Goal: Task Accomplishment & Management: Use online tool/utility

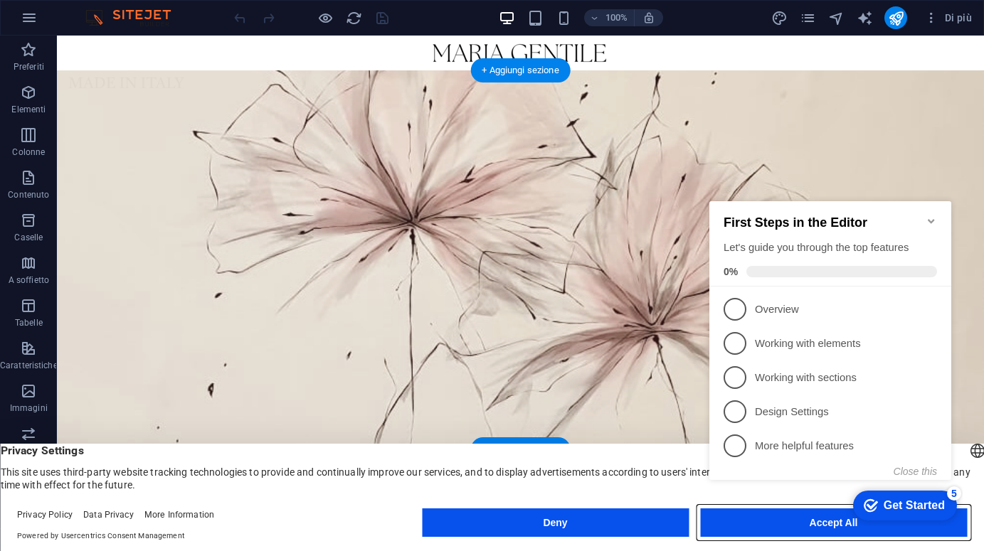
click at [848, 533] on button "Accept All" at bounding box center [833, 523] width 267 height 28
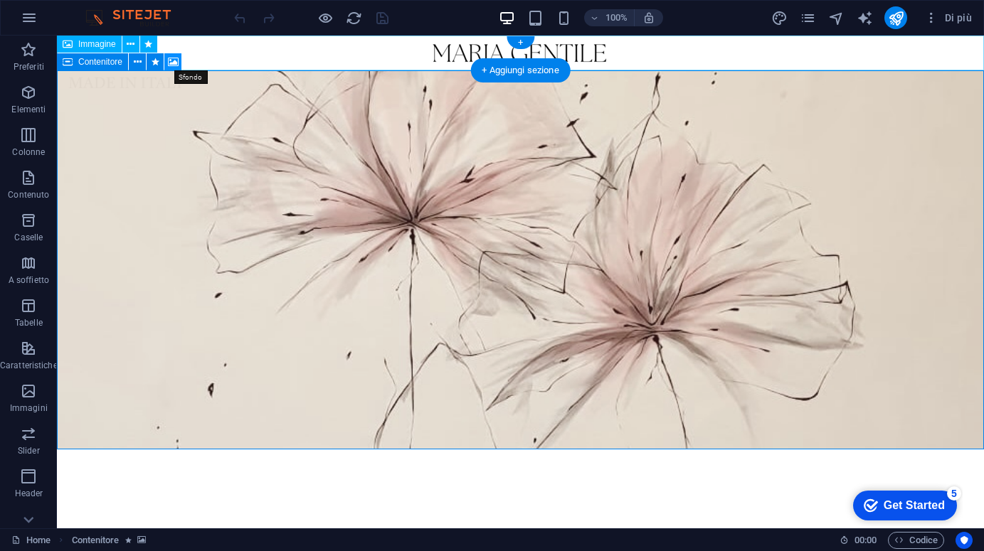
click at [175, 61] on icon at bounding box center [173, 62] width 11 height 15
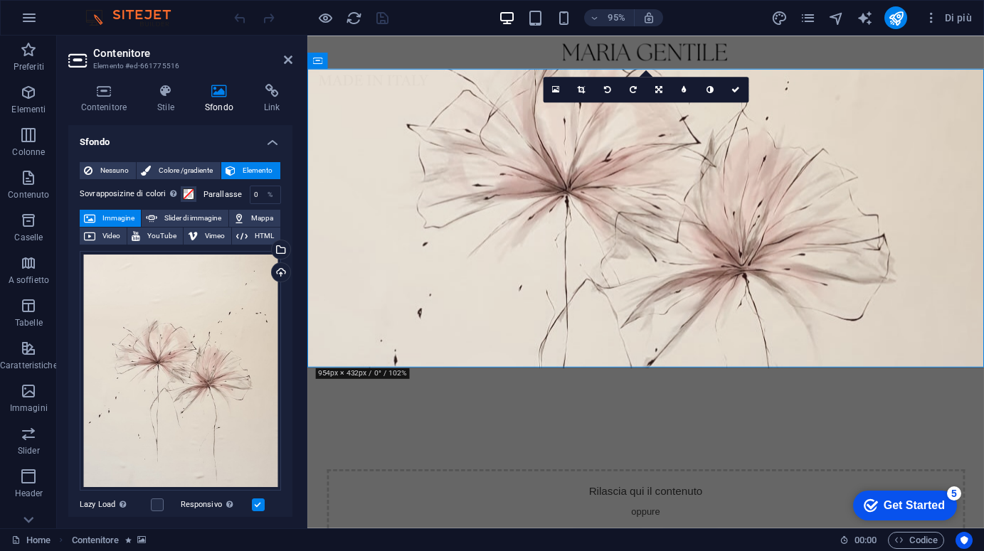
scroll to position [8, 0]
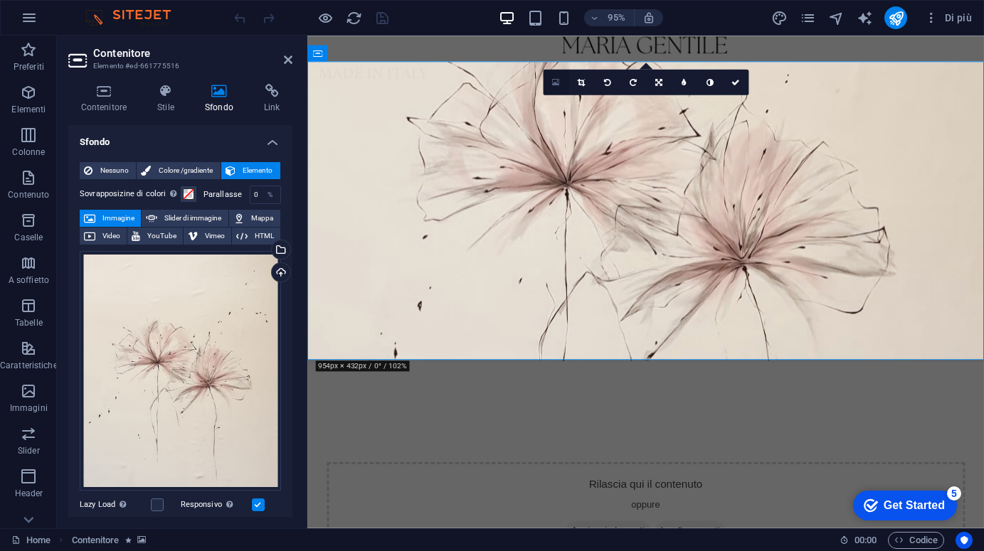
click at [556, 83] on icon at bounding box center [556, 82] width 8 height 9
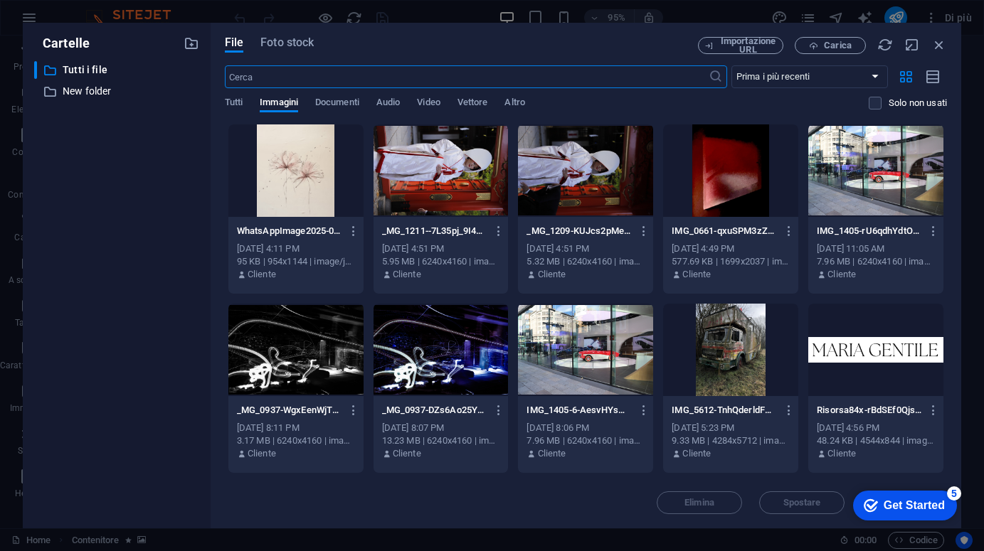
scroll to position [0, 0]
click at [823, 48] on span "Carica" at bounding box center [830, 45] width 58 height 9
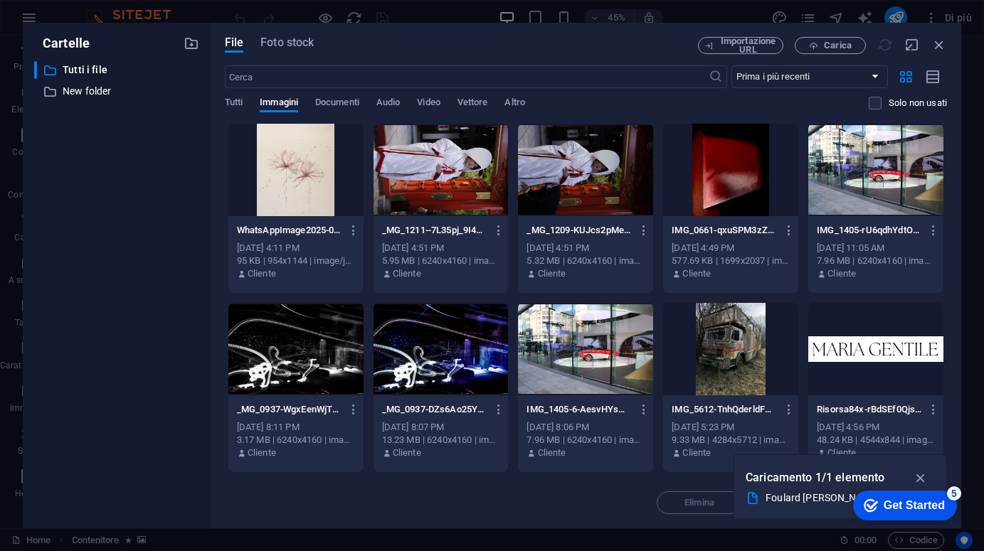
scroll to position [4, 0]
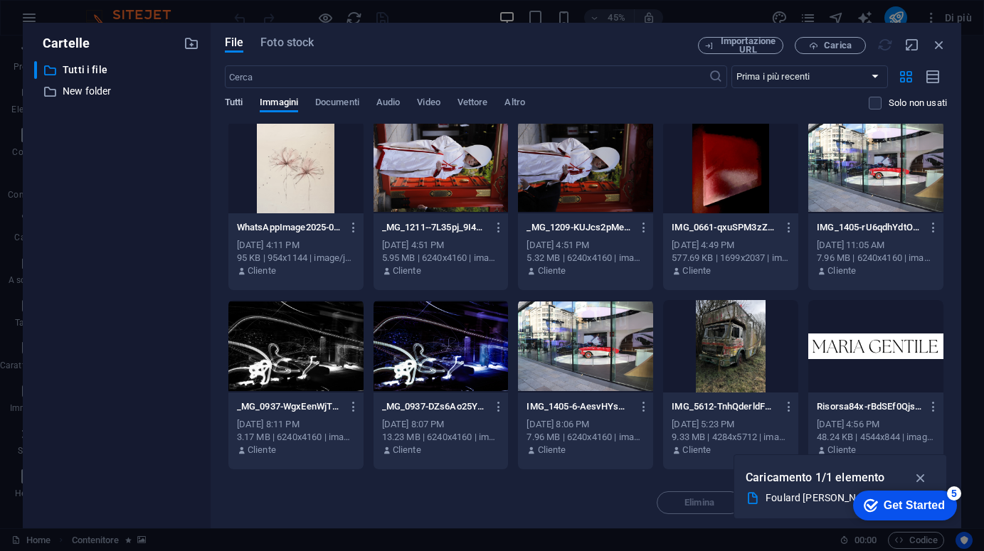
click at [236, 103] on span "Tutti" at bounding box center [234, 104] width 18 height 20
click at [275, 102] on span "Immagini" at bounding box center [279, 104] width 38 height 20
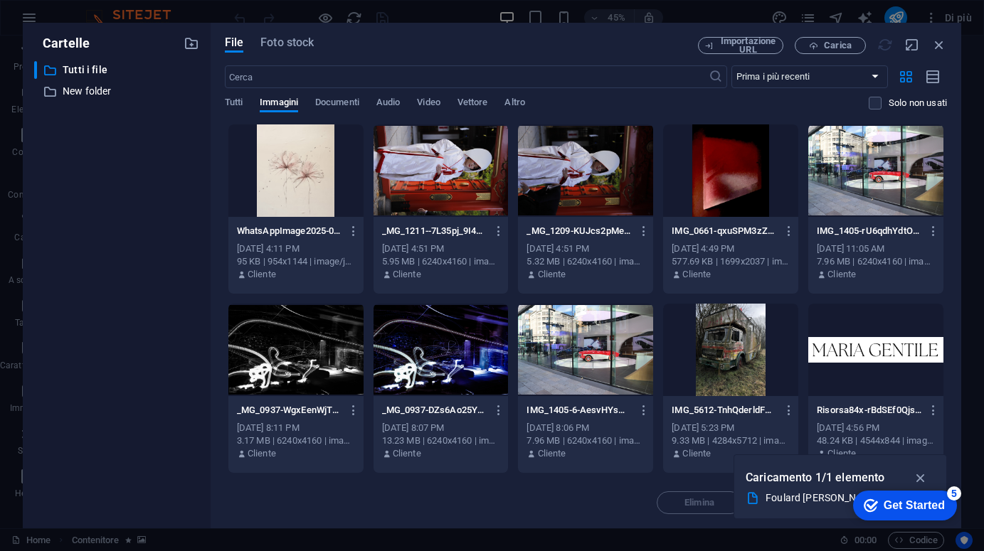
scroll to position [0, 0]
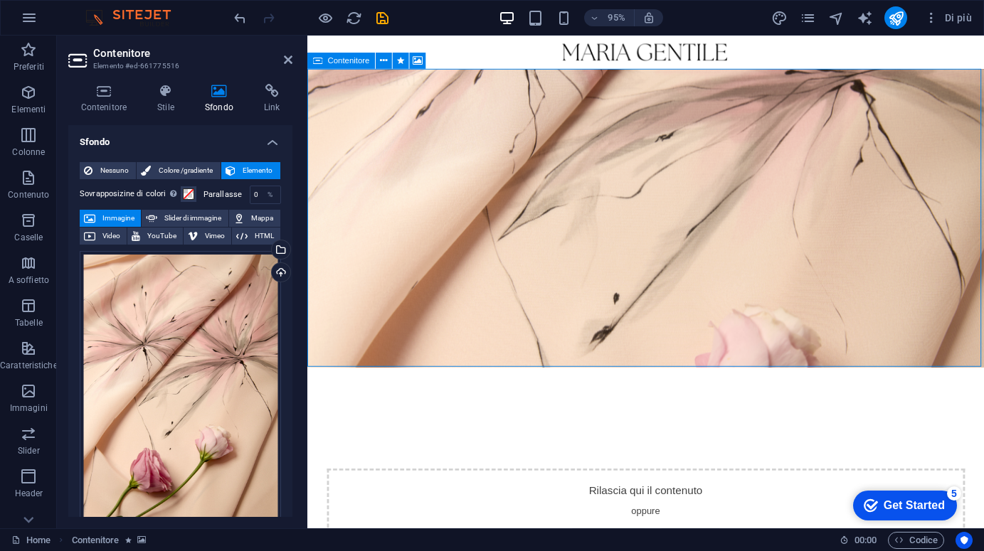
drag, startPoint x: 871, startPoint y: 245, endPoint x: 870, endPoint y: 201, distance: 43.4
click at [871, 491] on div "Rilascia qui il contenuto oppure Aggiungi elementi Incolla appunti" at bounding box center [663, 541] width 671 height 101
drag, startPoint x: 191, startPoint y: 352, endPoint x: 195, endPoint y: 304, distance: 48.6
click at [195, 304] on div "Trascina qui i file, fai clic per sceglierli o selezionali da File o dalle nost…" at bounding box center [180, 400] width 201 height 299
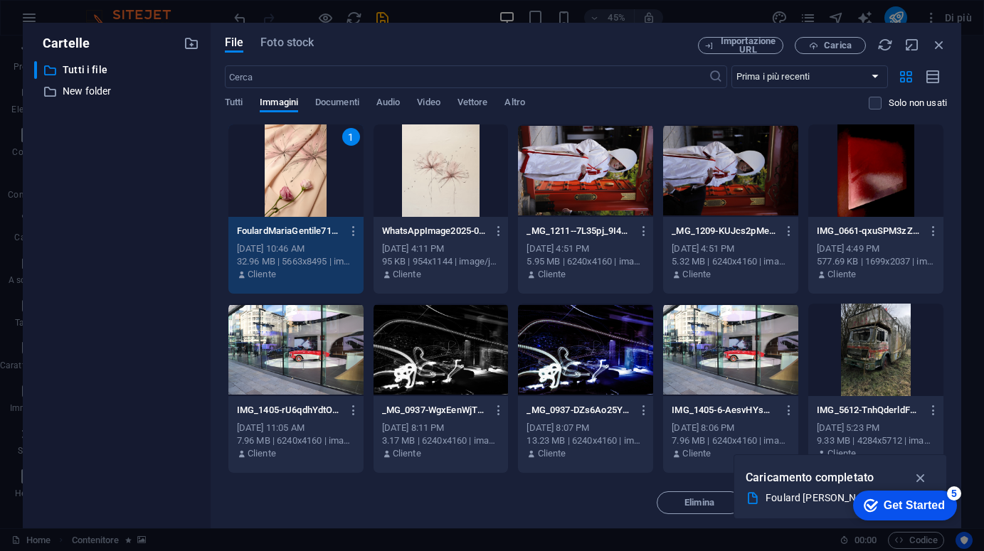
click at [922, 476] on icon "button" at bounding box center [920, 478] width 16 height 16
drag, startPoint x: 910, startPoint y: 500, endPoint x: 1048, endPoint y: 802, distance: 332.3
click at [910, 500] on div "Get Started" at bounding box center [913, 505] width 61 height 13
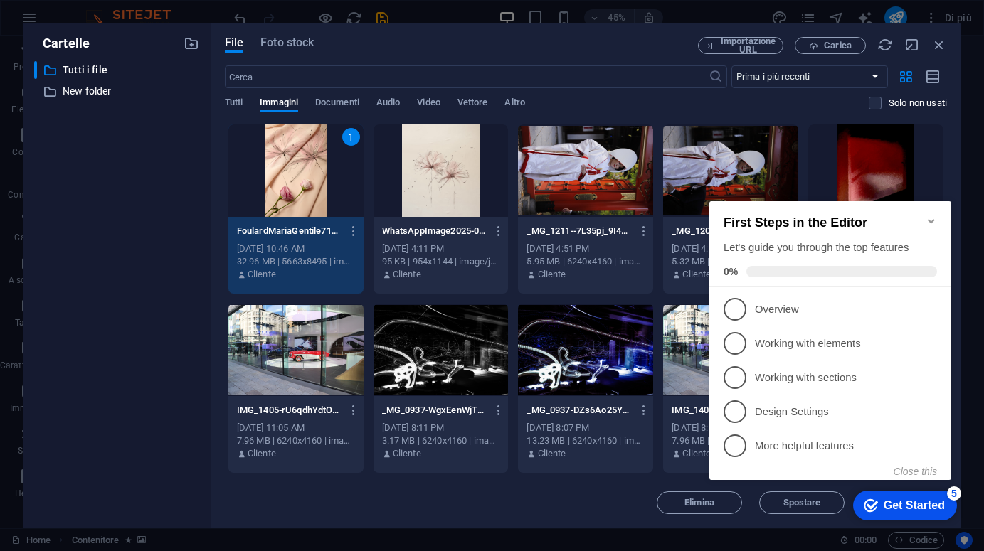
click at [624, 496] on div "Elimina Spostare Inserisci" at bounding box center [586, 495] width 722 height 37
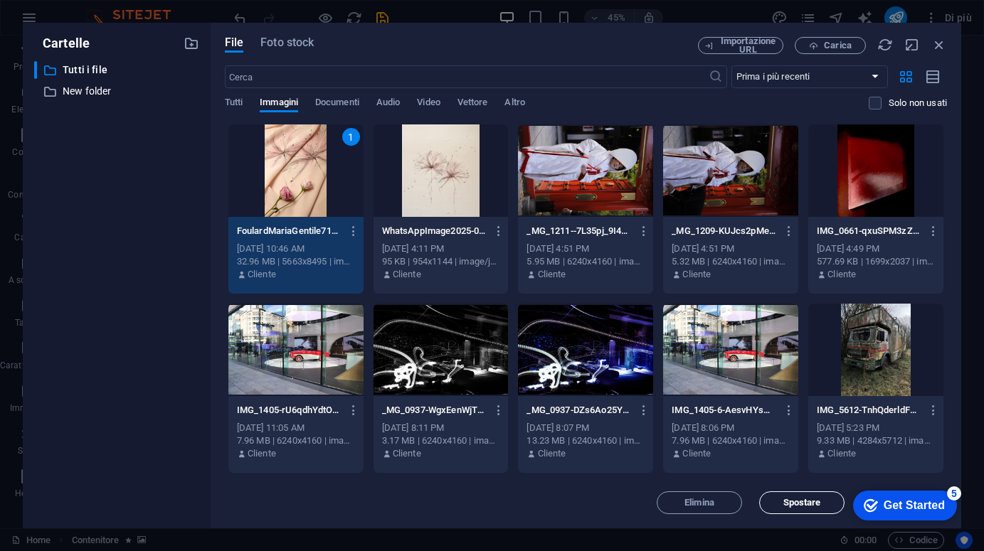
drag, startPoint x: 97, startPoint y: 317, endPoint x: 801, endPoint y: 499, distance: 726.4
click at [801, 499] on span "Spostare" at bounding box center [802, 503] width 38 height 9
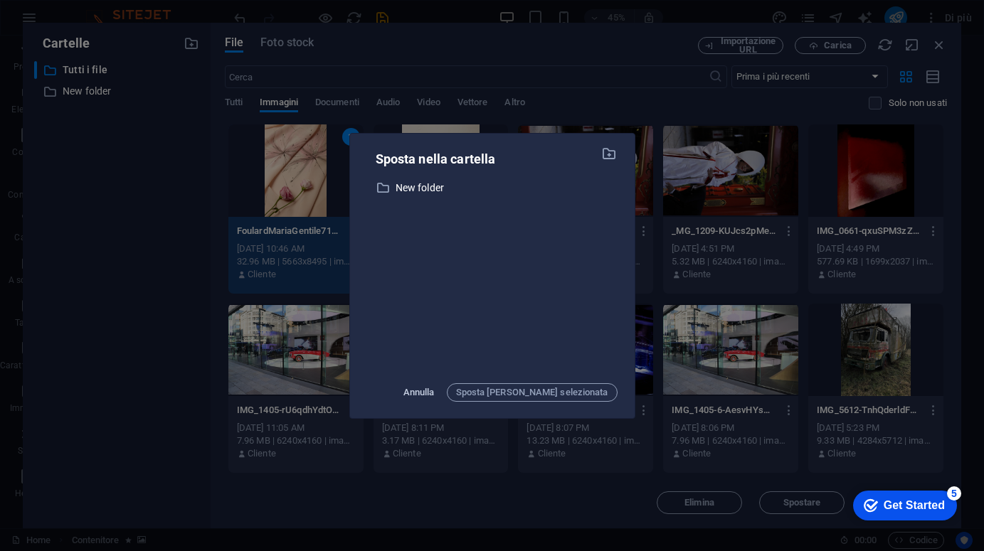
click at [435, 388] on span "Annulla" at bounding box center [418, 392] width 31 height 17
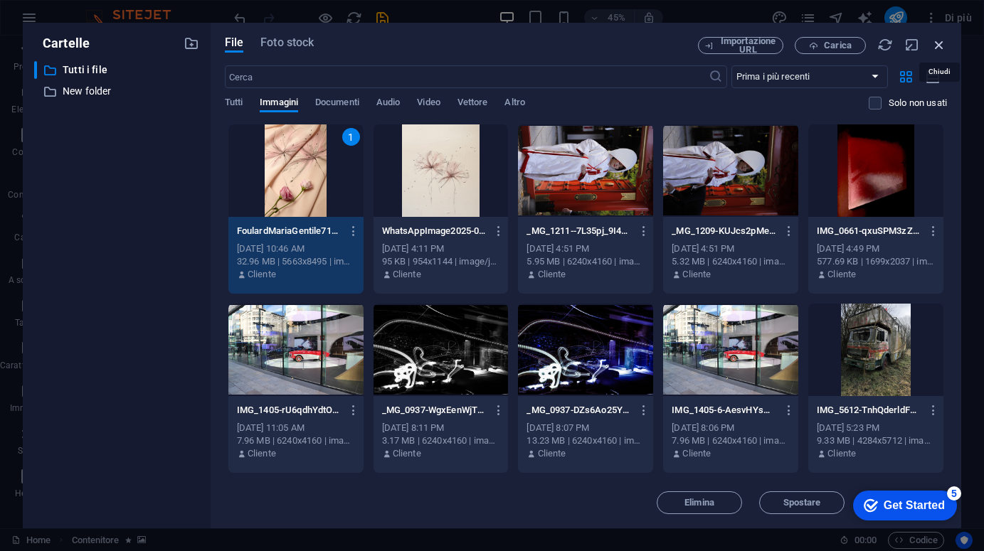
click at [943, 43] on icon "button" at bounding box center [939, 45] width 16 height 16
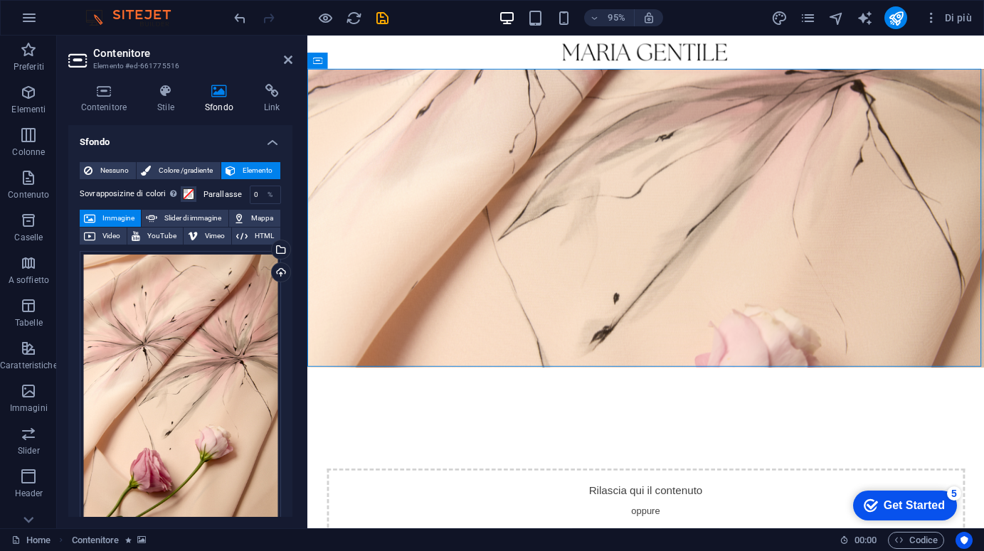
drag, startPoint x: 596, startPoint y: 318, endPoint x: 530, endPoint y: 386, distance: 95.1
click at [196, 217] on span "Slider di immagine" at bounding box center [192, 218] width 62 height 17
select select "ms"
select select "s"
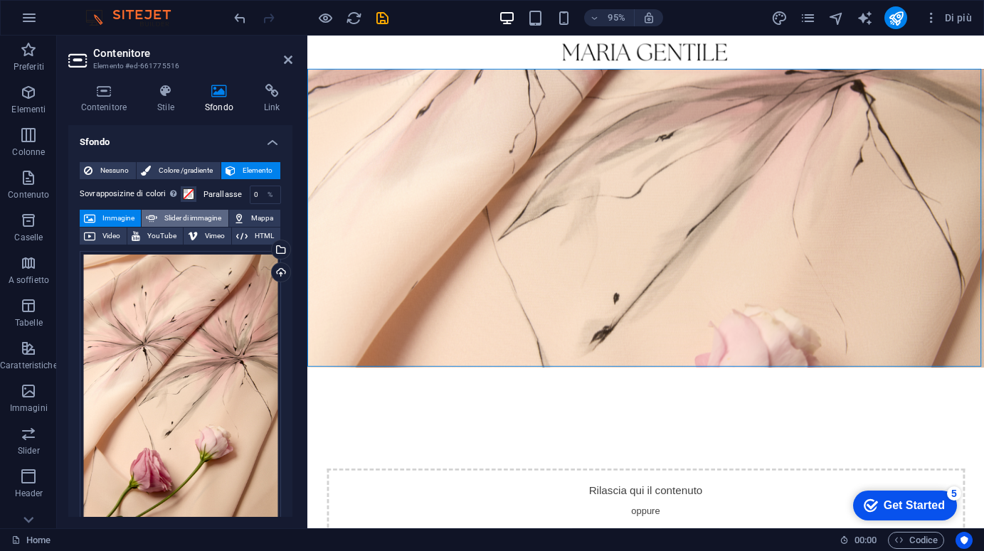
select select "progressive"
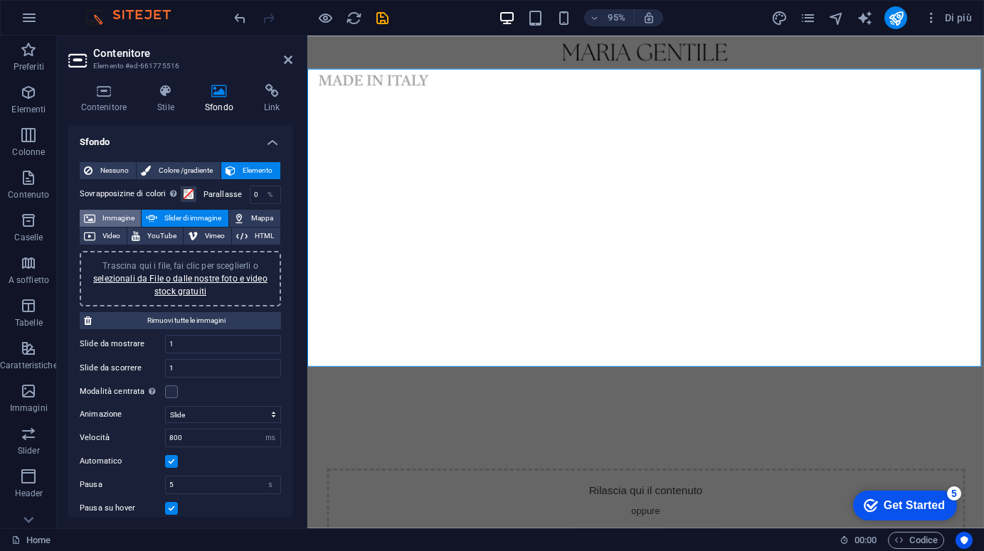
click at [121, 216] on span "Immagine" at bounding box center [118, 218] width 37 height 17
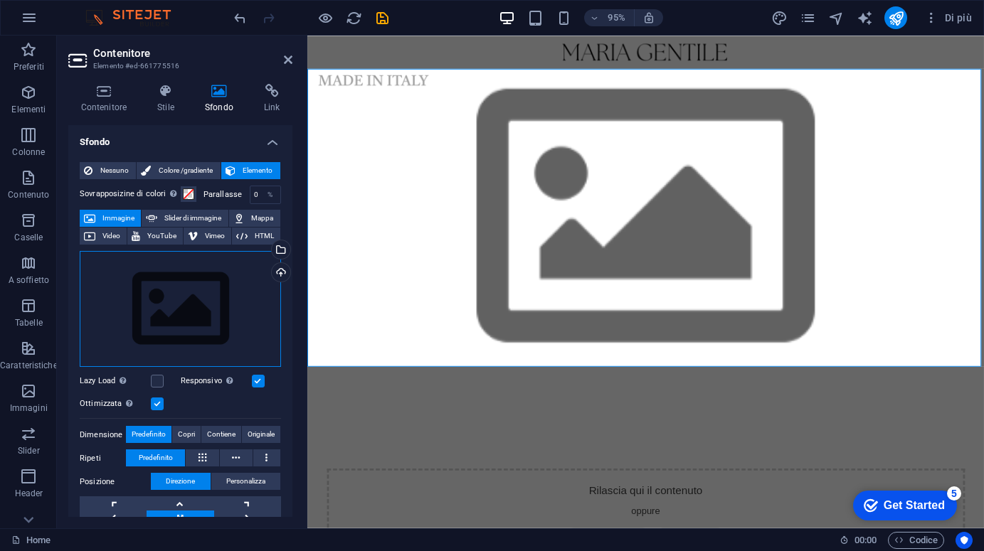
click at [141, 285] on div "Trascina qui i file, fai clic per sceglierli o selezionali da File o dalle nost…" at bounding box center [180, 309] width 201 height 117
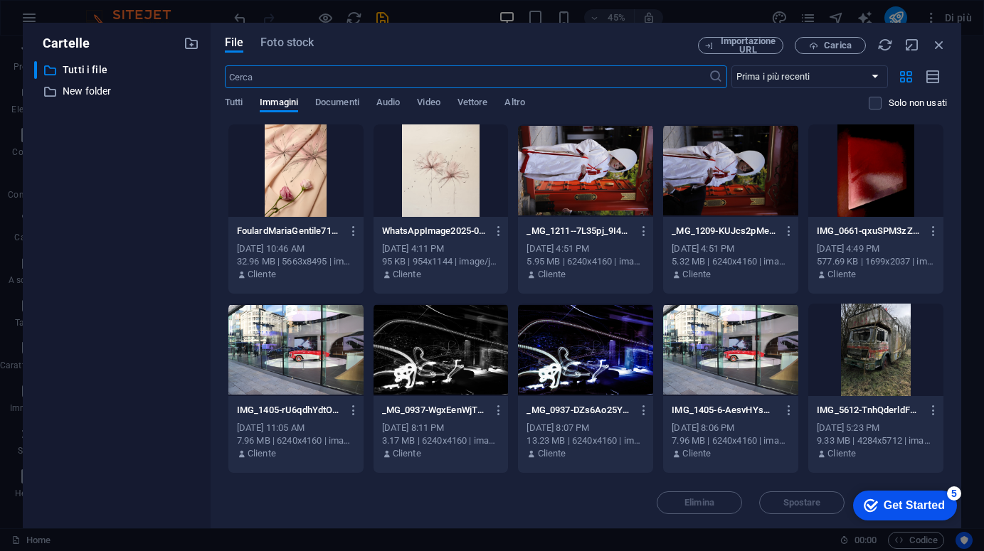
click at [290, 187] on div at bounding box center [295, 170] width 135 height 92
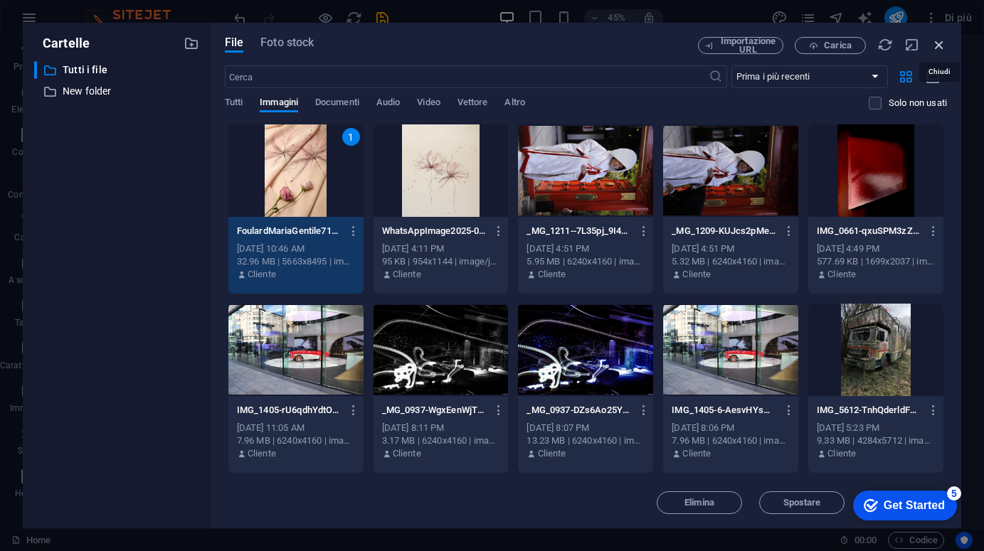
click at [943, 46] on icon "button" at bounding box center [939, 45] width 16 height 16
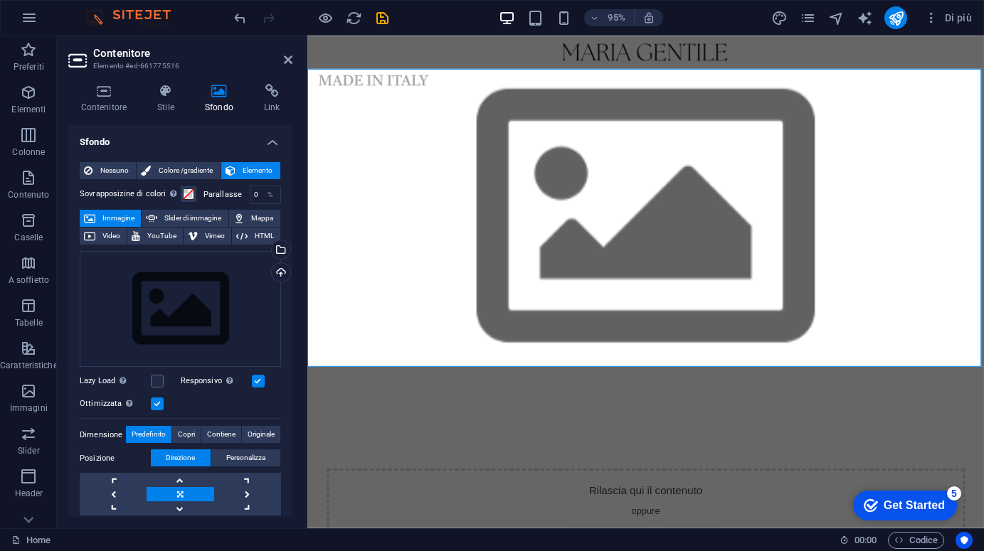
click at [224, 95] on icon at bounding box center [218, 91] width 53 height 14
click at [95, 93] on icon at bounding box center [103, 91] width 71 height 14
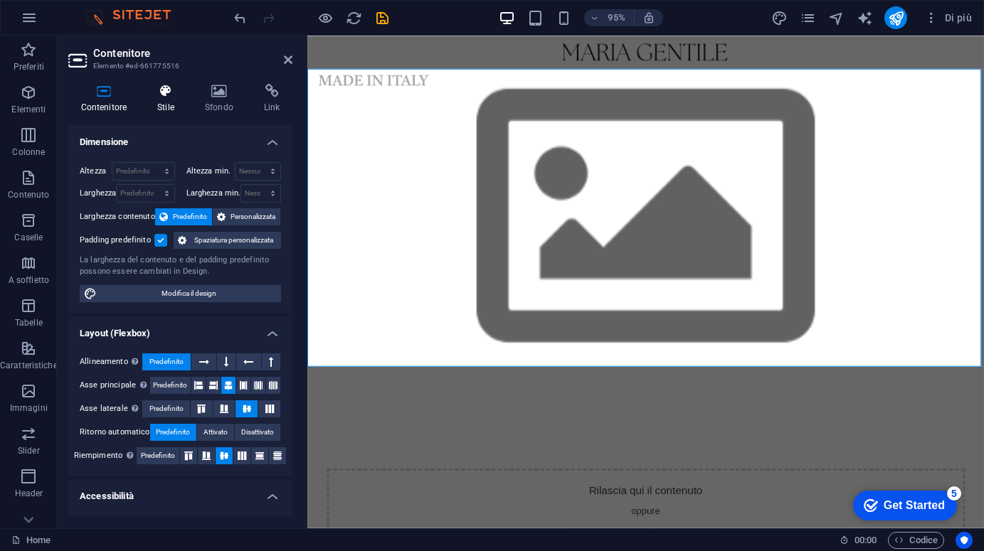
click at [164, 92] on icon at bounding box center [166, 91] width 42 height 14
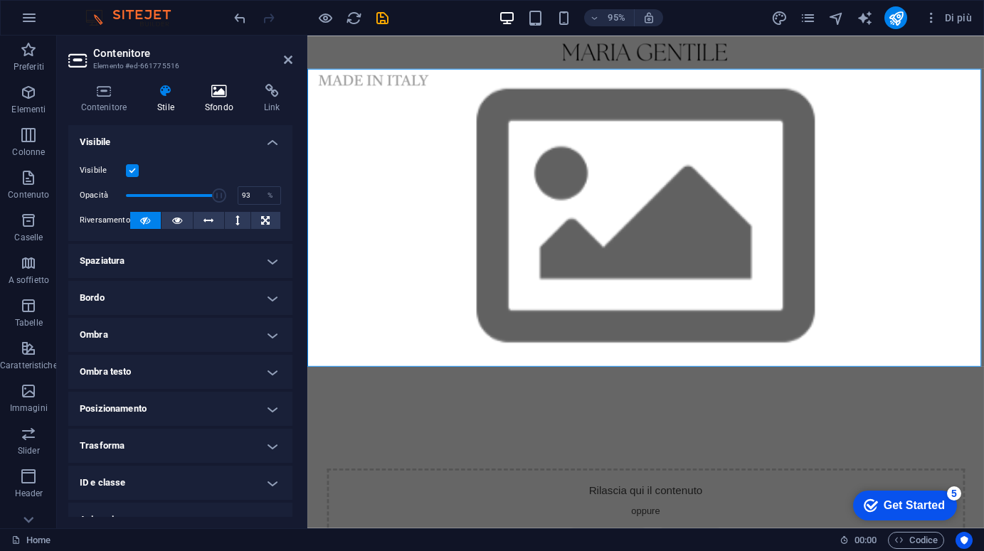
click at [211, 92] on icon at bounding box center [218, 91] width 53 height 14
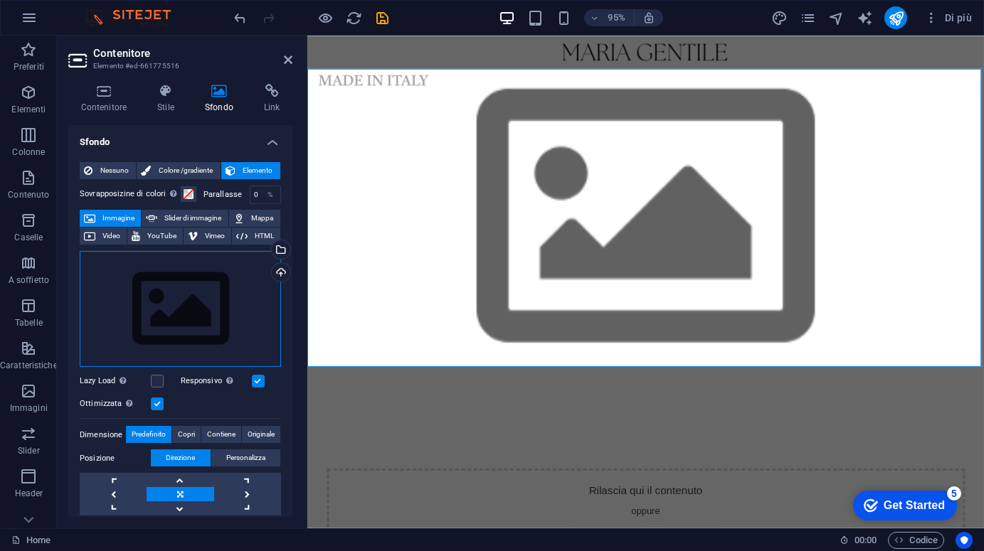
click at [187, 319] on div "Trascina qui i file, fai clic per sceglierli o selezionali da File o dalle nost…" at bounding box center [180, 309] width 201 height 117
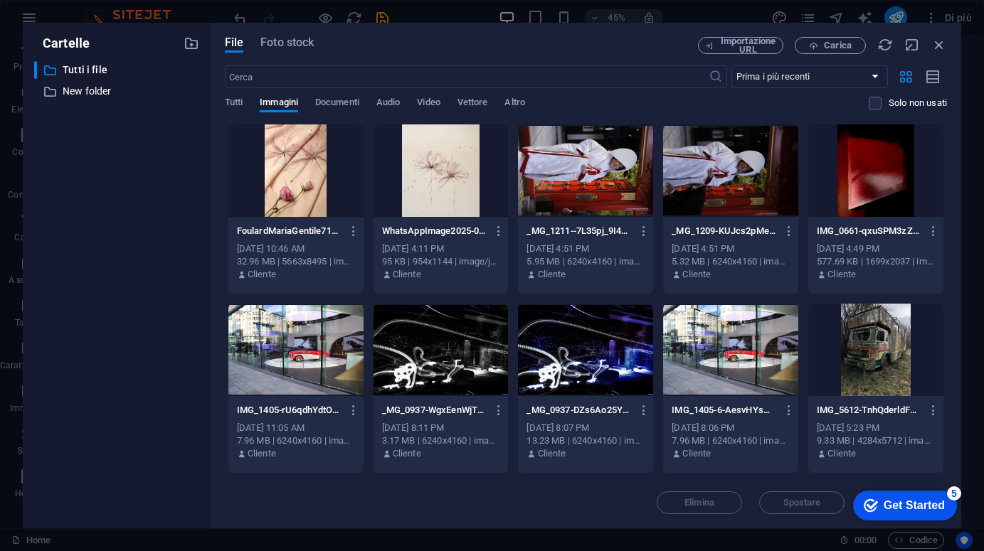
click at [290, 181] on div at bounding box center [295, 170] width 135 height 92
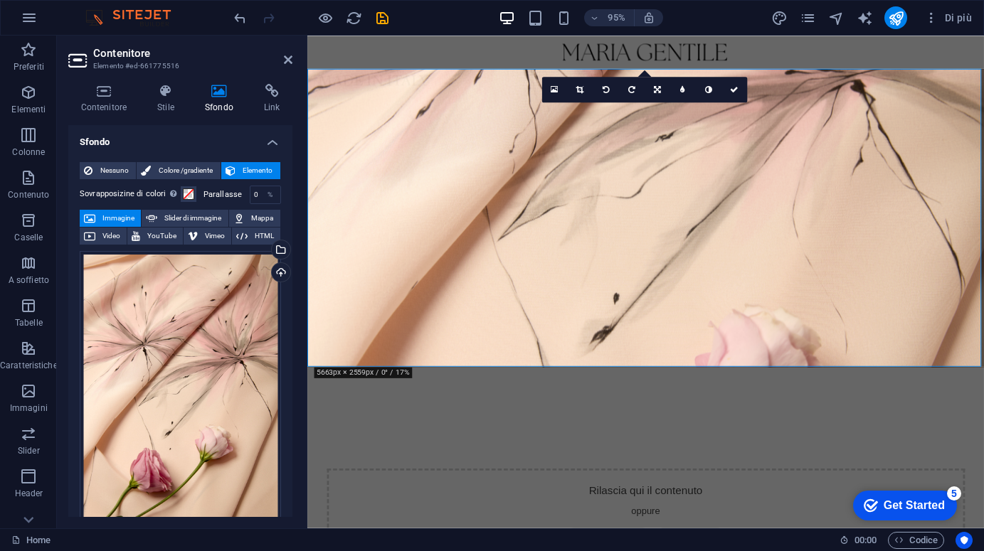
click at [384, 87] on figure at bounding box center [663, 227] width 712 height 314
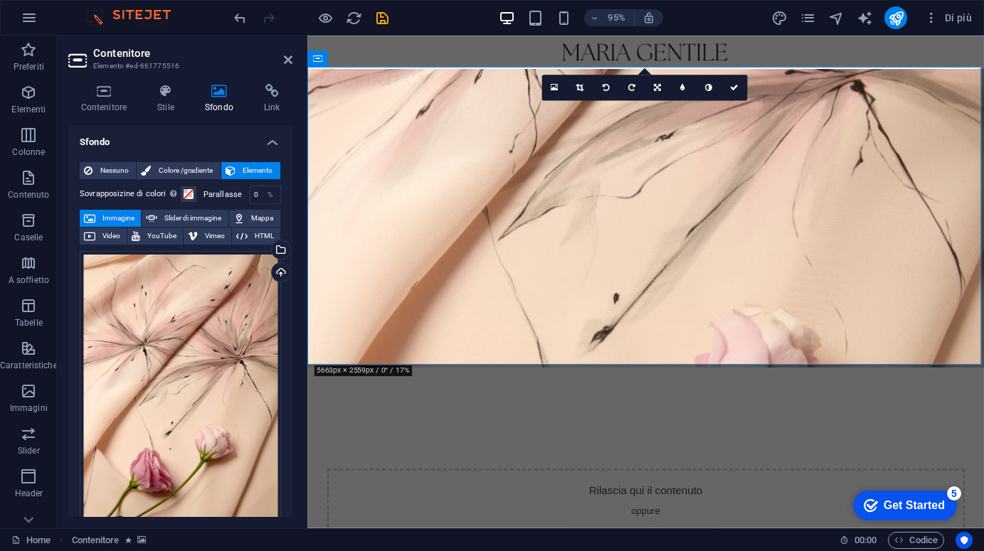
scroll to position [2, 0]
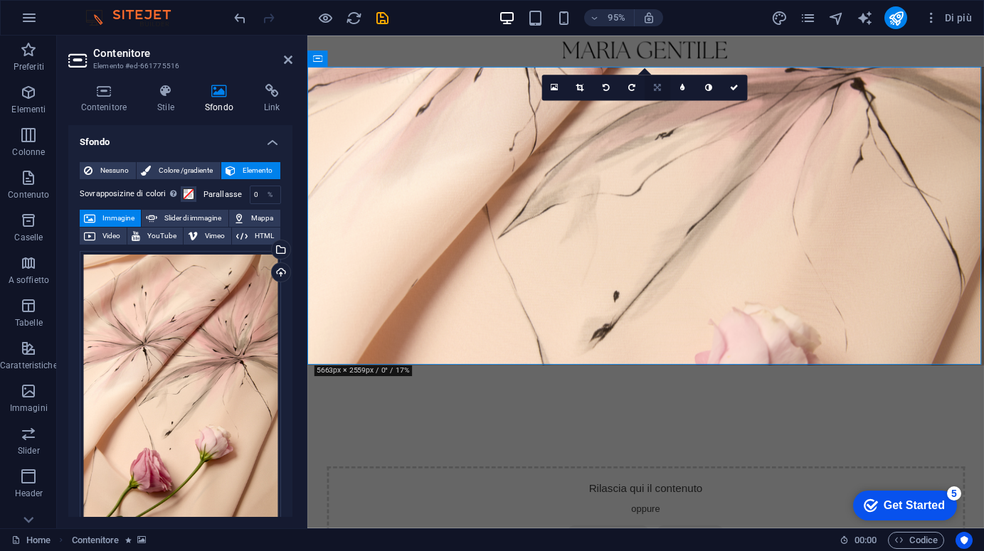
click at [655, 86] on icon at bounding box center [657, 87] width 7 height 8
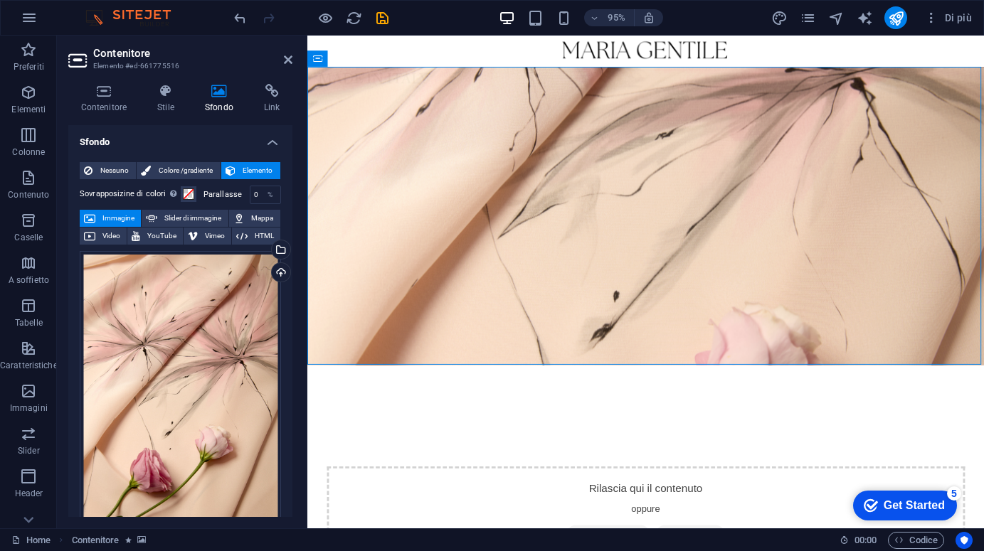
drag, startPoint x: 546, startPoint y: 214, endPoint x: 550, endPoint y: 169, distance: 45.7
click at [548, 169] on div "Rilascia qui il contenuto oppure Aggiungi elementi Incolla appunti" at bounding box center [663, 382] width 712 height 629
click at [605, 106] on figure at bounding box center [663, 225] width 712 height 314
click at [427, 122] on figure at bounding box center [663, 225] width 712 height 314
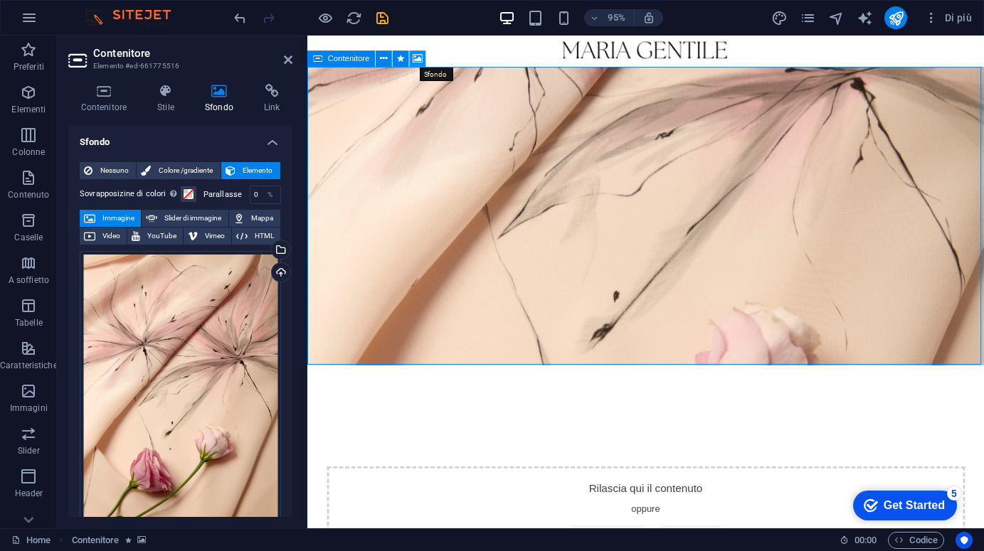
click at [417, 58] on icon at bounding box center [418, 58] width 10 height 14
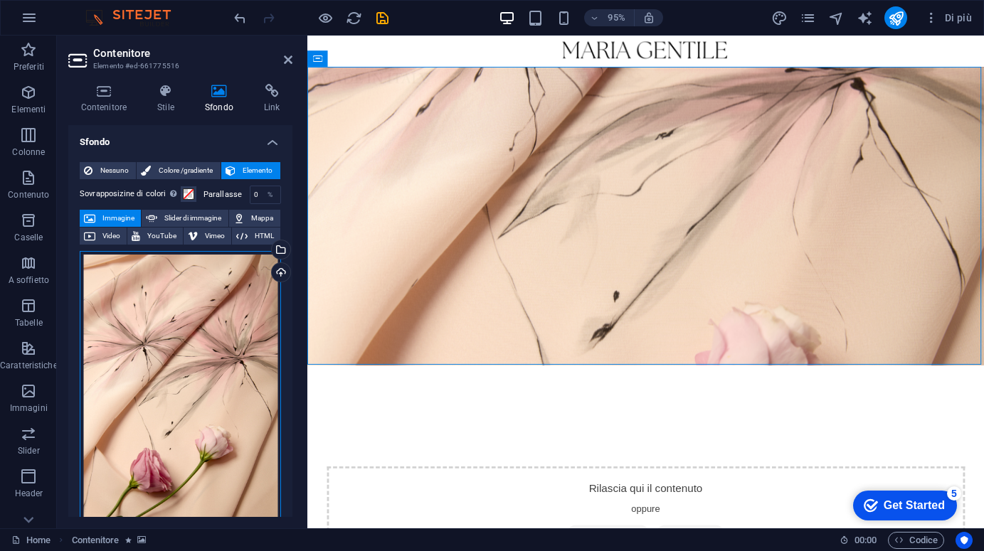
click at [182, 289] on div "Trascina qui i file, fai clic per sceglierli o selezionali da File o dalle nost…" at bounding box center [180, 400] width 201 height 299
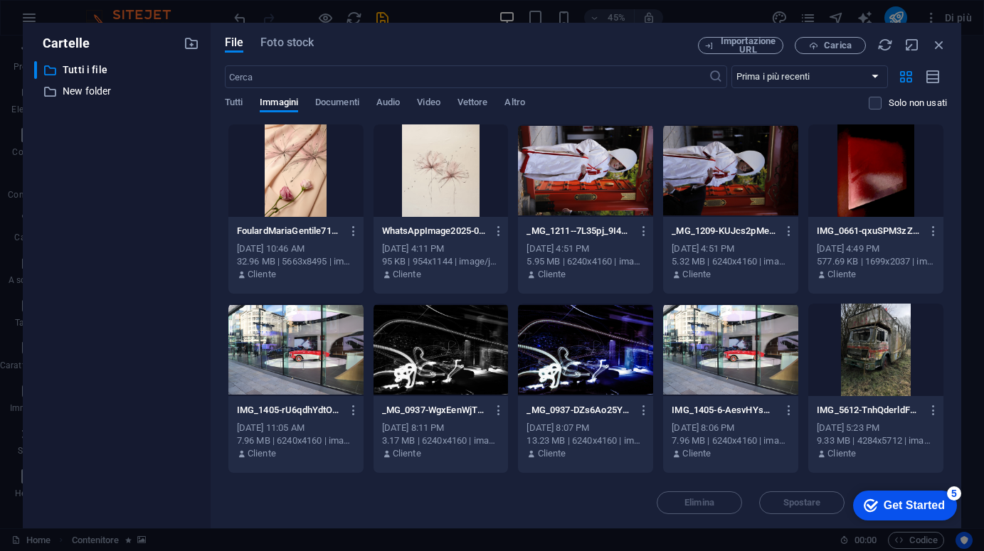
scroll to position [0, 0]
click at [182, 289] on div "​ Tutti i file Tutti i file ​ New folder New folder" at bounding box center [116, 289] width 165 height 456
click at [296, 170] on div at bounding box center [295, 170] width 135 height 92
click at [296, 171] on div at bounding box center [295, 170] width 135 height 92
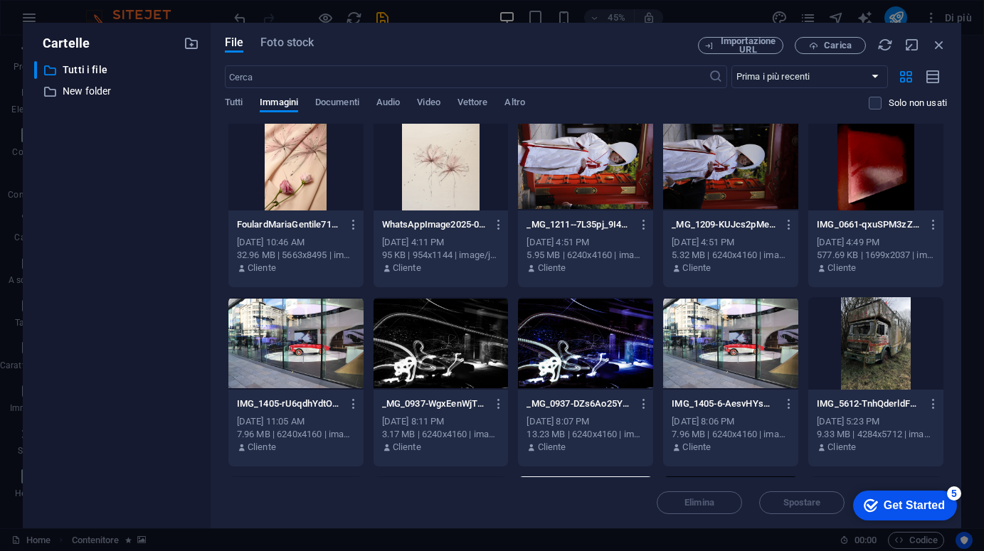
scroll to position [5, 0]
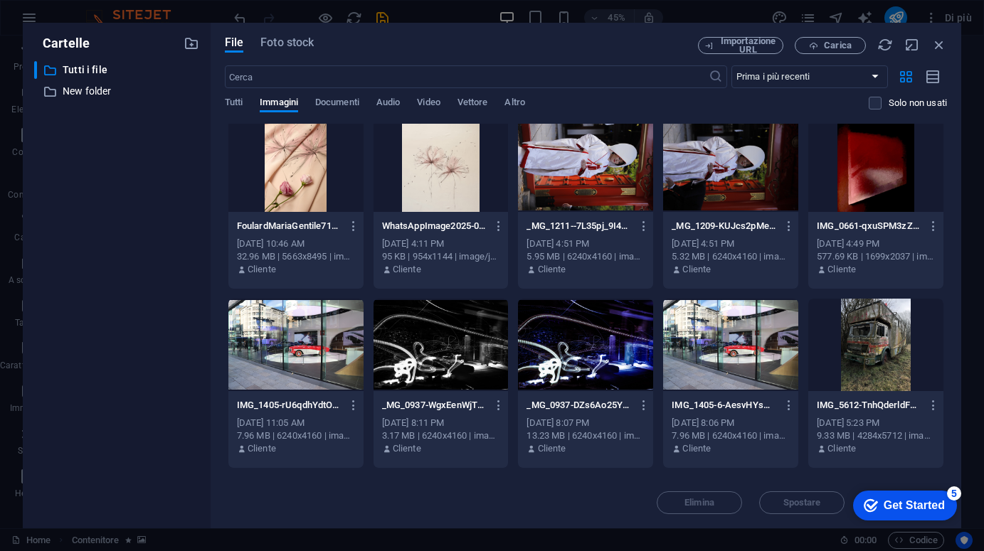
click at [298, 169] on div at bounding box center [295, 165] width 135 height 92
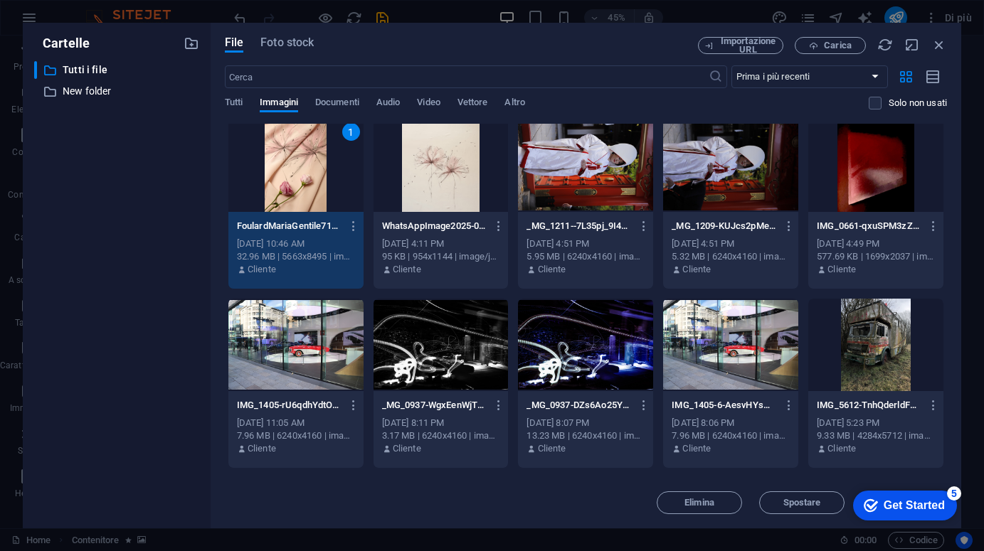
click at [298, 169] on div "1" at bounding box center [295, 165] width 135 height 92
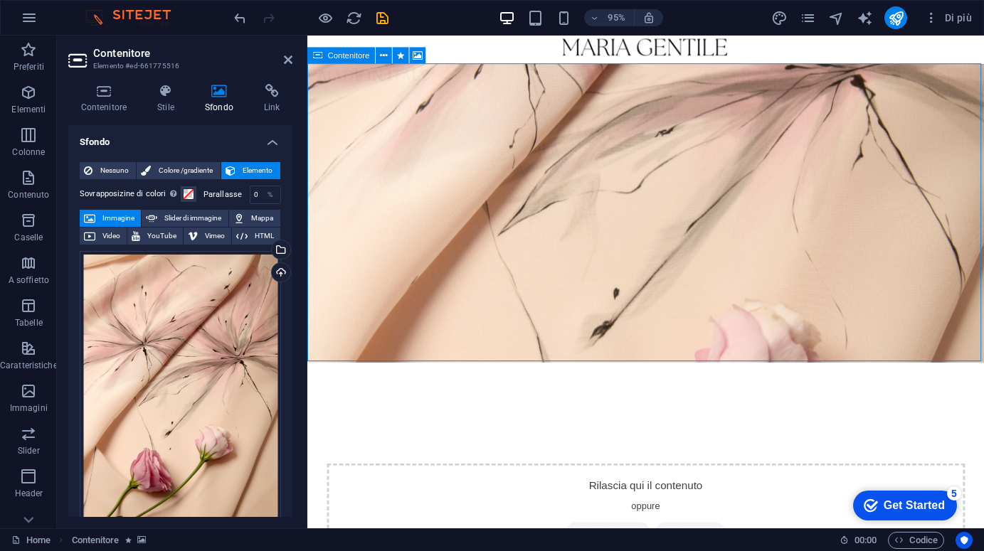
scroll to position [7, 0]
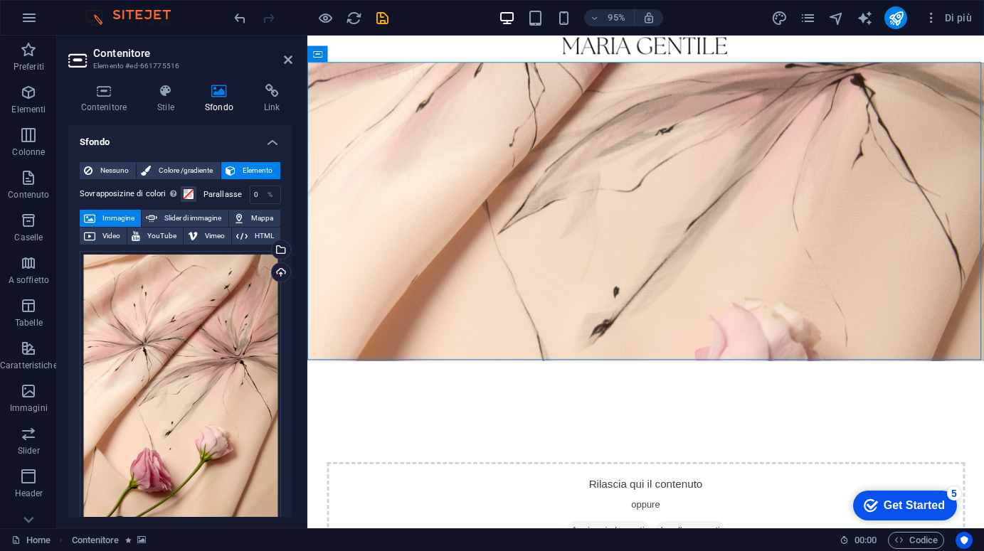
click at [683, 120] on figure at bounding box center [663, 220] width 712 height 314
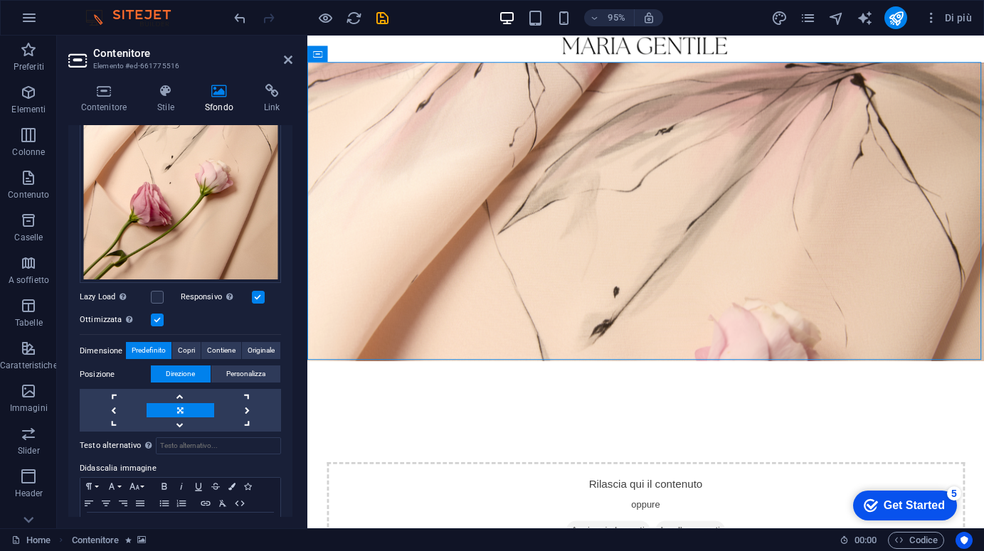
scroll to position [272, 0]
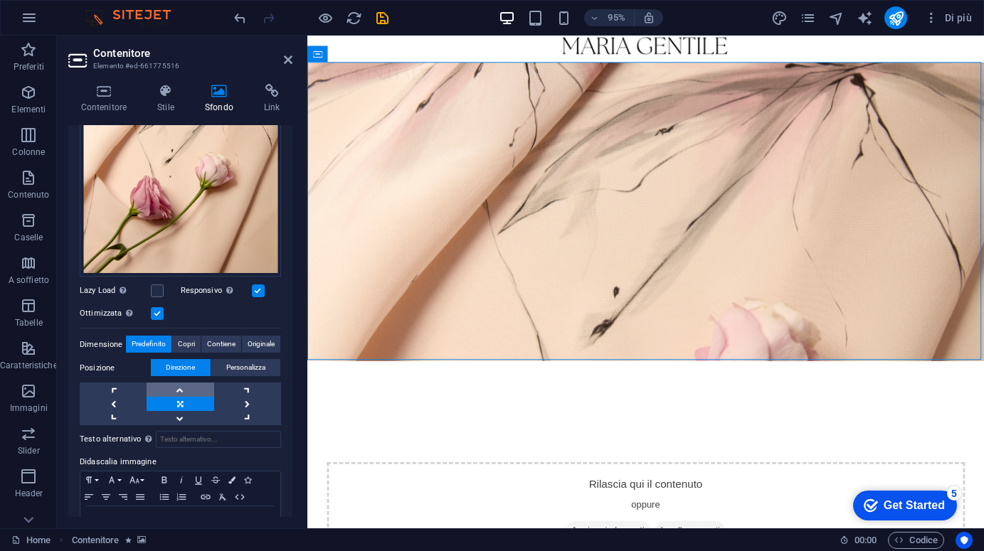
click at [180, 386] on link at bounding box center [180, 390] width 67 height 14
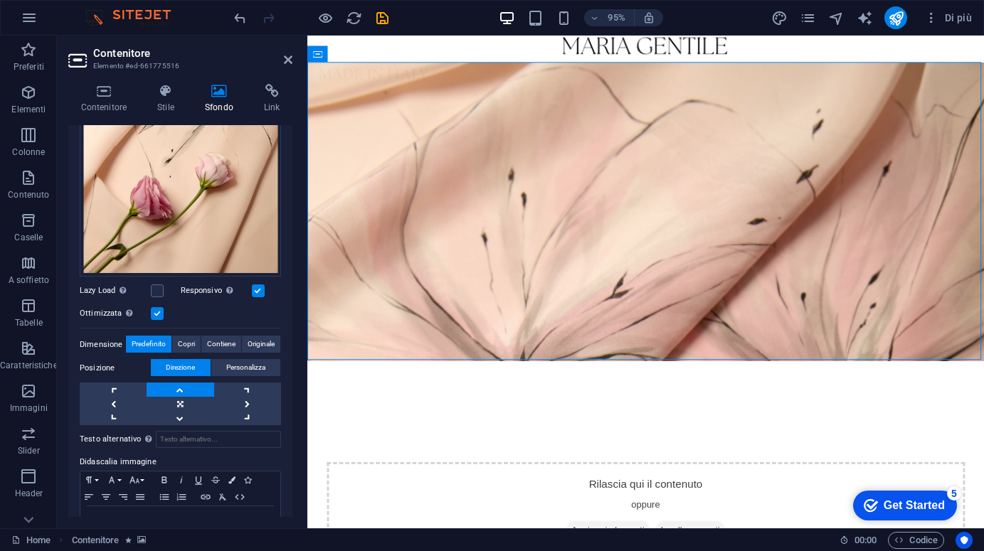
click at [180, 385] on link at bounding box center [180, 390] width 67 height 14
click at [180, 416] on link at bounding box center [180, 418] width 67 height 14
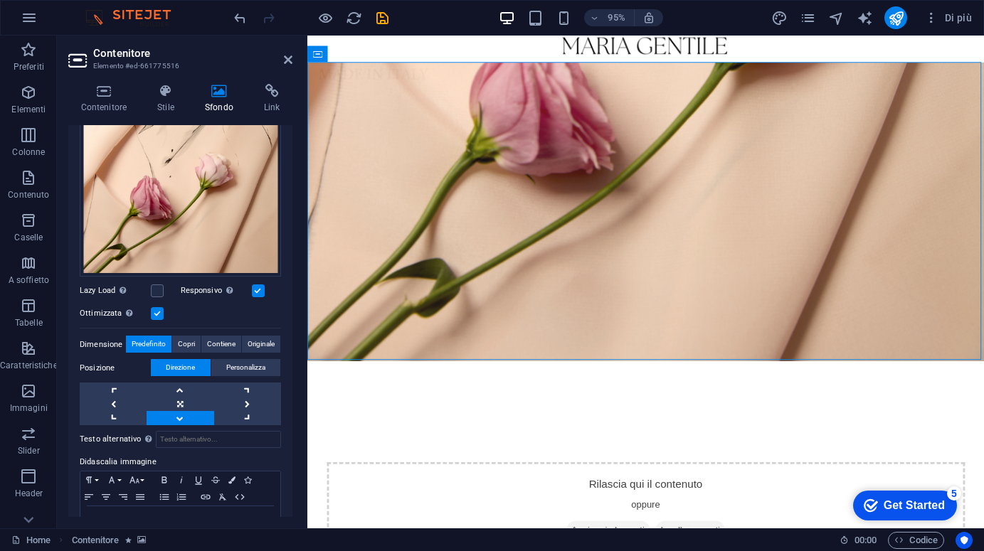
click at [179, 415] on link at bounding box center [180, 418] width 67 height 14
click at [115, 403] on link at bounding box center [113, 404] width 67 height 14
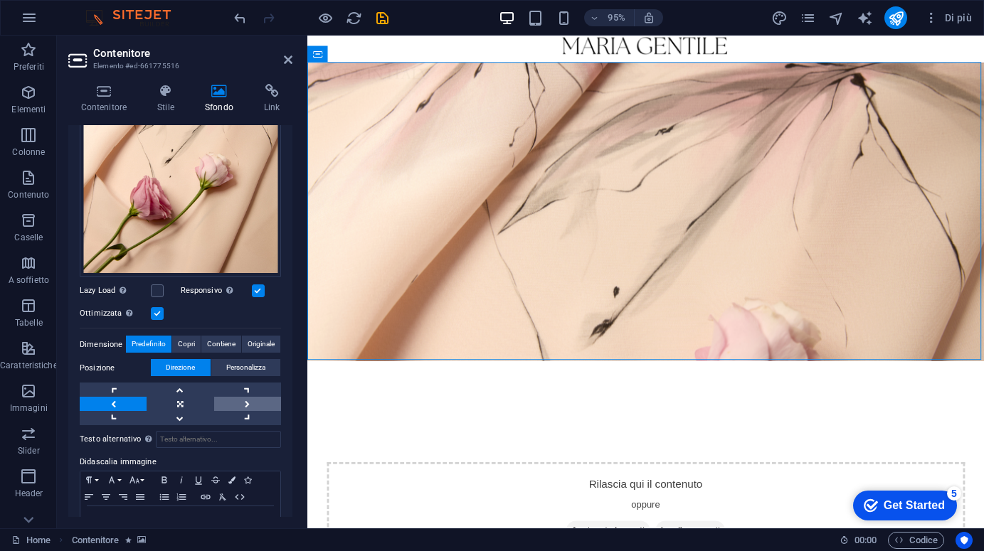
click at [246, 399] on link at bounding box center [247, 404] width 67 height 14
click at [245, 397] on link at bounding box center [247, 404] width 67 height 14
click at [115, 385] on link at bounding box center [113, 390] width 67 height 14
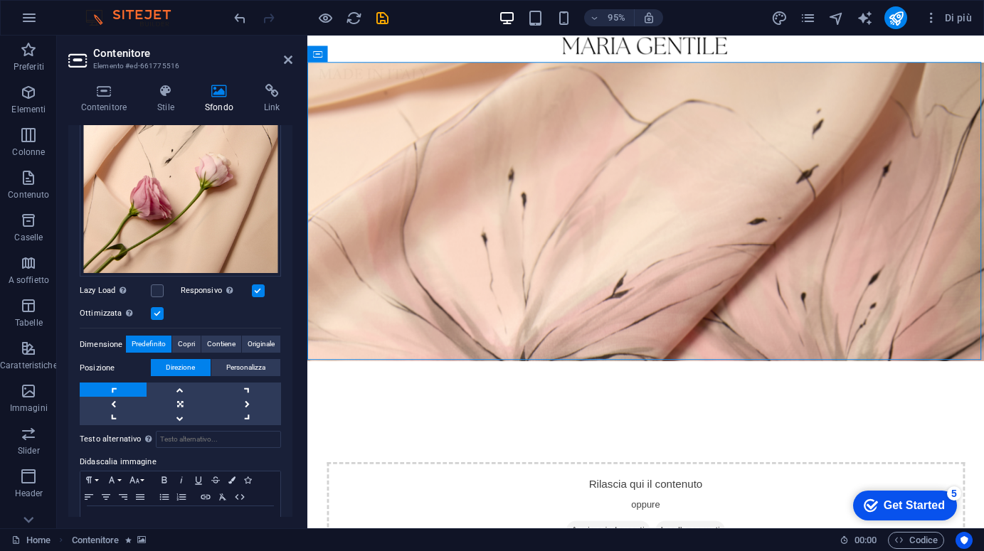
click at [117, 384] on link at bounding box center [113, 390] width 67 height 14
click at [241, 413] on link at bounding box center [247, 418] width 67 height 14
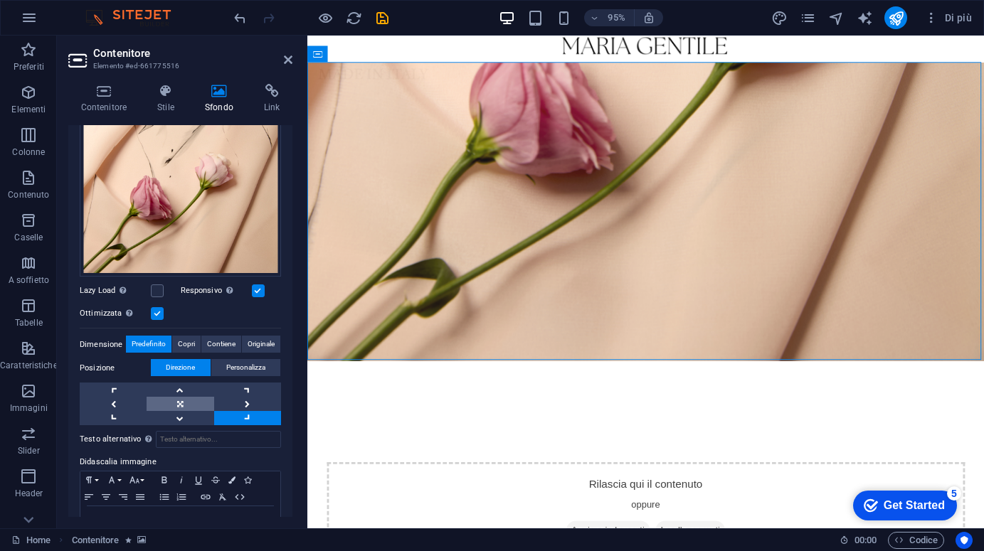
click at [183, 400] on link at bounding box center [180, 404] width 67 height 14
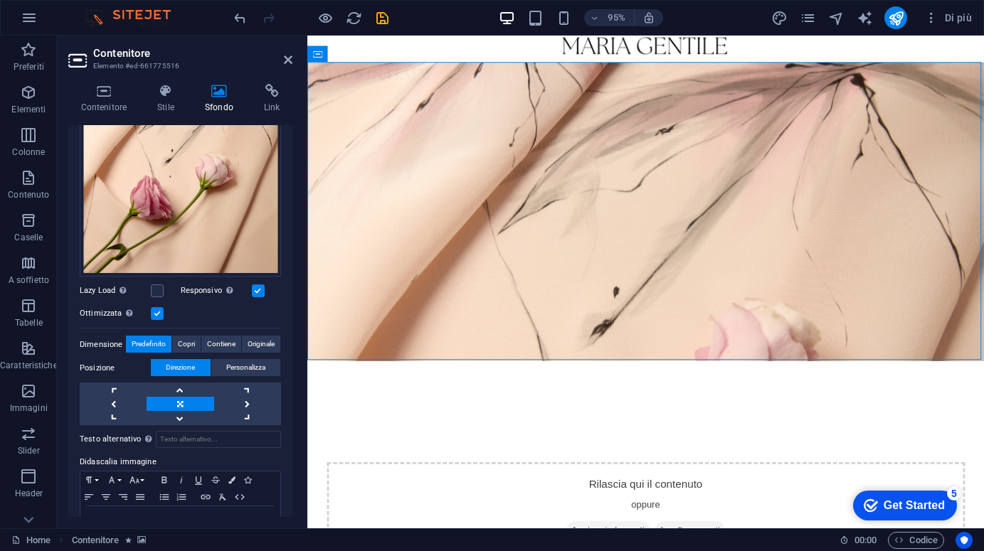
click at [104, 341] on label "Dimensione" at bounding box center [103, 344] width 46 height 17
click at [99, 340] on label "Dimensione" at bounding box center [103, 344] width 46 height 17
click at [100, 363] on label "Posizione" at bounding box center [115, 368] width 71 height 17
click at [245, 413] on link at bounding box center [247, 418] width 67 height 14
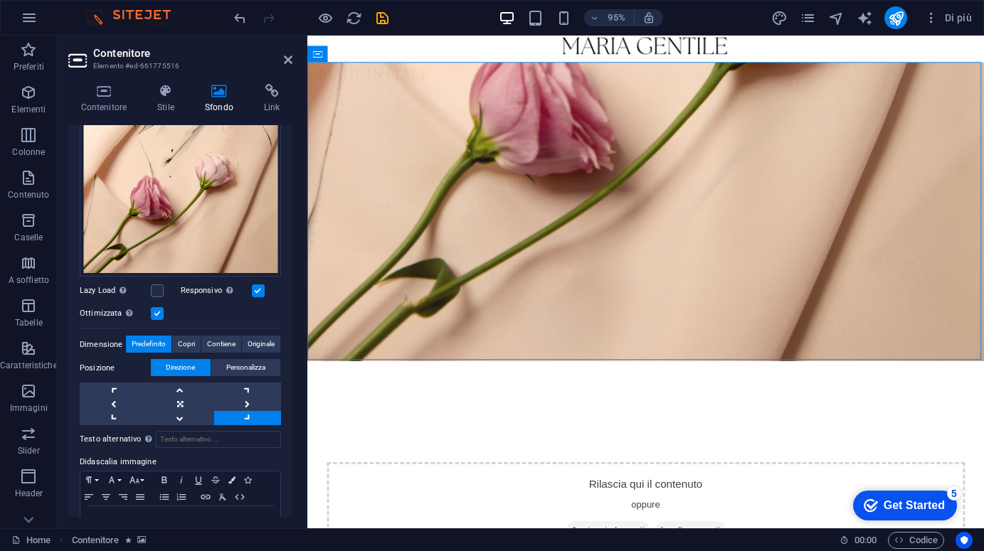
drag, startPoint x: 342, startPoint y: 48, endPoint x: 592, endPoint y: 48, distance: 249.6
click at [592, 48] on figure at bounding box center [663, 45] width 712 height 35
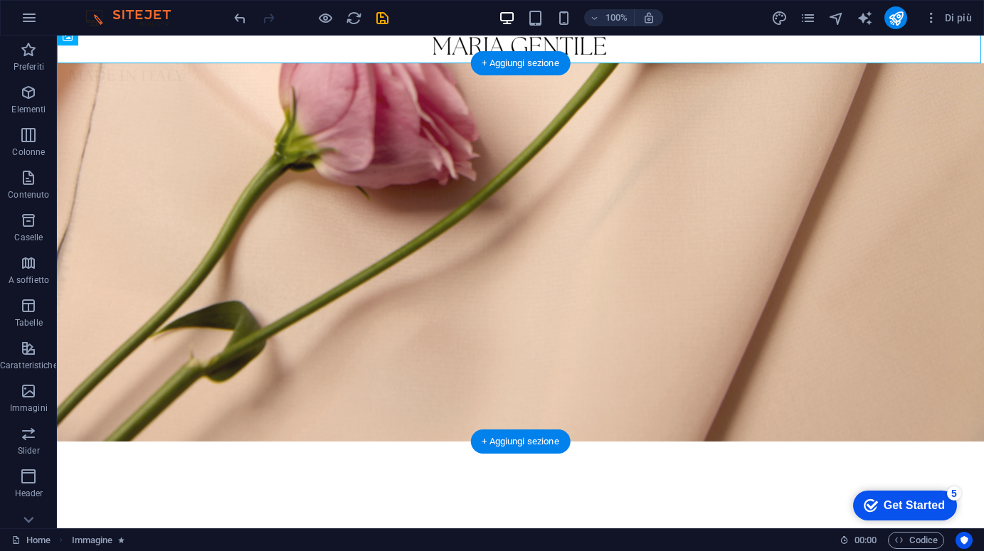
click at [150, 77] on figure at bounding box center [520, 252] width 927 height 378
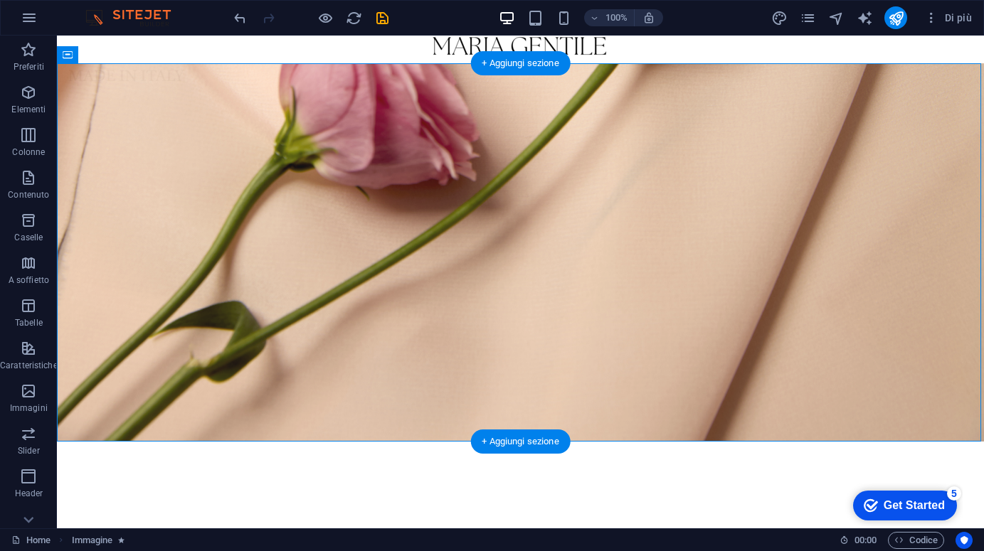
click at [150, 77] on figure at bounding box center [520, 252] width 927 height 378
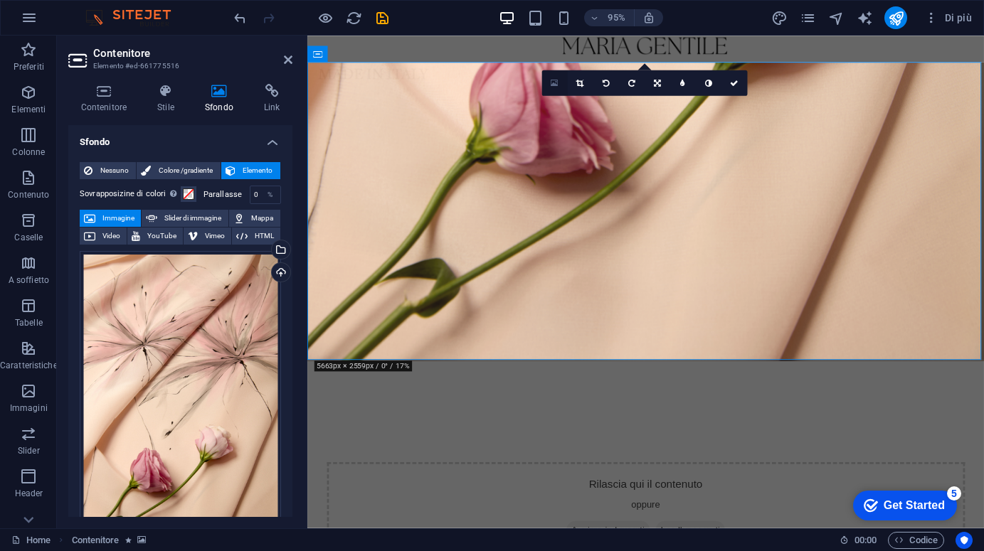
click at [554, 83] on icon at bounding box center [554, 82] width 8 height 9
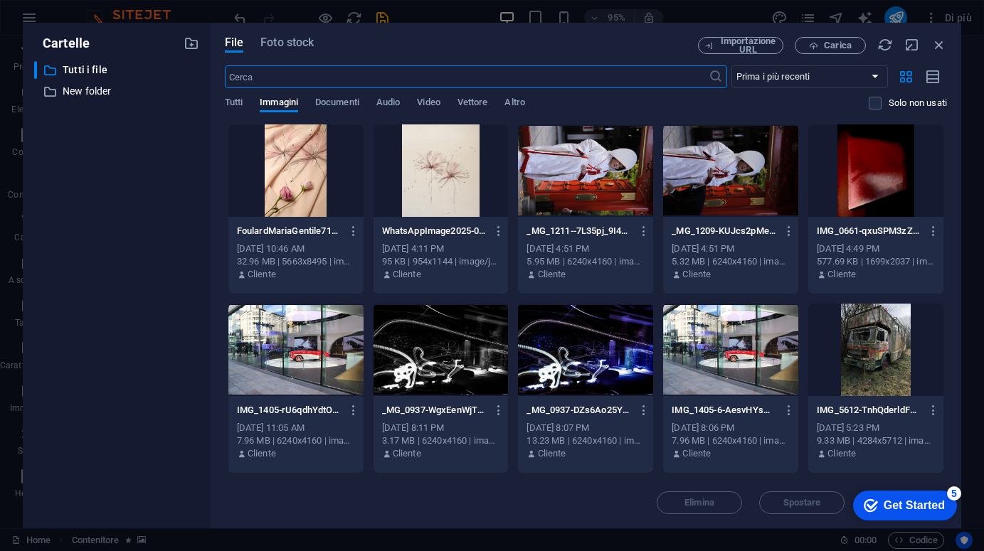
scroll to position [0, 0]
click at [824, 47] on span "Carica" at bounding box center [838, 45] width 28 height 9
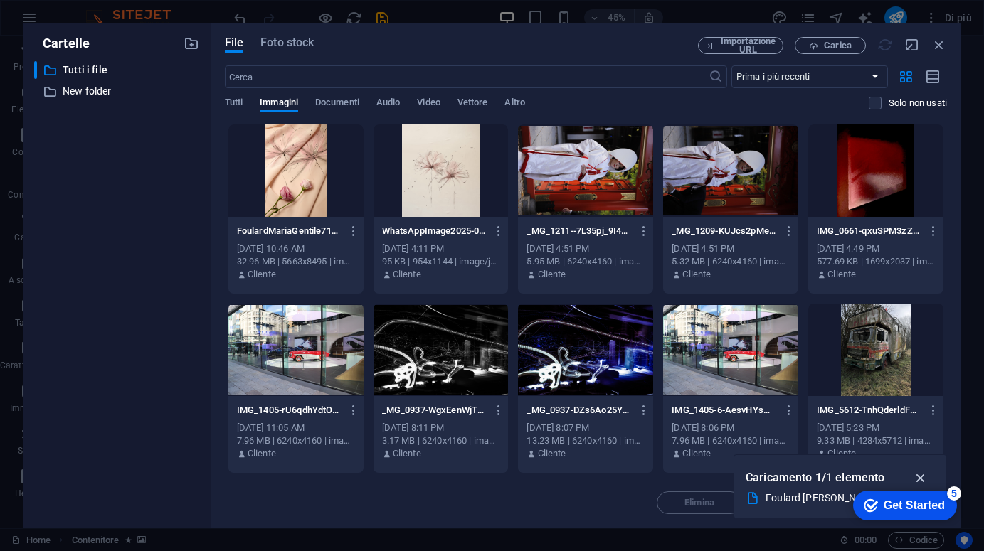
click at [918, 479] on icon "button" at bounding box center [920, 478] width 16 height 16
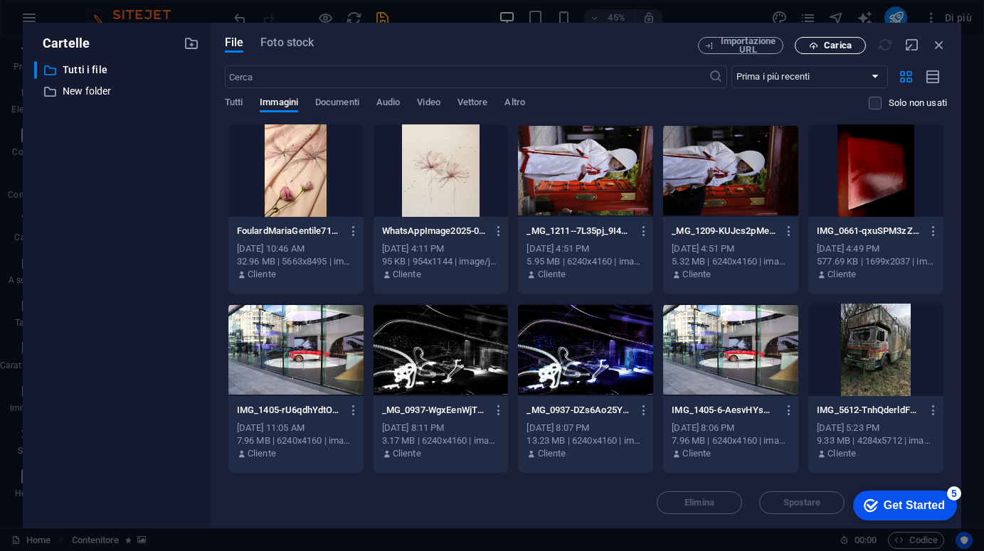
click at [843, 43] on span "Carica" at bounding box center [838, 45] width 28 height 9
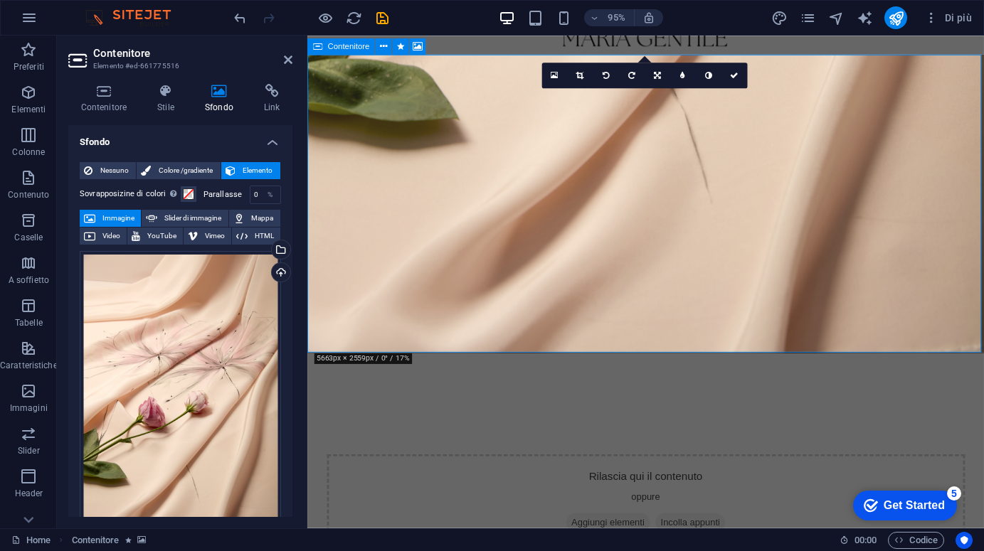
scroll to position [9, 0]
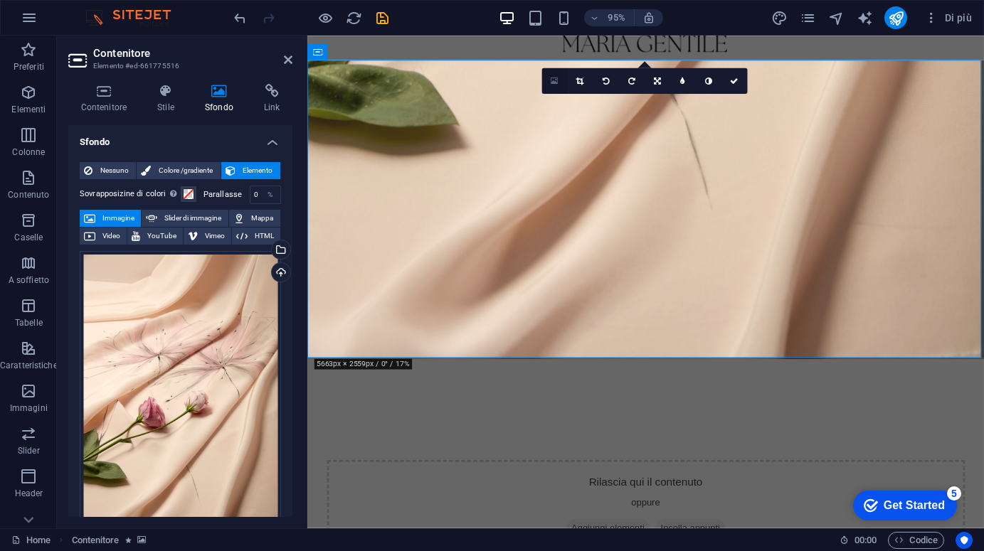
click at [556, 85] on icon at bounding box center [554, 80] width 8 height 9
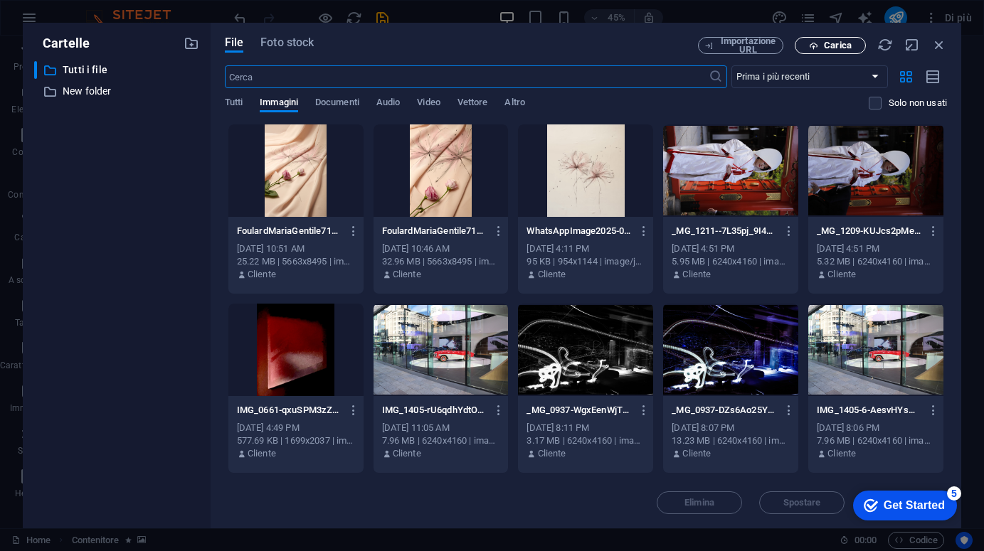
click at [827, 48] on span "Carica" at bounding box center [838, 45] width 28 height 9
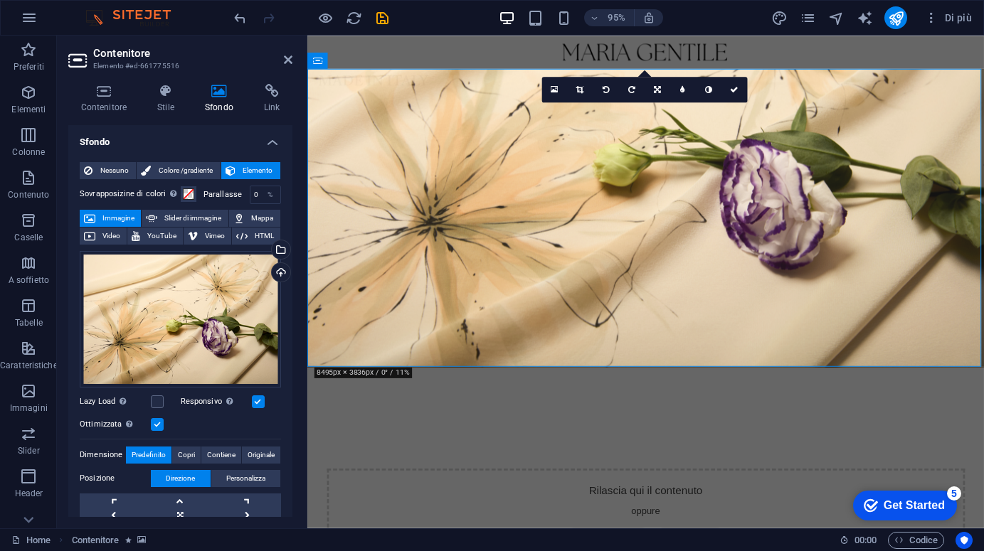
click at [708, 340] on figure at bounding box center [663, 227] width 712 height 314
click at [383, 18] on icon "save" at bounding box center [382, 18] width 16 height 16
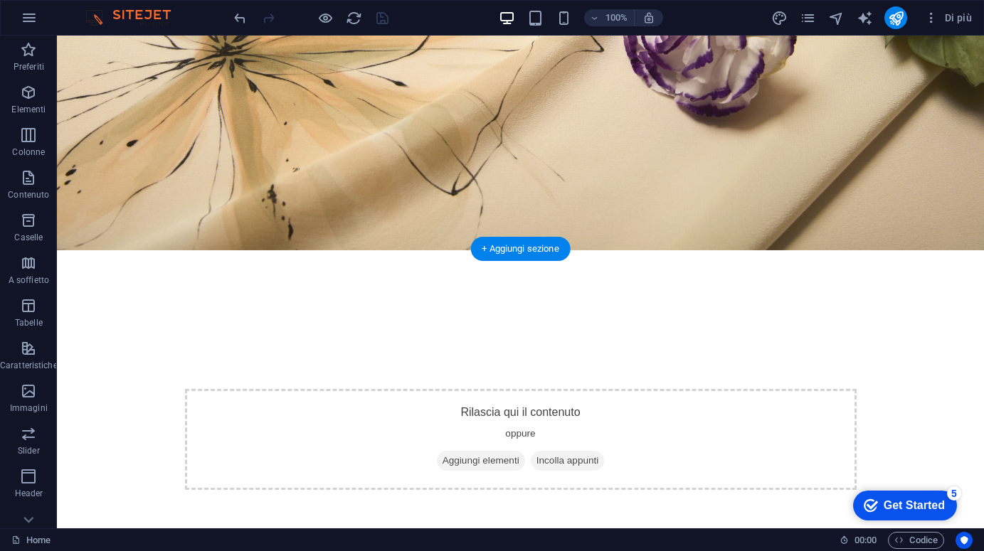
scroll to position [200, 0]
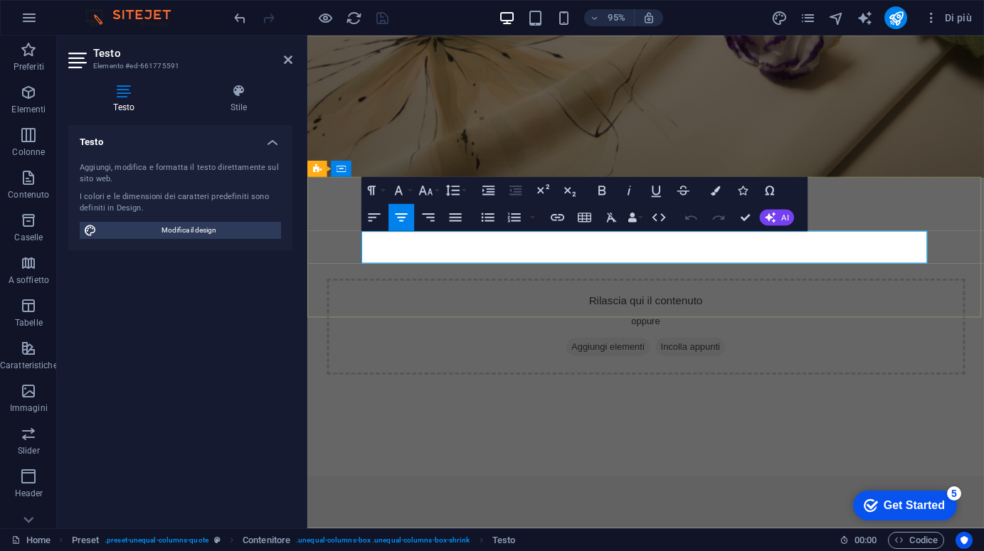
drag, startPoint x: 875, startPoint y: 252, endPoint x: 430, endPoint y: 253, distance: 445.2
drag, startPoint x: 604, startPoint y: 262, endPoint x: 707, endPoint y: 263, distance: 103.1
drag, startPoint x: 582, startPoint y: 250, endPoint x: 759, endPoint y: 257, distance: 176.5
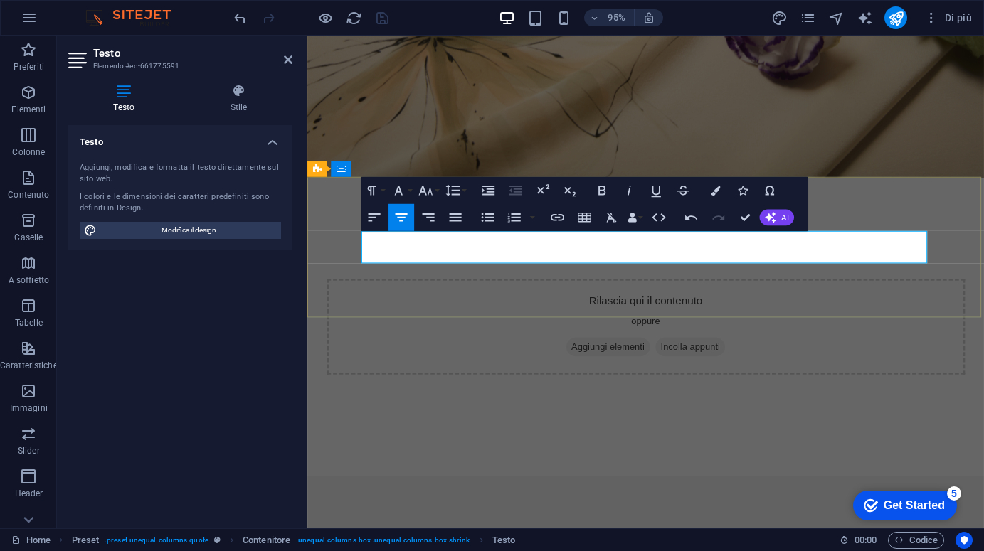
click at [539, 191] on icon "button" at bounding box center [543, 188] width 12 height 9
click at [568, 191] on icon "button" at bounding box center [569, 191] width 11 height 9
click at [569, 191] on icon "button" at bounding box center [569, 191] width 11 height 9
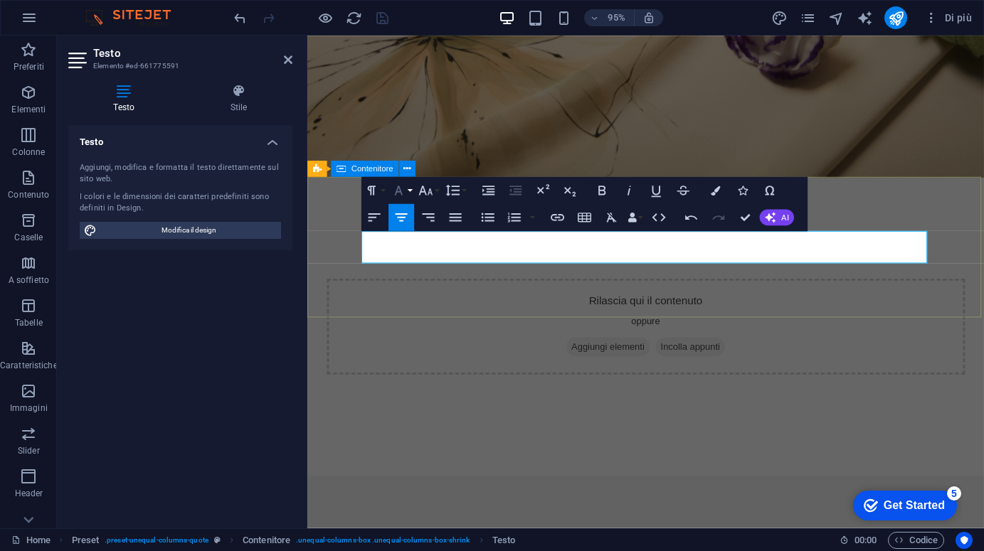
click at [395, 192] on icon "button" at bounding box center [398, 190] width 16 height 16
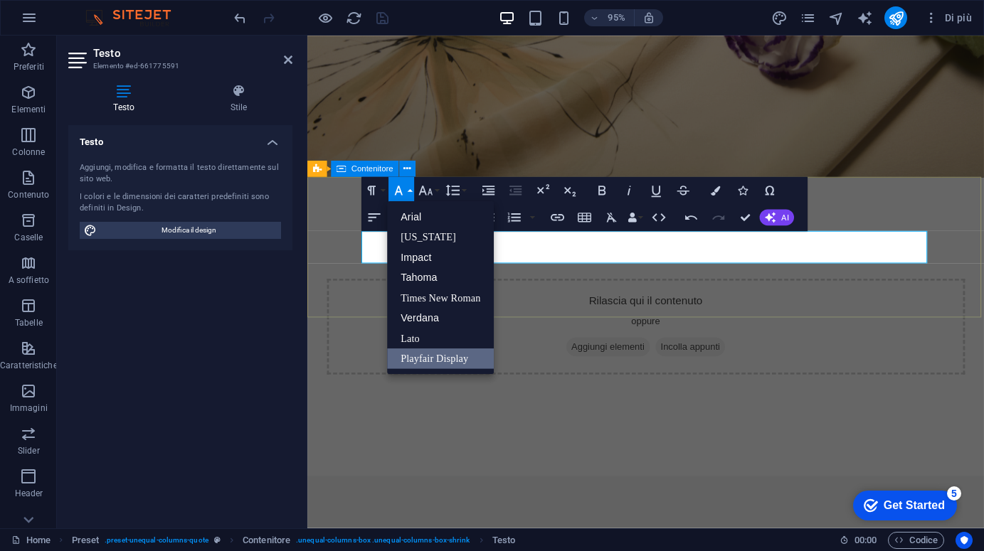
scroll to position [0, 0]
click at [433, 353] on link "Playfair Display" at bounding box center [440, 358] width 107 height 21
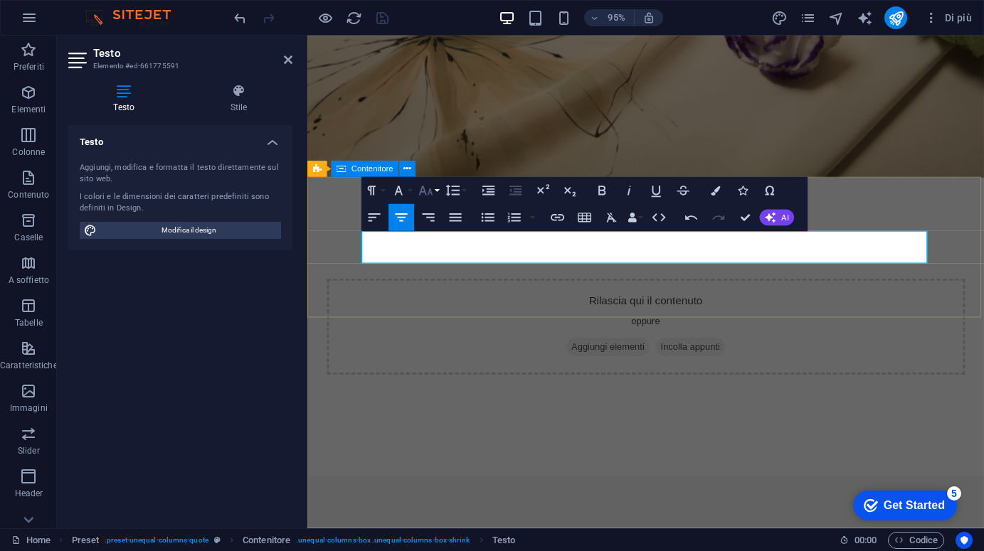
click at [424, 193] on icon "button" at bounding box center [425, 190] width 16 height 16
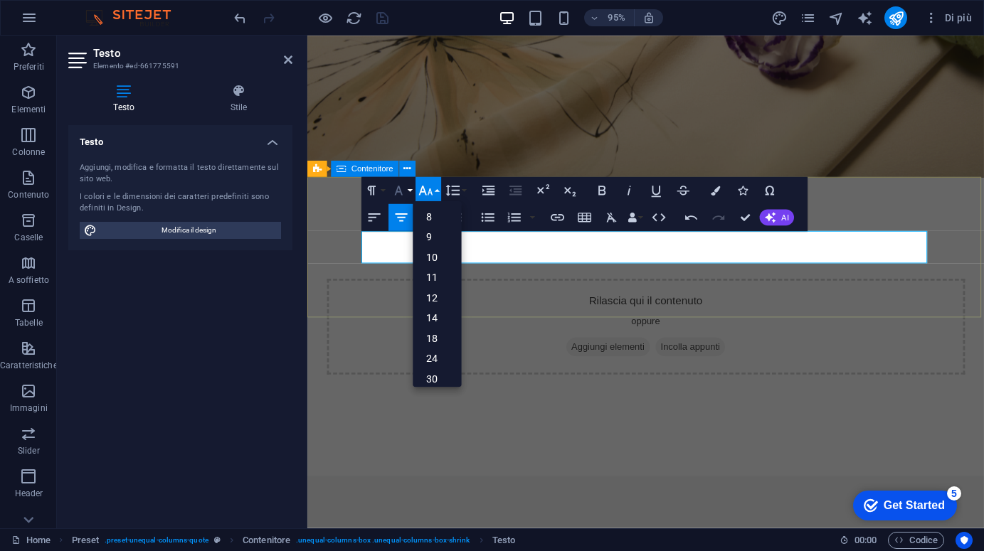
click at [398, 193] on icon "button" at bounding box center [398, 190] width 16 height 16
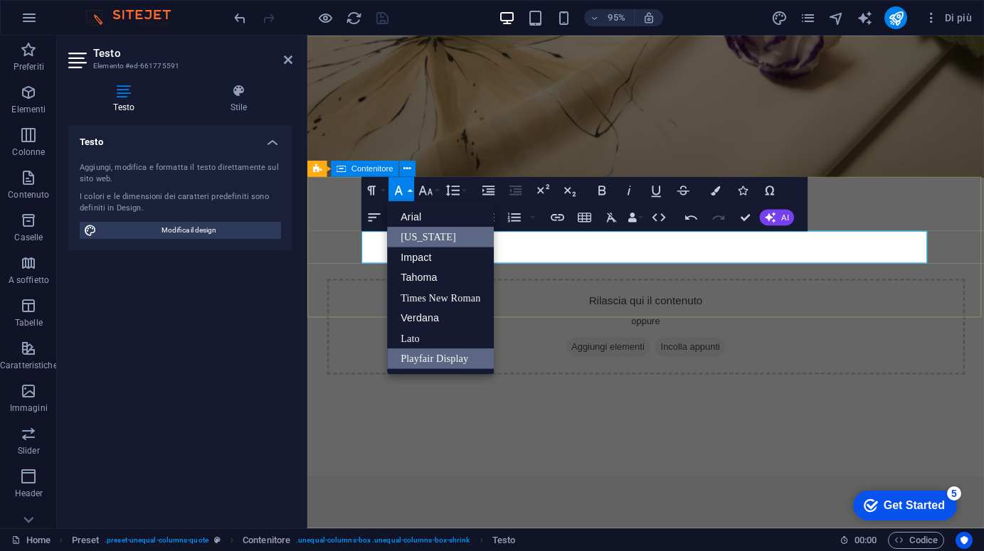
click at [415, 233] on link "[US_STATE]" at bounding box center [440, 237] width 107 height 21
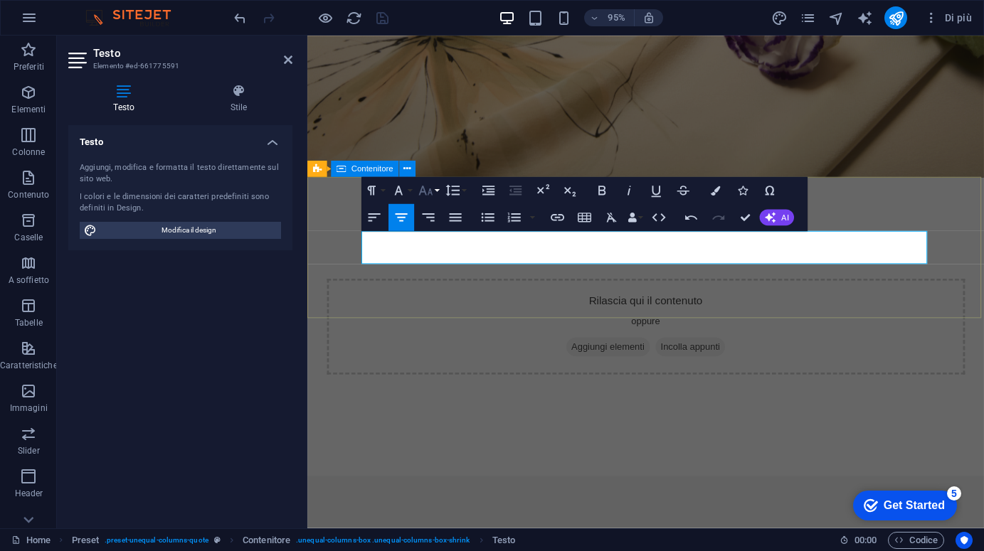
click at [427, 193] on icon "button" at bounding box center [425, 190] width 16 height 16
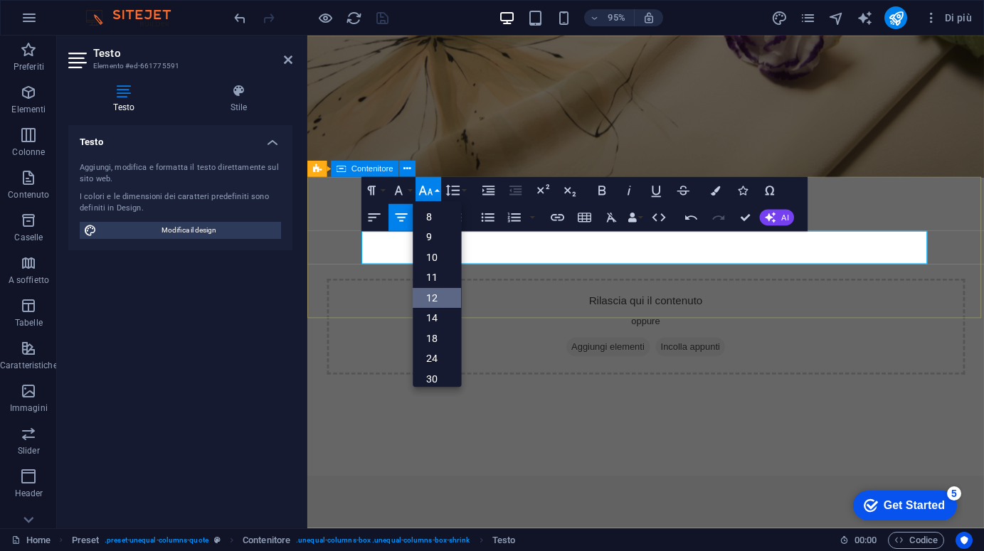
click at [439, 294] on link "12" at bounding box center [437, 297] width 48 height 21
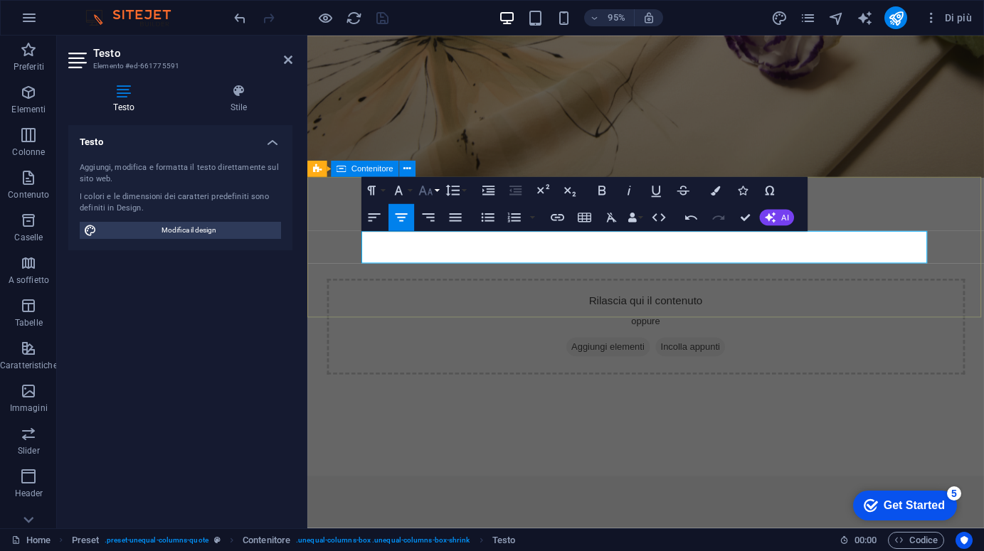
click at [427, 192] on icon "button" at bounding box center [425, 190] width 16 height 16
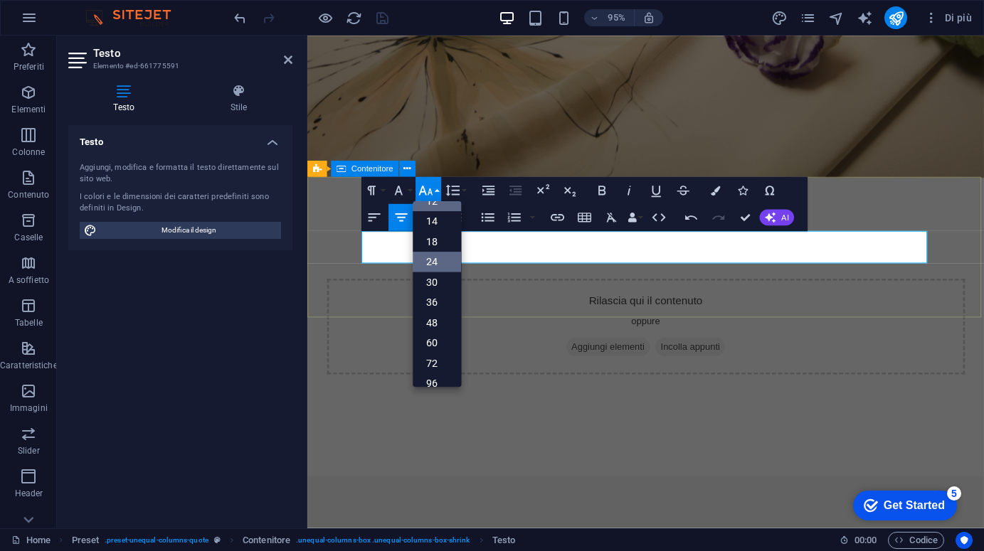
click at [438, 268] on link "24" at bounding box center [437, 262] width 48 height 21
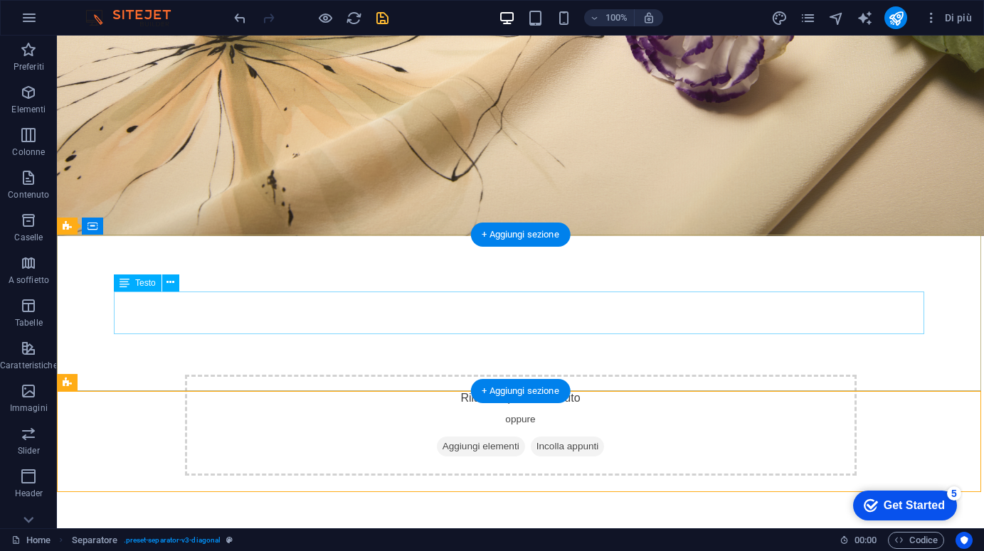
scroll to position [215, 0]
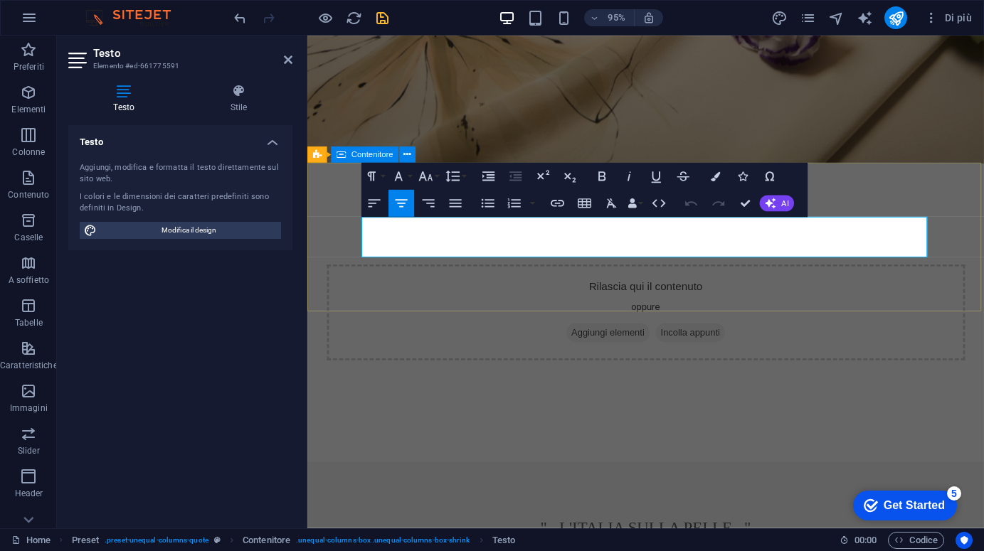
scroll to position [220, 0]
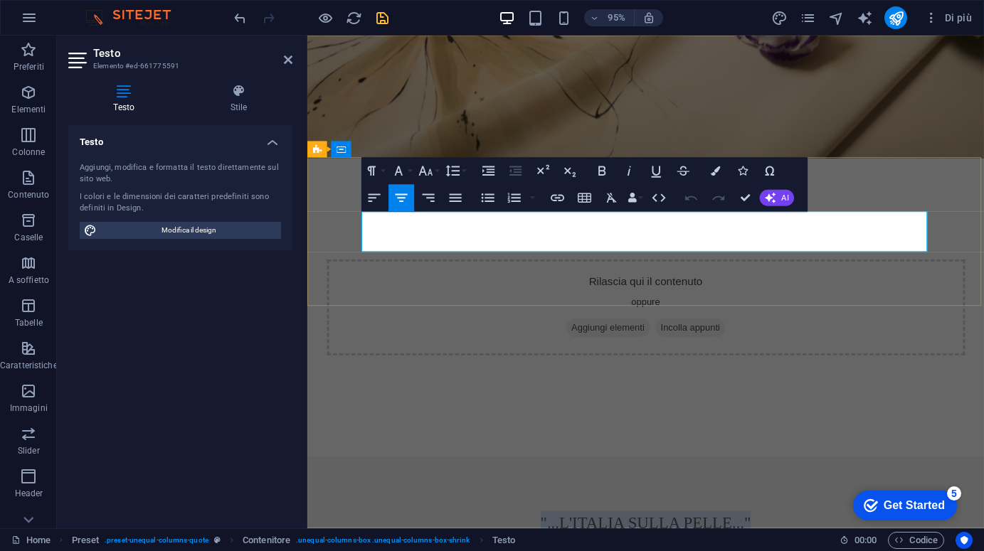
drag, startPoint x: 527, startPoint y: 230, endPoint x: 789, endPoint y: 239, distance: 262.6
click at [789, 536] on p ""...L'italia sulla Pelle..."" at bounding box center [663, 549] width 598 height 26
click at [401, 171] on icon "button" at bounding box center [398, 171] width 16 height 16
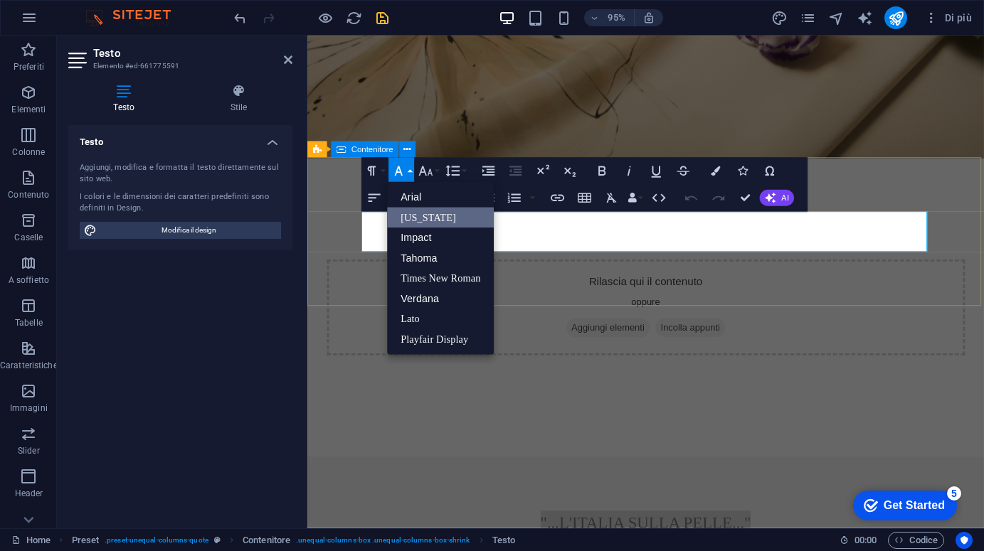
scroll to position [0, 0]
click at [376, 536] on p ""...L'italia sulla Pelle..."" at bounding box center [663, 549] width 598 height 26
click at [409, 215] on link "[US_STATE]" at bounding box center [440, 217] width 107 height 21
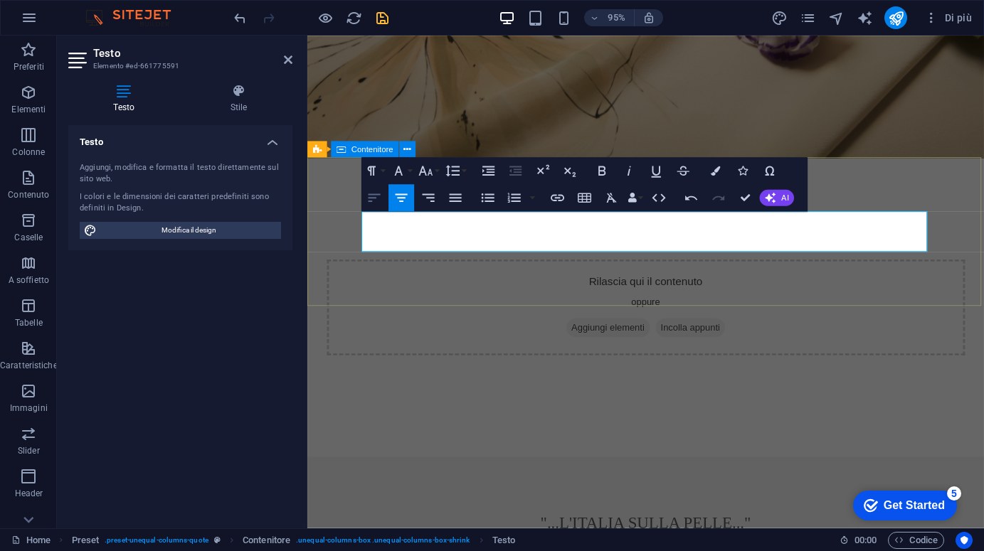
click at [373, 204] on icon "button" at bounding box center [374, 198] width 16 height 16
click at [400, 203] on icon "button" at bounding box center [401, 198] width 16 height 16
click at [491, 174] on icon "button" at bounding box center [488, 171] width 16 height 16
click at [490, 173] on icon "button" at bounding box center [488, 171] width 16 height 16
click at [490, 174] on icon "button" at bounding box center [488, 171] width 16 height 16
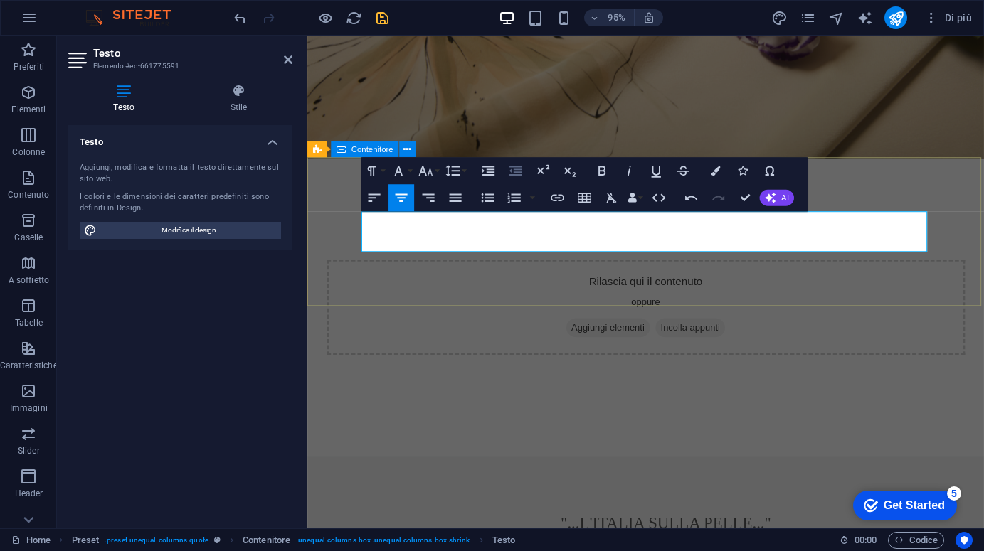
click at [511, 171] on icon "button" at bounding box center [515, 171] width 16 height 16
click at [512, 171] on icon "button" at bounding box center [515, 171] width 16 height 16
click at [782, 197] on span "AI" at bounding box center [784, 197] width 7 height 8
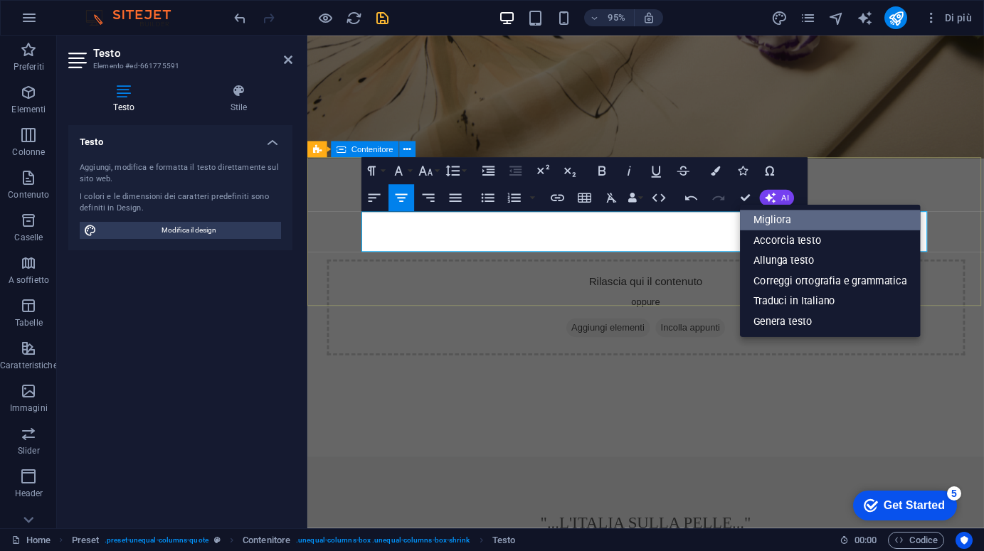
click at [790, 224] on link "Migliora" at bounding box center [830, 220] width 181 height 21
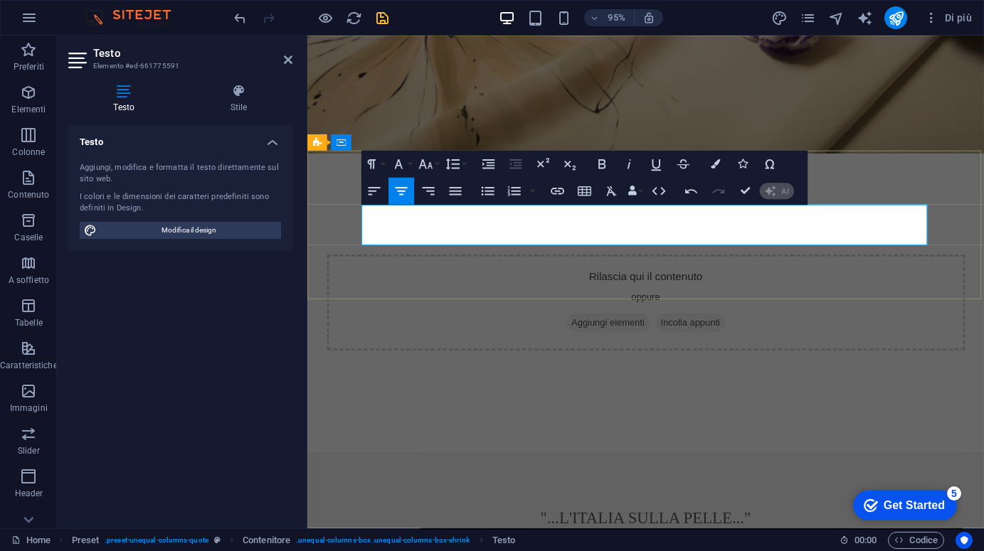
scroll to position [228, 0]
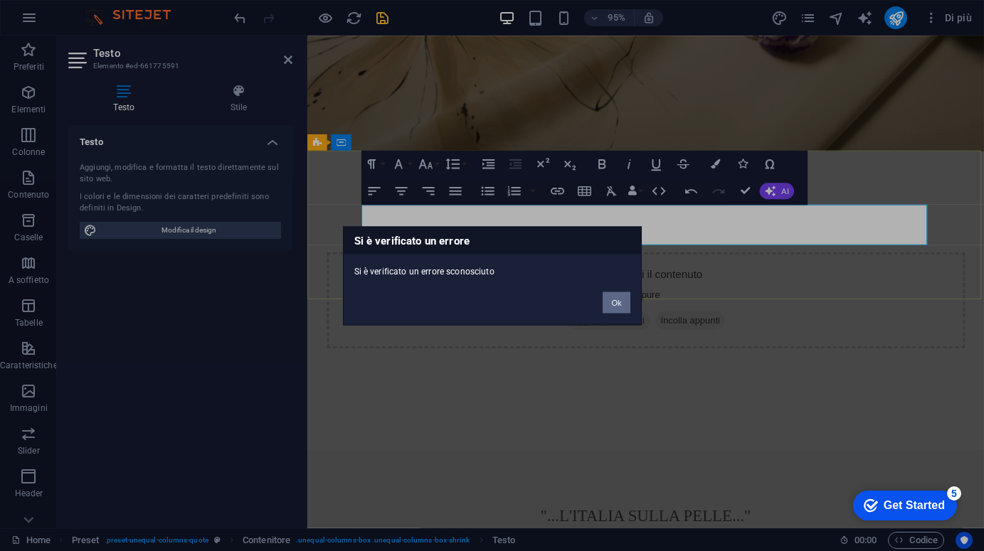
click at [620, 309] on button "Ok" at bounding box center [615, 302] width 27 height 21
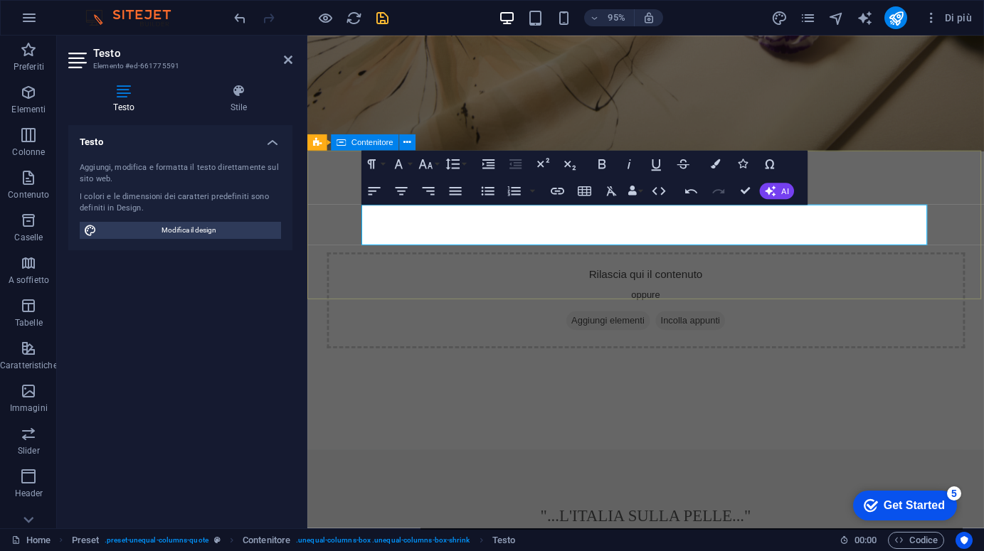
scroll to position [230, 0]
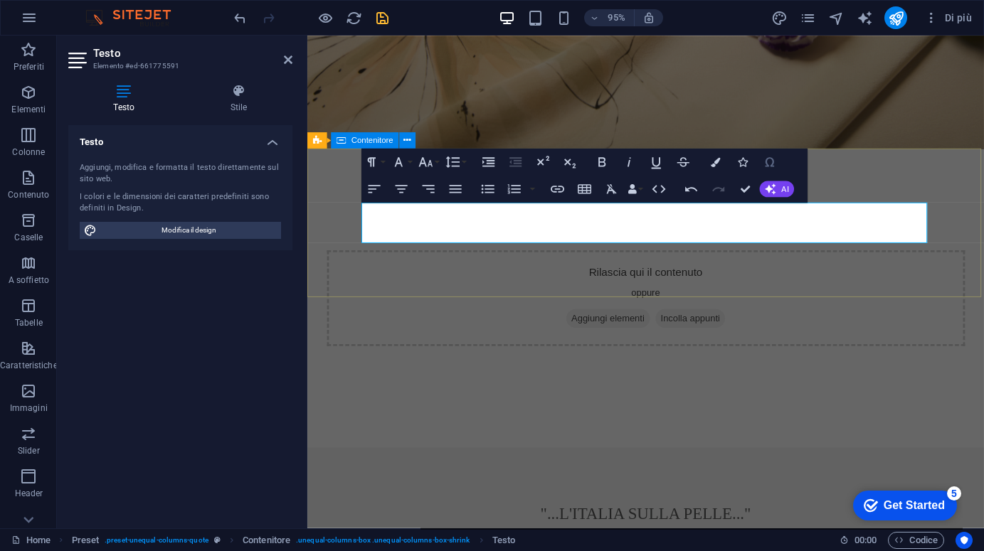
click at [771, 164] on icon "button" at bounding box center [769, 162] width 16 height 16
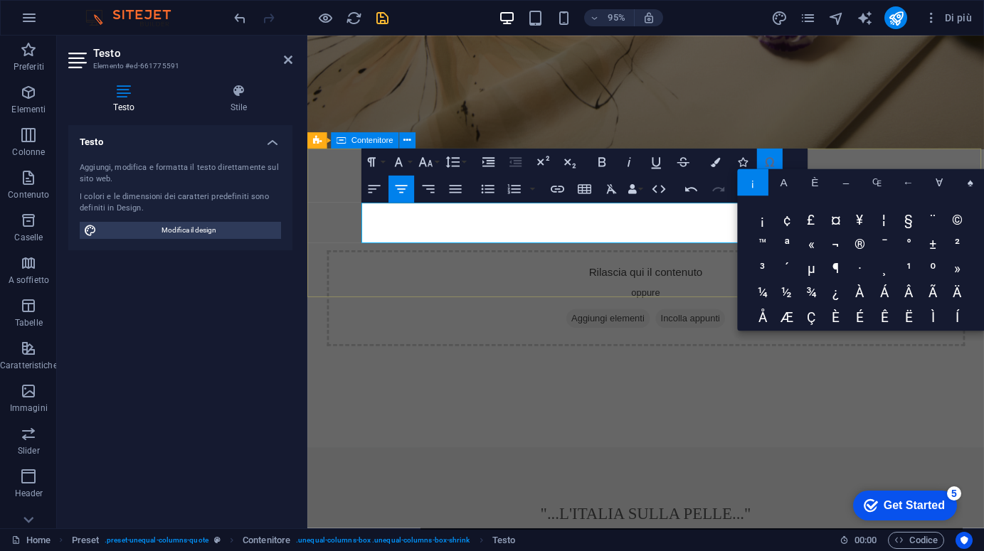
click at [771, 164] on icon "button" at bounding box center [769, 162] width 16 height 16
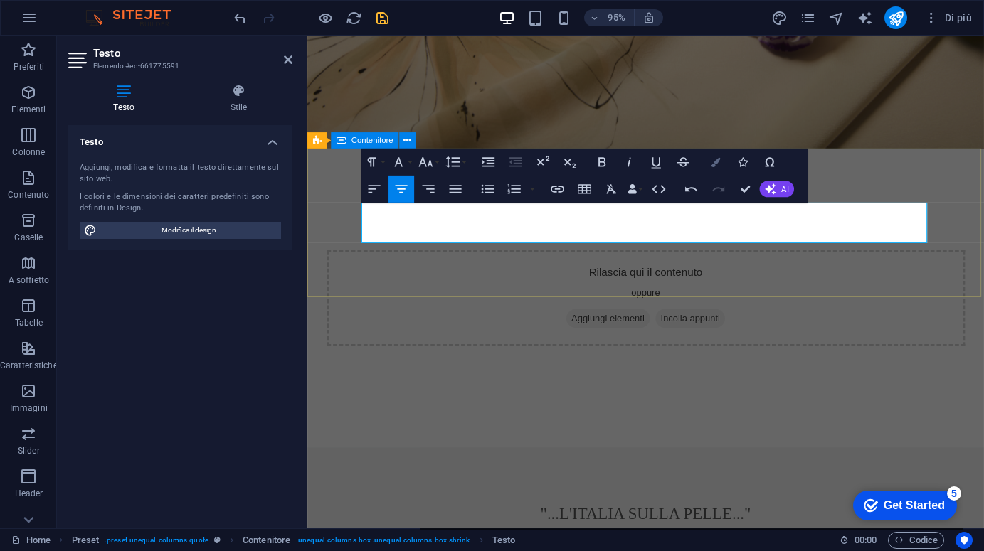
click at [714, 161] on icon "button" at bounding box center [715, 161] width 9 height 9
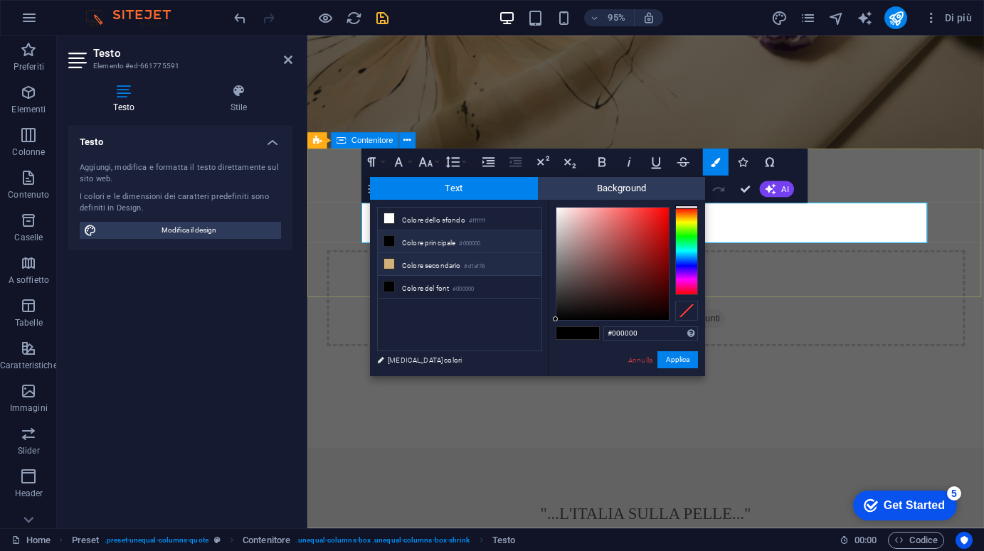
click at [390, 265] on icon at bounding box center [389, 264] width 10 height 10
type input "#d1af78"
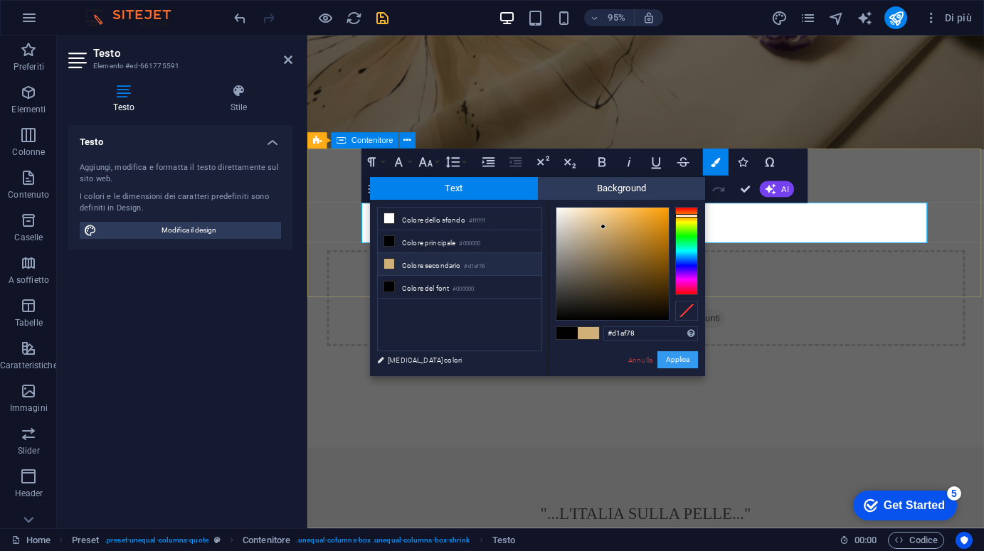
click at [685, 362] on button "Applica" at bounding box center [677, 359] width 41 height 17
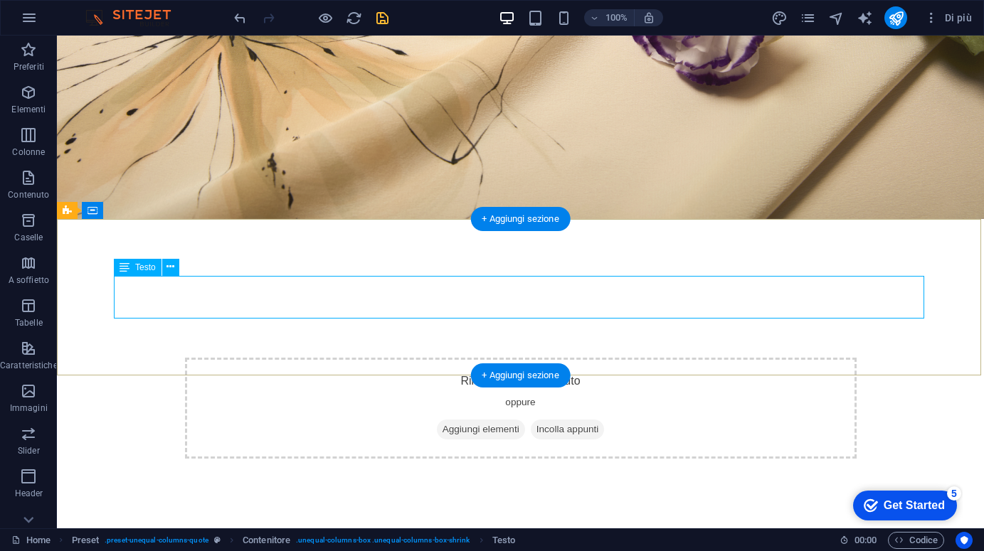
click at [135, 267] on div "Testo" at bounding box center [138, 267] width 48 height 17
click at [169, 267] on icon at bounding box center [170, 267] width 8 height 15
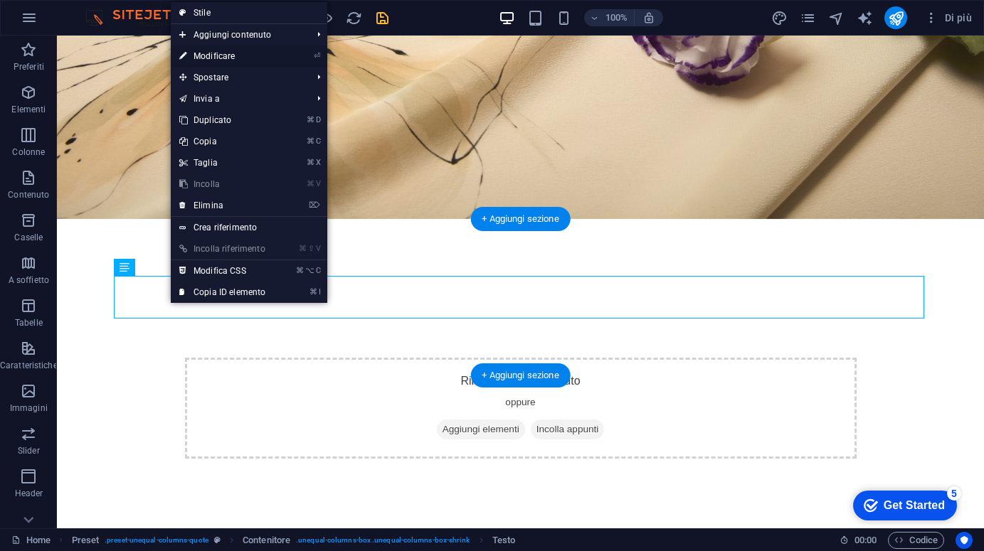
click at [235, 57] on link "⏎ Modificare" at bounding box center [222, 56] width 103 height 21
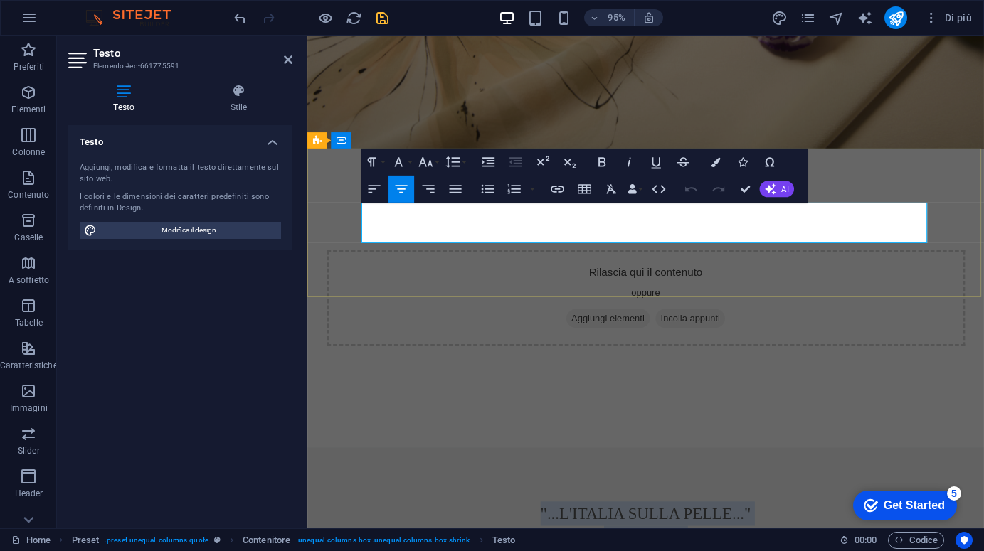
drag, startPoint x: 527, startPoint y: 224, endPoint x: 937, endPoint y: 241, distance: 410.7
click at [937, 526] on div ""...L'italia sulla Pelle..." [PERSON_NAME]" at bounding box center [663, 547] width 598 height 43
click at [936, 550] on p "[PERSON_NAME]" at bounding box center [663, 560] width 598 height 17
drag, startPoint x: 537, startPoint y: 221, endPoint x: 814, endPoint y: 224, distance: 276.7
click at [814, 526] on p ""...L'italia sulla Pelle..."" at bounding box center [663, 539] width 598 height 26
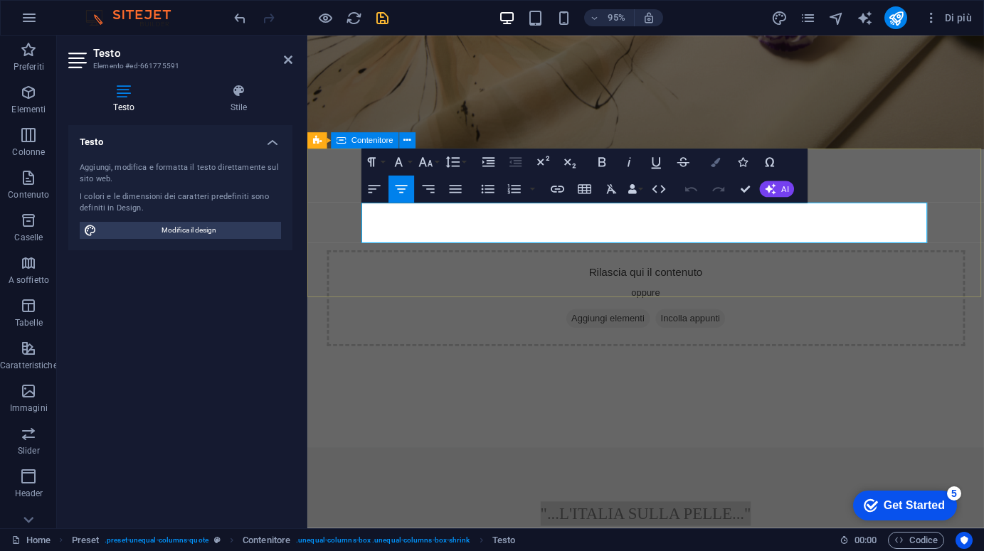
click at [715, 161] on icon "button" at bounding box center [715, 161] width 9 height 9
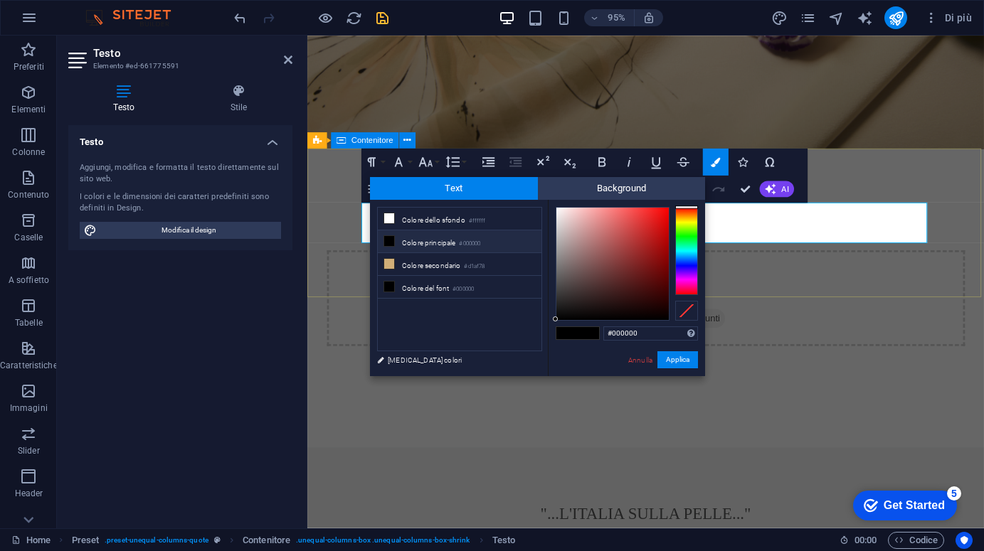
click at [410, 243] on li "Colore principale #000000" at bounding box center [460, 241] width 164 height 23
click at [387, 243] on icon at bounding box center [389, 241] width 10 height 10
click at [399, 223] on li "Colore dello sfondo #ffffff" at bounding box center [460, 219] width 164 height 23
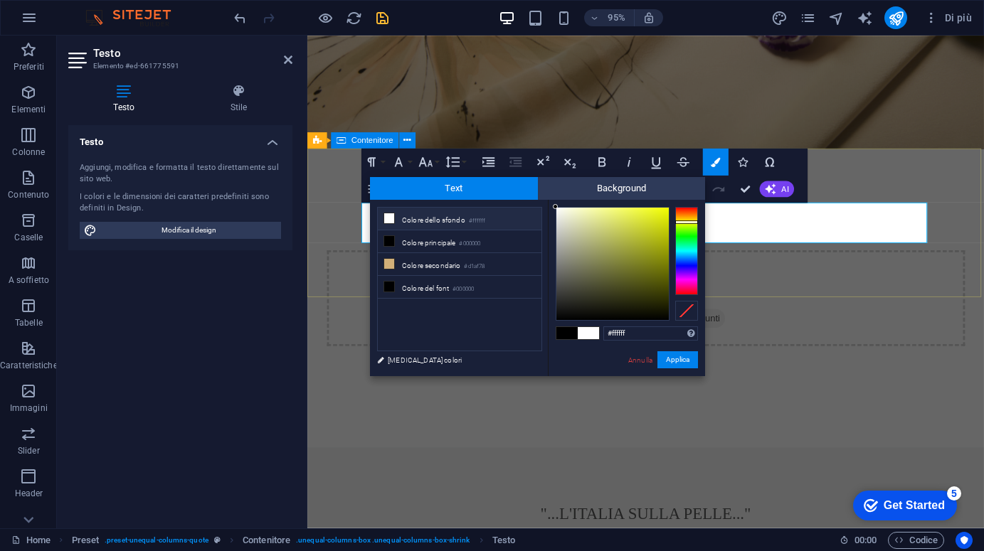
click at [686, 222] on div at bounding box center [686, 251] width 23 height 88
drag, startPoint x: 625, startPoint y: 283, endPoint x: 617, endPoint y: 280, distance: 8.3
click at [617, 280] on div at bounding box center [612, 264] width 112 height 112
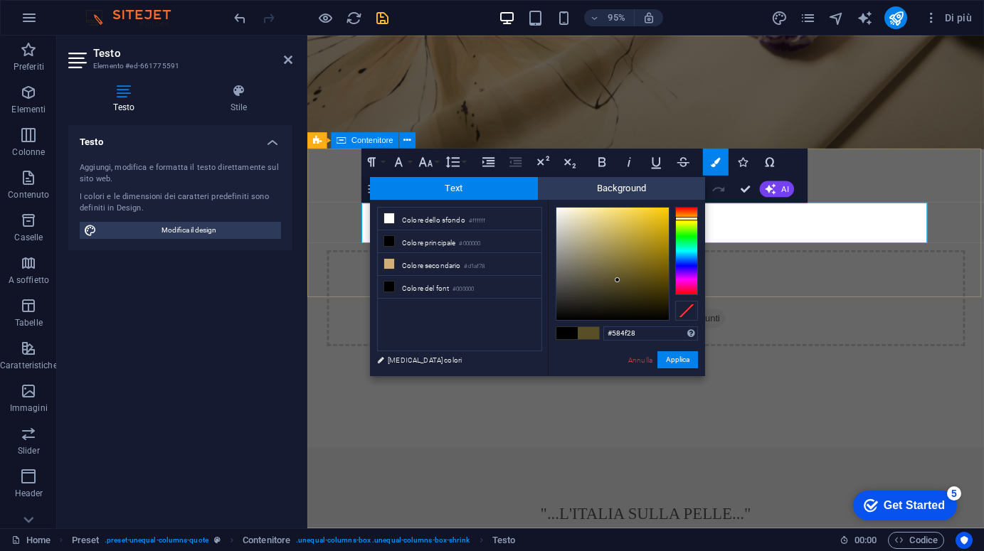
click at [686, 218] on div at bounding box center [686, 251] width 23 height 88
type input "#9b8326"
drag, startPoint x: 619, startPoint y: 278, endPoint x: 641, endPoint y: 252, distance: 33.8
click at [640, 251] on div at bounding box center [639, 250] width 5 height 5
click at [675, 360] on button "Applica" at bounding box center [677, 359] width 41 height 17
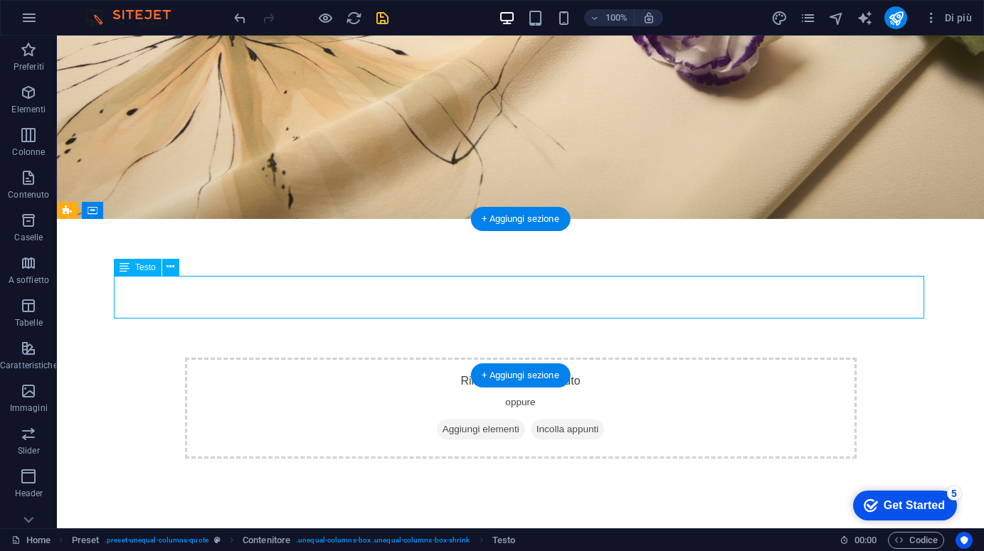
drag, startPoint x: 393, startPoint y: 286, endPoint x: 435, endPoint y: 280, distance: 42.3
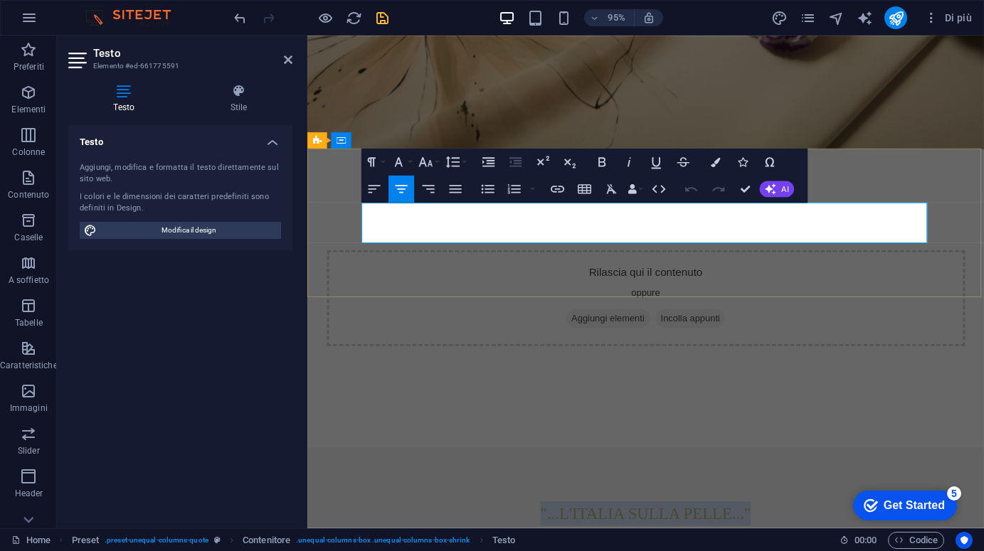
drag, startPoint x: 553, startPoint y: 221, endPoint x: 800, endPoint y: 222, distance: 246.8
click at [805, 526] on p ""...L'italia sulla Pelle..."" at bounding box center [663, 539] width 598 height 26
click at [715, 164] on icon "button" at bounding box center [715, 161] width 9 height 9
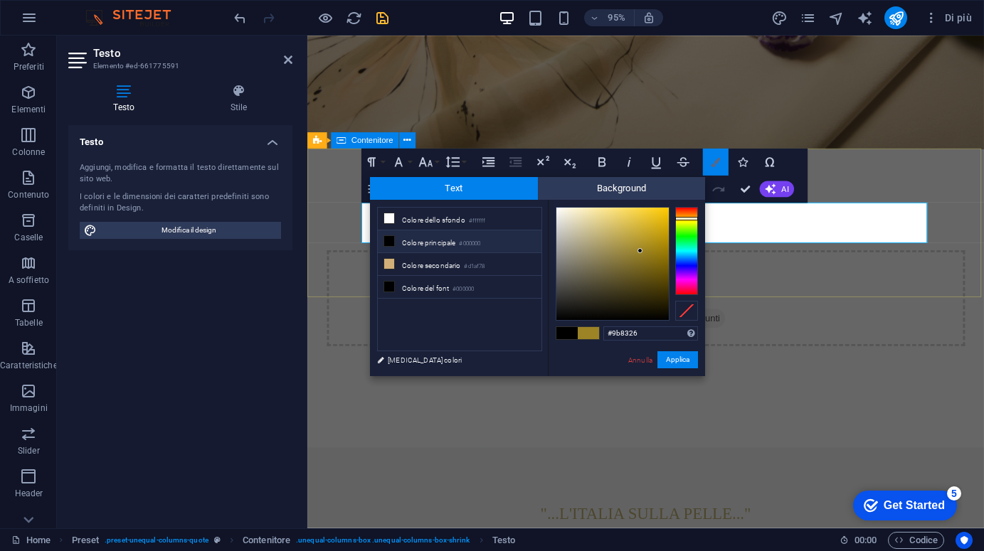
click at [714, 161] on icon "button" at bounding box center [715, 161] width 9 height 9
click at [684, 164] on icon "button" at bounding box center [683, 162] width 16 height 16
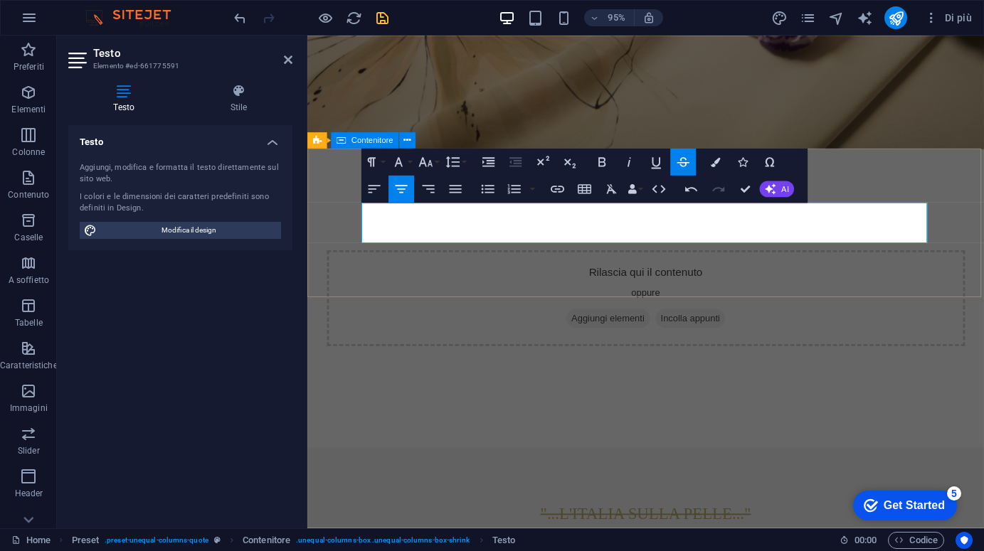
click at [685, 163] on icon "button" at bounding box center [683, 161] width 12 height 9
click at [611, 193] on icon "button" at bounding box center [611, 189] width 16 height 16
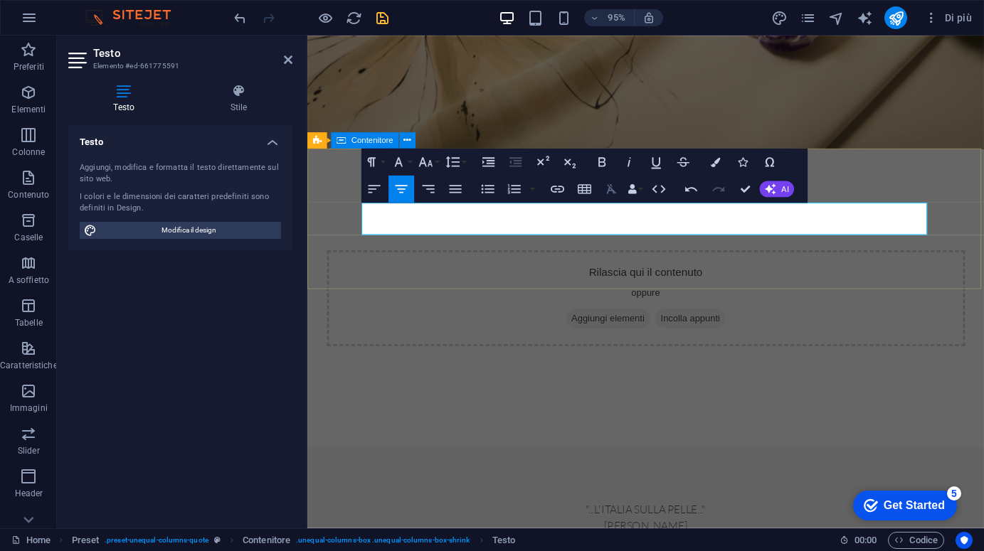
click at [611, 193] on icon "button" at bounding box center [611, 189] width 16 height 16
click at [612, 193] on icon "button" at bounding box center [611, 189] width 16 height 16
click at [629, 191] on icon "button" at bounding box center [631, 188] width 9 height 9
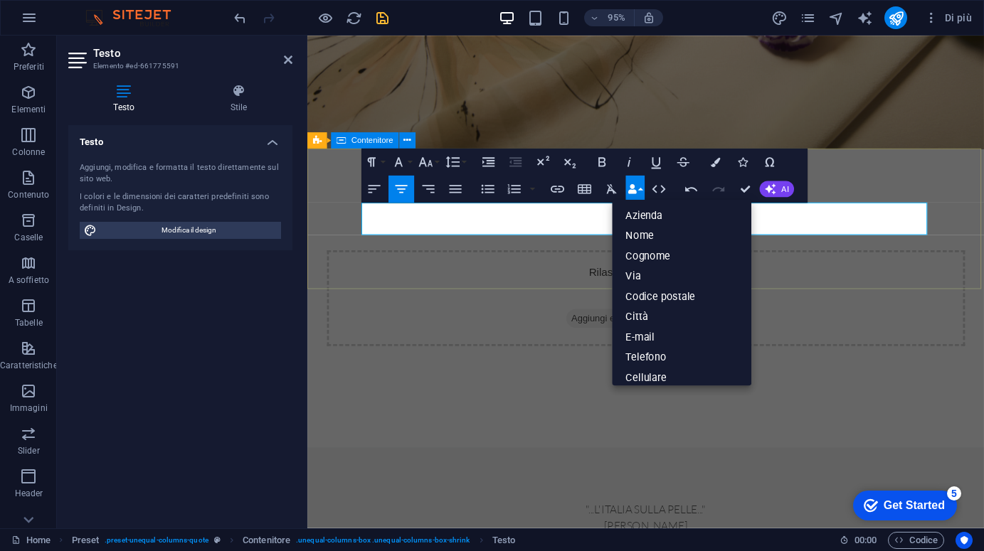
click at [630, 191] on icon "button" at bounding box center [631, 188] width 9 height 9
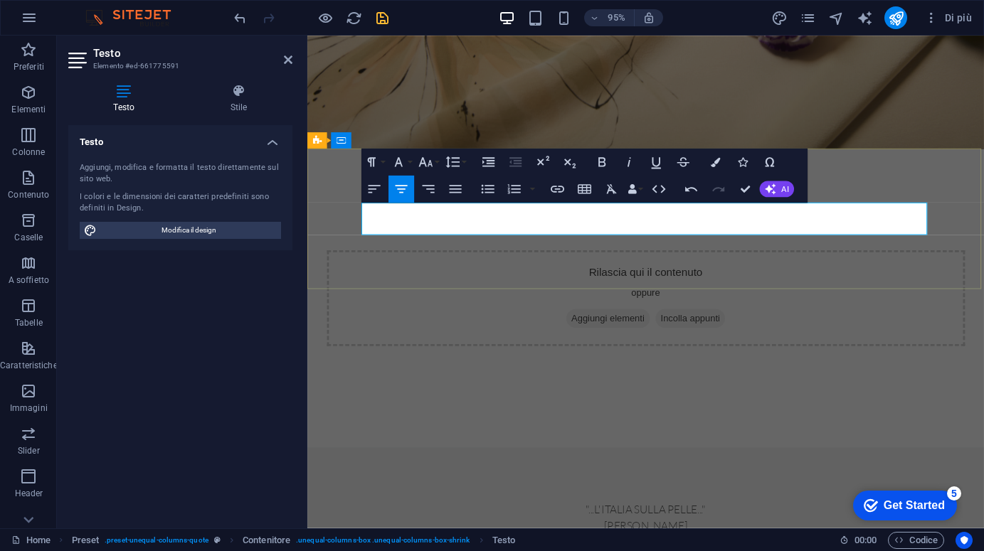
scroll to position [230, 0]
click at [591, 526] on p ""...L'italia sulla Pelle..."" at bounding box center [663, 534] width 598 height 17
click at [430, 161] on icon "button" at bounding box center [426, 160] width 14 height 9
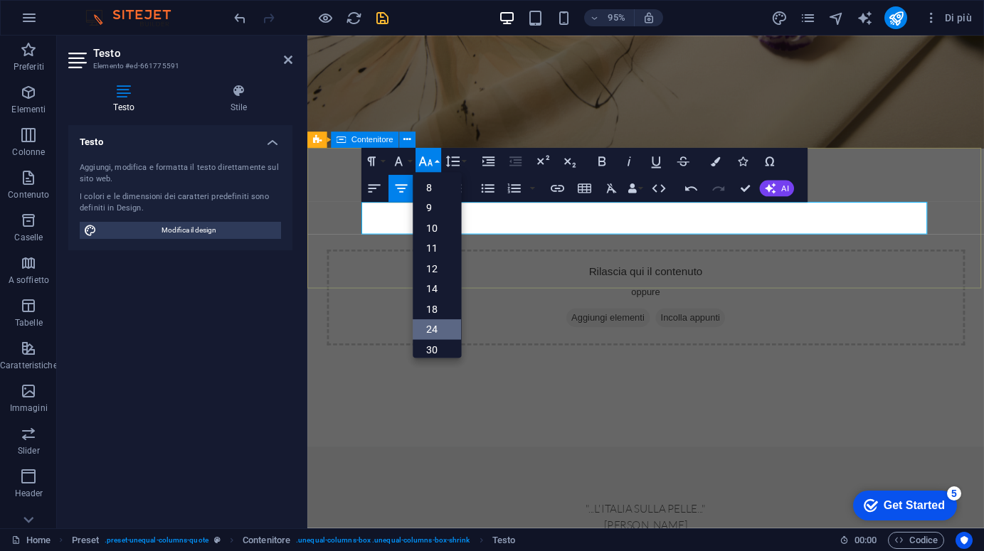
click at [440, 327] on link "24" at bounding box center [437, 329] width 48 height 21
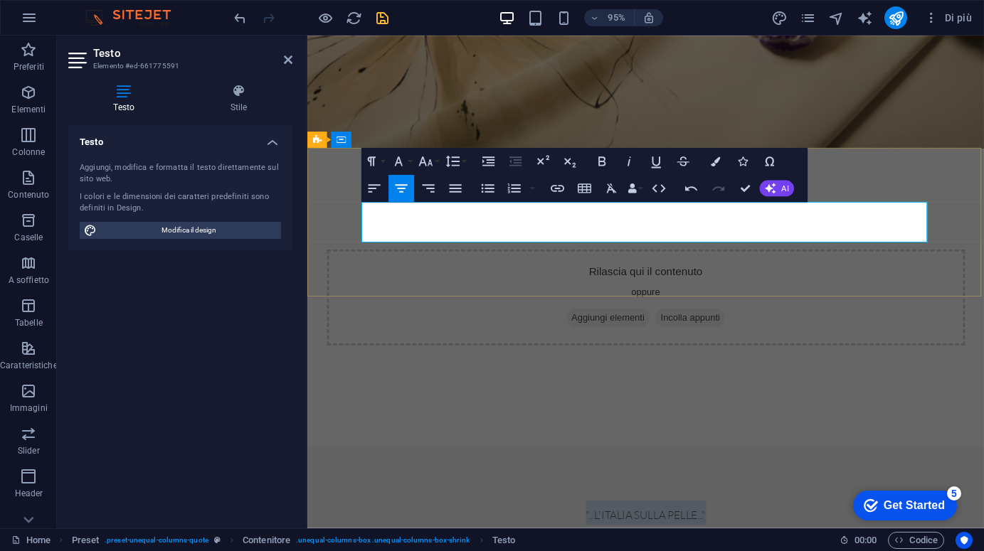
drag, startPoint x: 578, startPoint y: 228, endPoint x: 743, endPoint y: 226, distance: 165.0
click at [743, 526] on p "​ "...L'italia sulla Pelle..."" at bounding box center [663, 539] width 598 height 26
click at [430, 164] on icon "button" at bounding box center [426, 160] width 14 height 9
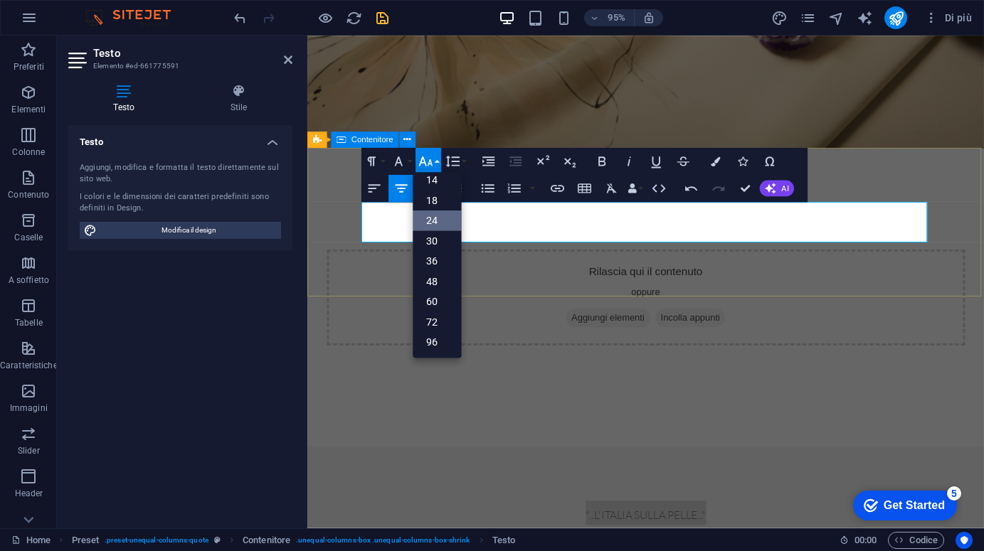
scroll to position [115, 0]
click at [439, 219] on link "24" at bounding box center [437, 221] width 48 height 21
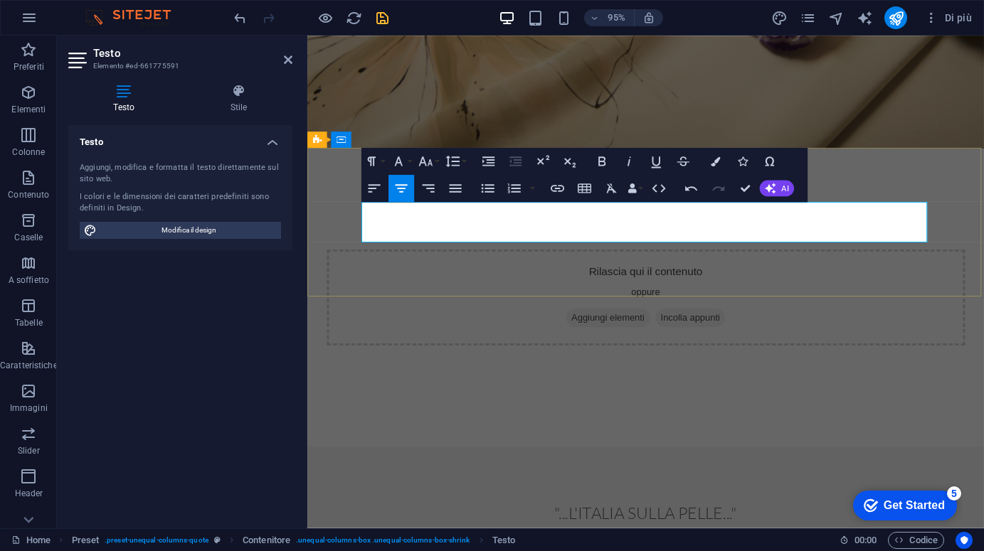
click at [557, 526] on p "​"...L'italia sulla Pelle..."" at bounding box center [663, 539] width 598 height 26
drag, startPoint x: 526, startPoint y: 223, endPoint x: 769, endPoint y: 226, distance: 242.6
click at [769, 526] on p "​"...L'italia sulla Pelle..."" at bounding box center [663, 539] width 598 height 26
click at [715, 162] on icon "button" at bounding box center [715, 160] width 9 height 9
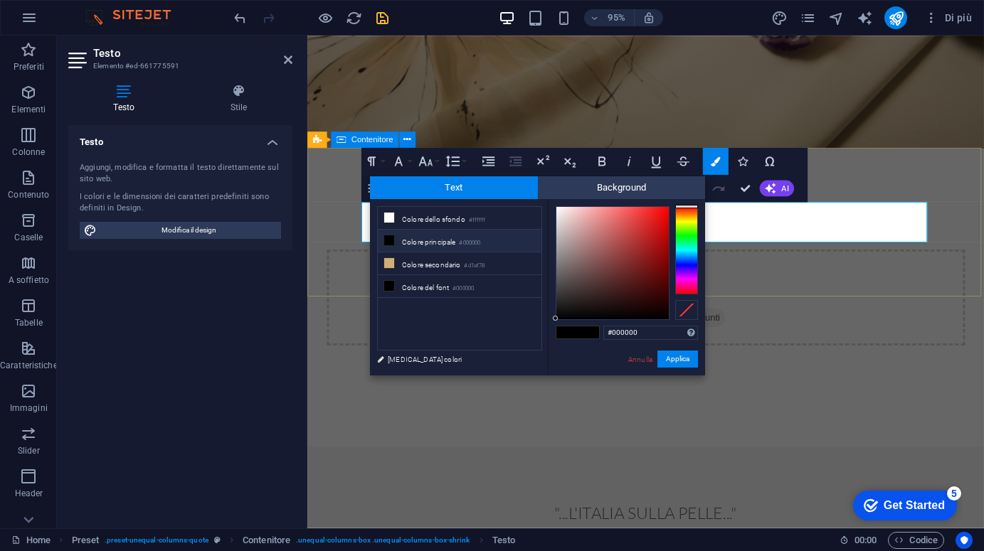
click at [447, 244] on li "Colore principale #000000" at bounding box center [460, 241] width 164 height 23
click at [424, 220] on li "Colore dello sfondo #ffffff" at bounding box center [460, 218] width 164 height 23
click at [683, 223] on div at bounding box center [686, 250] width 23 height 88
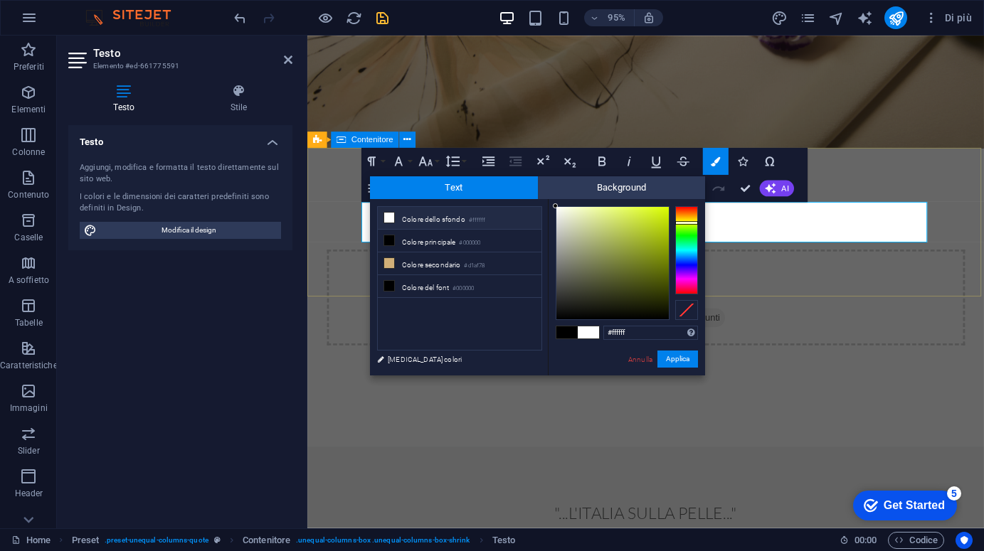
type input "#a3b632"
click at [637, 238] on div at bounding box center [612, 263] width 112 height 112
click at [681, 358] on button "Applica" at bounding box center [677, 359] width 41 height 17
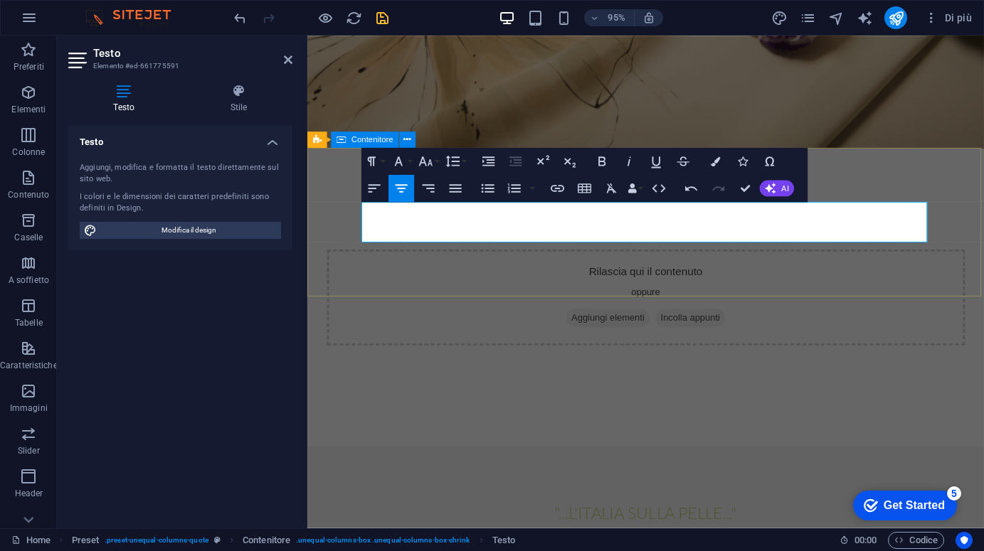
click at [546, 469] on div "​"...L'italia sulla Pelle..." [PERSON_NAME]" at bounding box center [663, 547] width 712 height 156
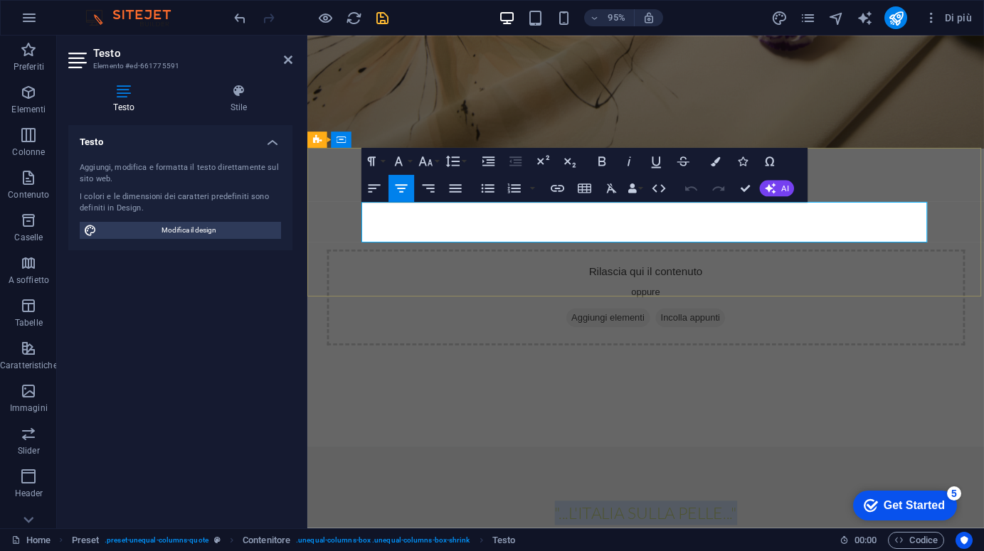
drag, startPoint x: 550, startPoint y: 221, endPoint x: 765, endPoint y: 223, distance: 215.5
click at [765, 526] on p ""...L'italia sulla Pelle..."" at bounding box center [663, 539] width 598 height 26
click at [719, 162] on icon "button" at bounding box center [715, 160] width 9 height 9
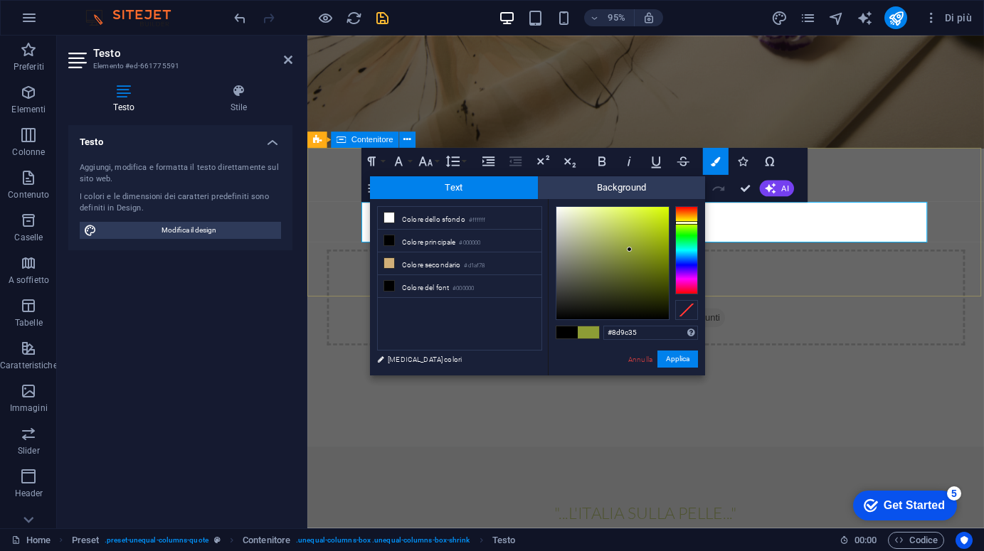
drag, startPoint x: 636, startPoint y: 239, endPoint x: 632, endPoint y: 249, distance: 10.6
click at [629, 250] on div at bounding box center [629, 249] width 5 height 5
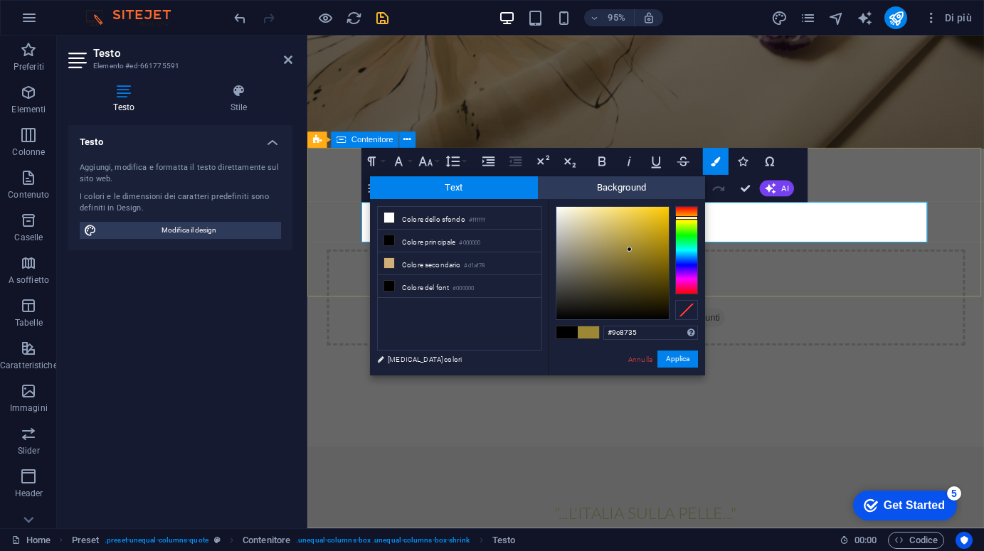
click at [683, 218] on div at bounding box center [686, 250] width 23 height 88
type input "#ac9743"
drag, startPoint x: 629, startPoint y: 250, endPoint x: 624, endPoint y: 243, distance: 8.3
click at [624, 243] on div at bounding box center [624, 242] width 5 height 5
click at [671, 358] on button "Applica" at bounding box center [677, 359] width 41 height 17
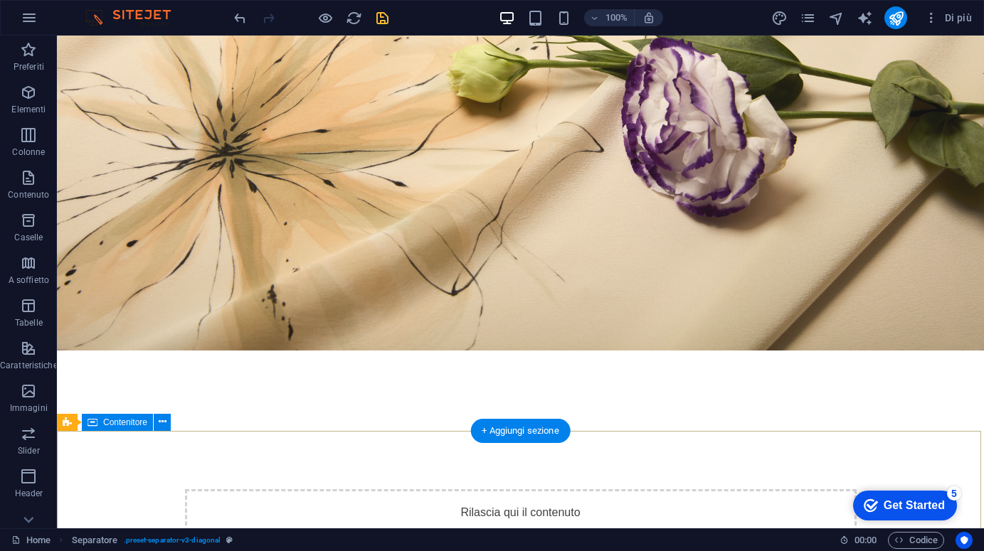
scroll to position [18, 0]
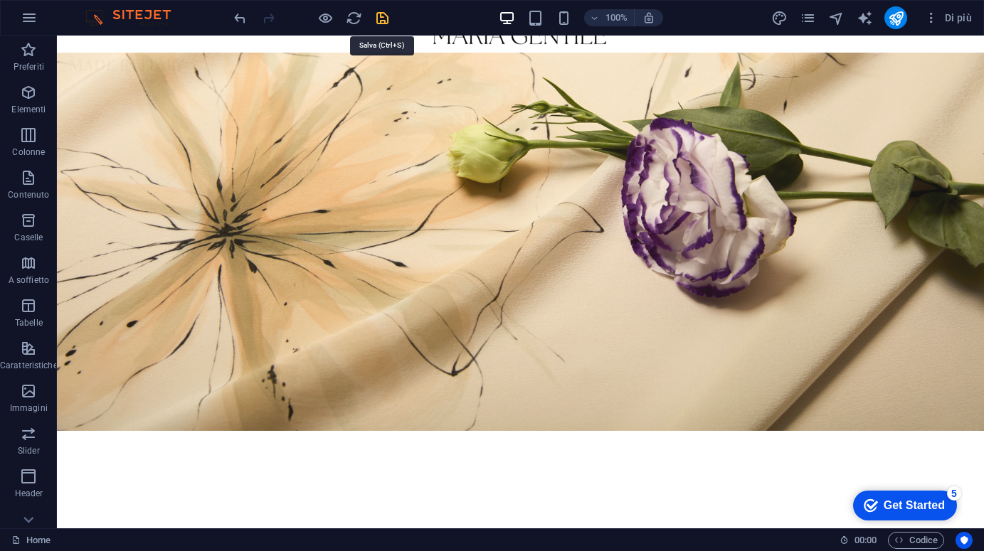
click at [380, 20] on icon "save" at bounding box center [382, 18] width 16 height 16
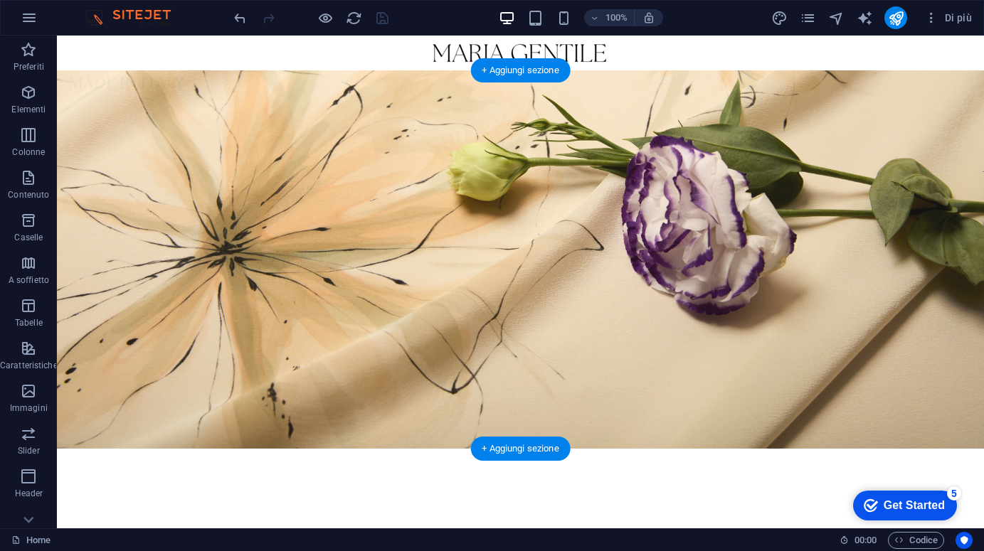
scroll to position [0, 0]
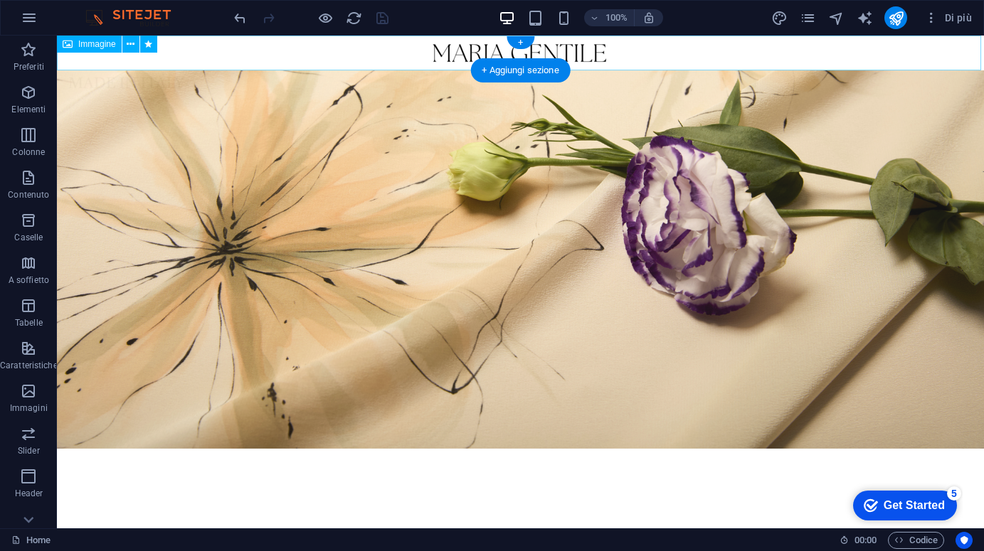
click at [236, 55] on figure at bounding box center [520, 53] width 927 height 35
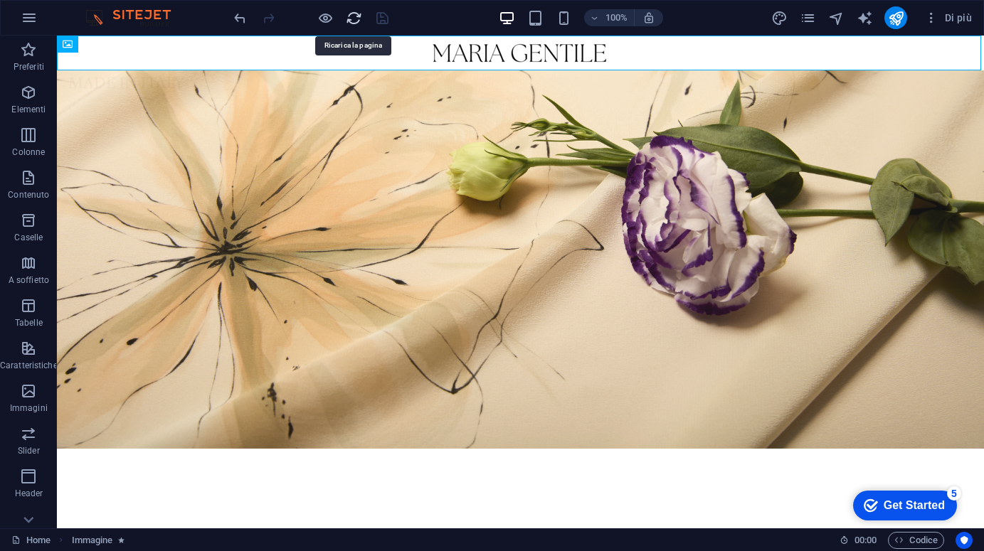
click at [352, 17] on icon "reload" at bounding box center [354, 18] width 16 height 16
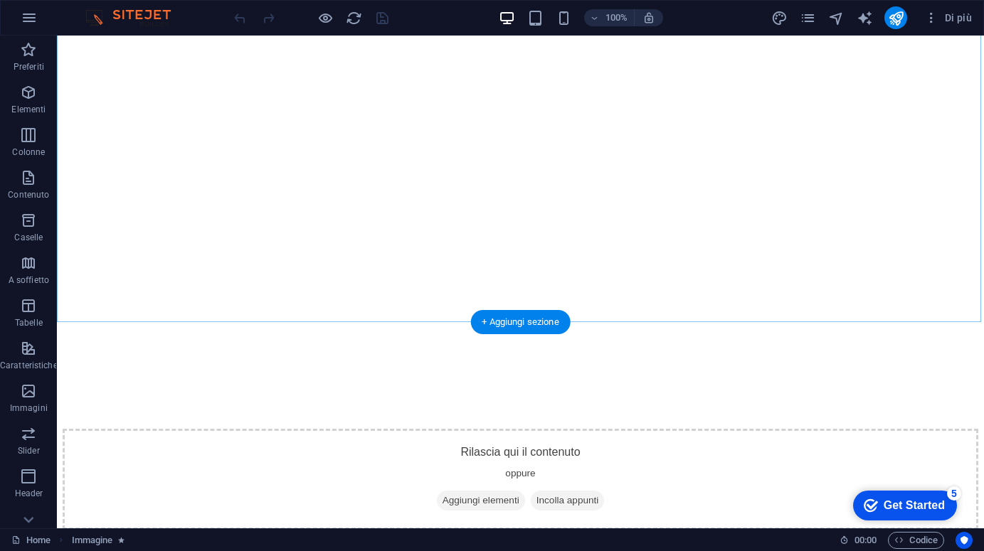
scroll to position [172, 0]
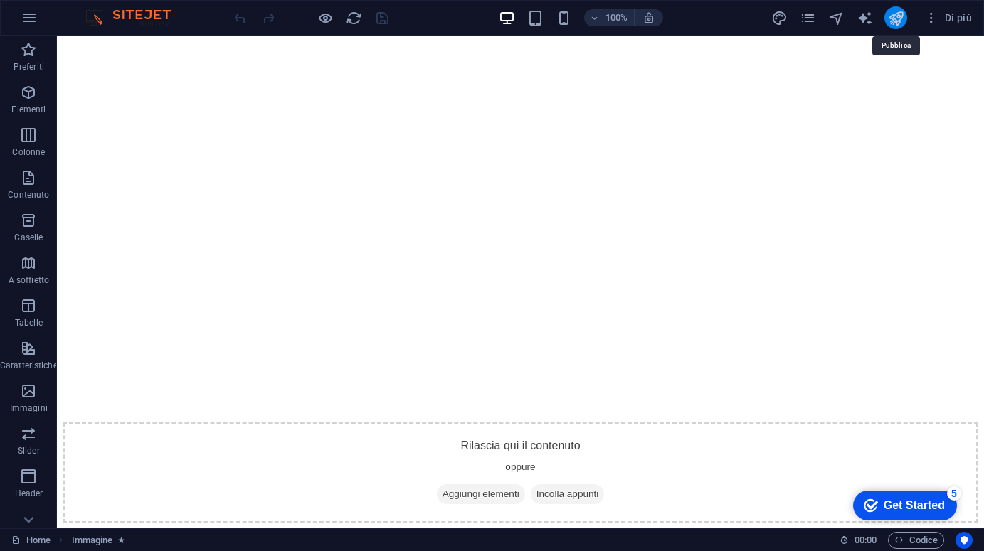
click at [897, 16] on icon "publish" at bounding box center [896, 18] width 16 height 16
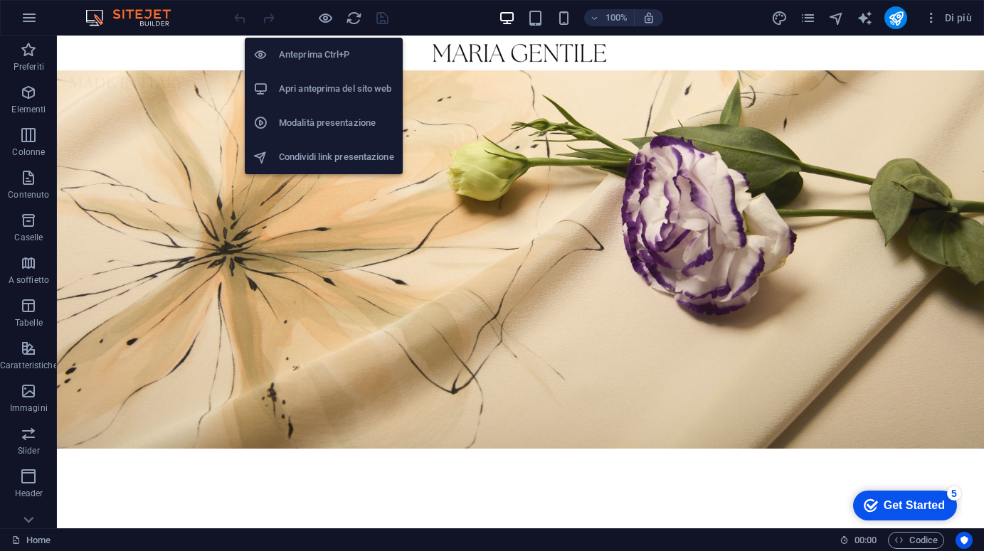
click at [320, 90] on h6 "Apri anteprima del sito web" at bounding box center [336, 88] width 115 height 17
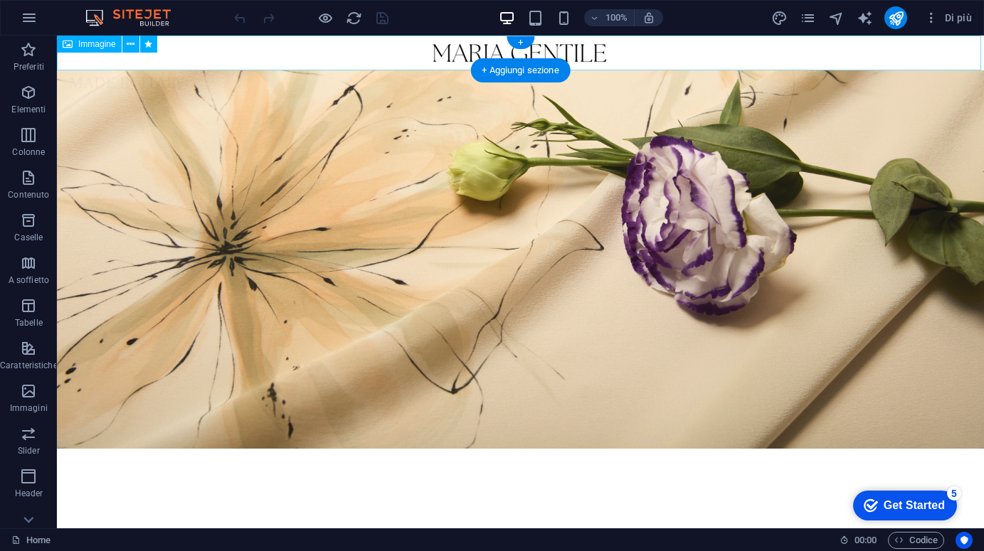
click at [275, 60] on figure at bounding box center [520, 53] width 927 height 35
select select "px"
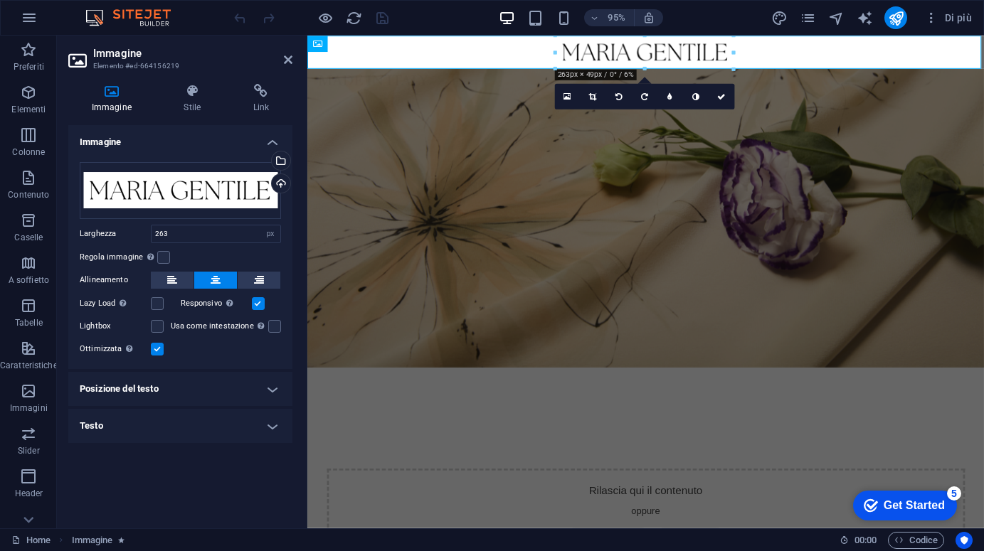
scroll to position [1, 0]
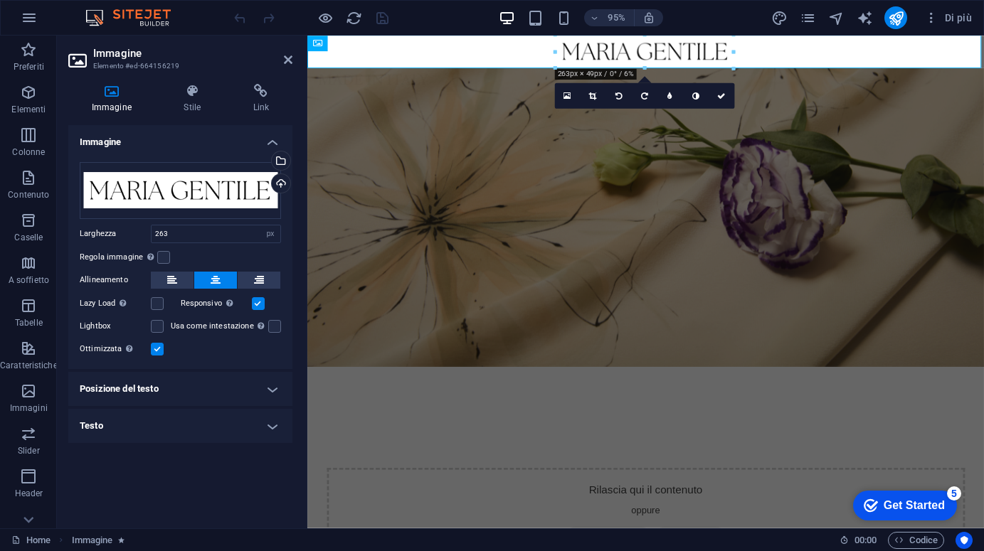
click at [405, 53] on figure at bounding box center [663, 52] width 712 height 35
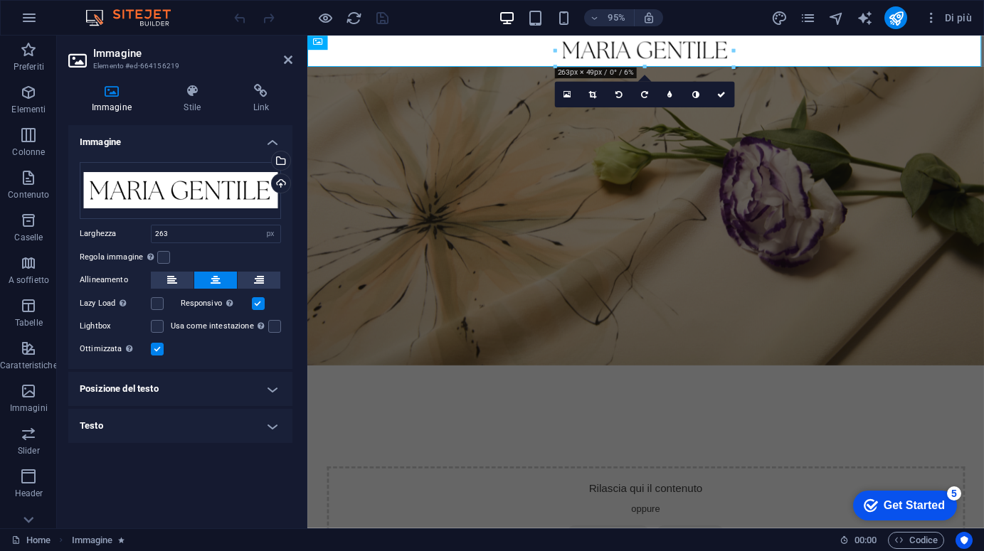
click at [390, 103] on figure at bounding box center [663, 225] width 712 height 314
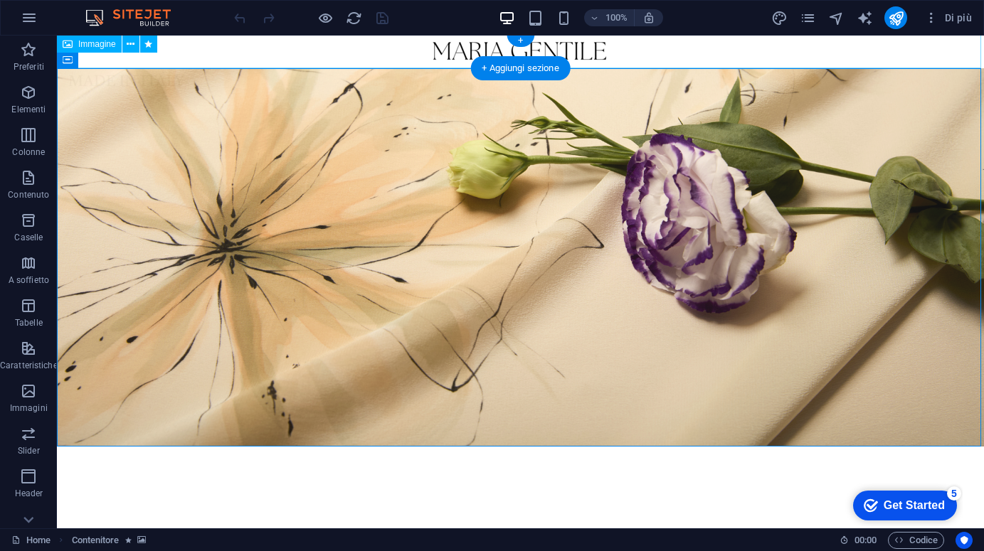
click at [70, 44] on icon at bounding box center [68, 44] width 10 height 17
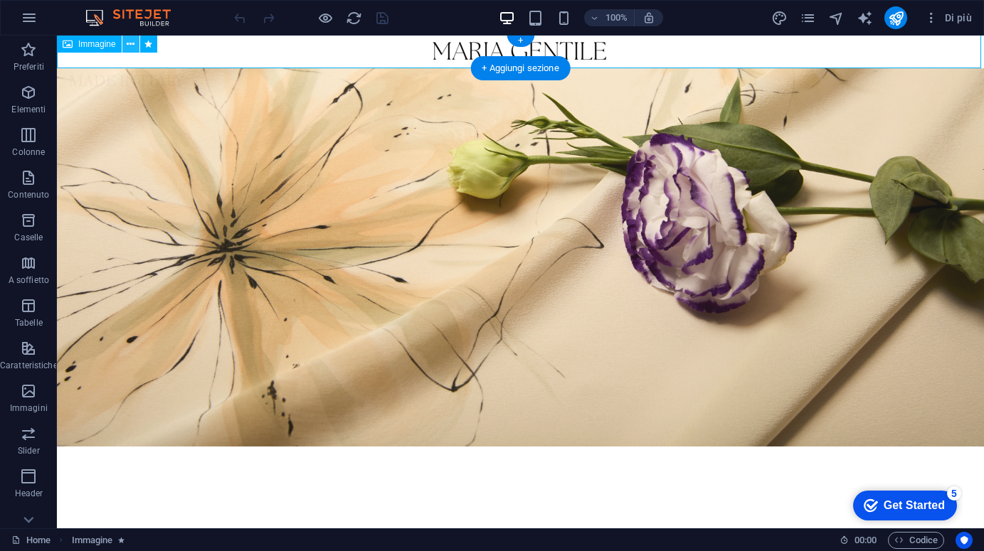
click at [129, 43] on icon at bounding box center [131, 44] width 8 height 15
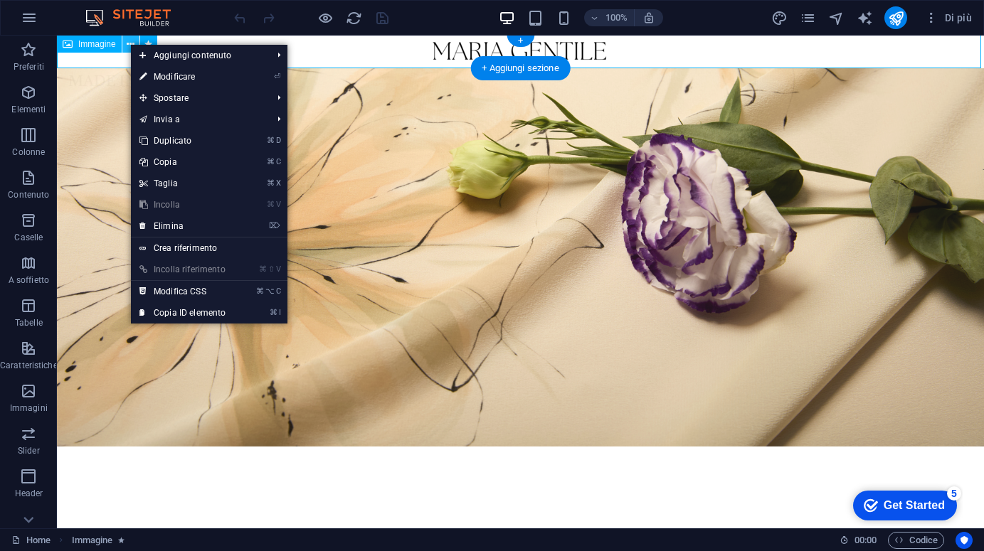
click at [129, 43] on icon at bounding box center [131, 44] width 8 height 15
click at [93, 74] on figure at bounding box center [520, 257] width 927 height 378
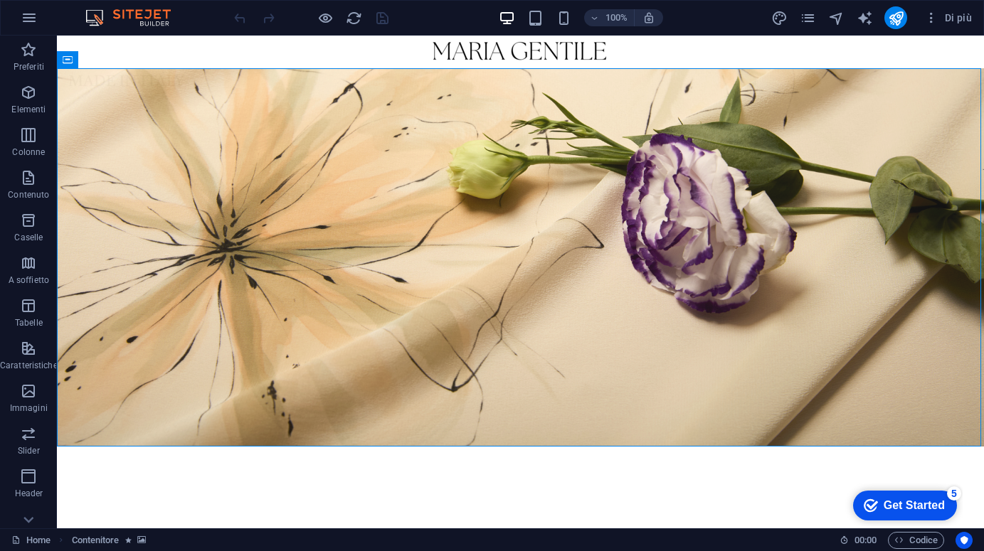
click at [91, 78] on figure at bounding box center [520, 257] width 927 height 378
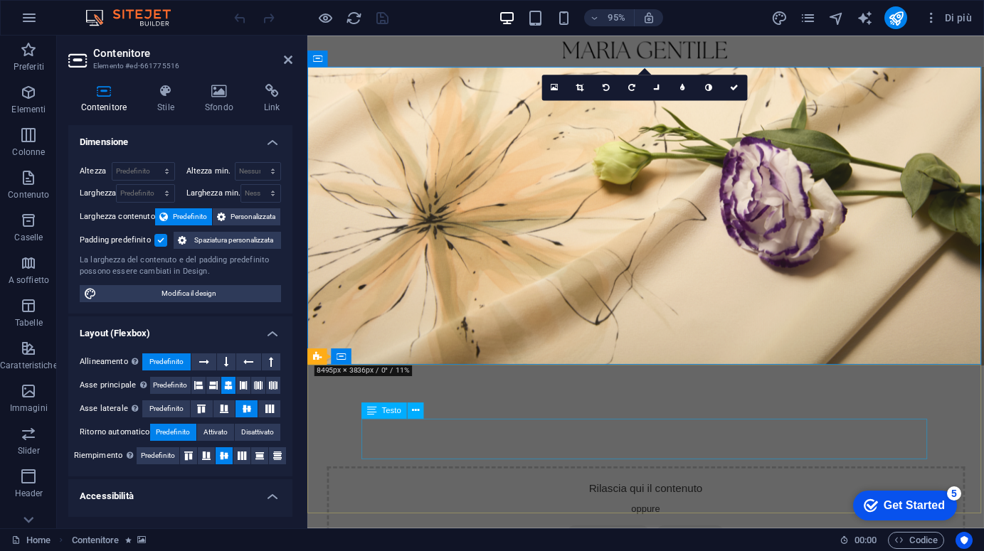
drag, startPoint x: 399, startPoint y: 449, endPoint x: 649, endPoint y: 429, distance: 250.5
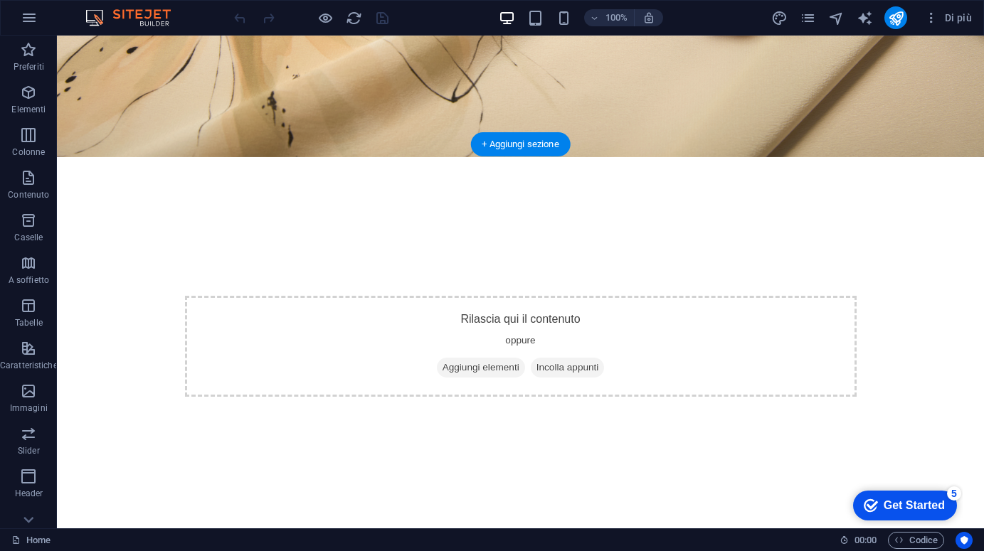
scroll to position [304, 0]
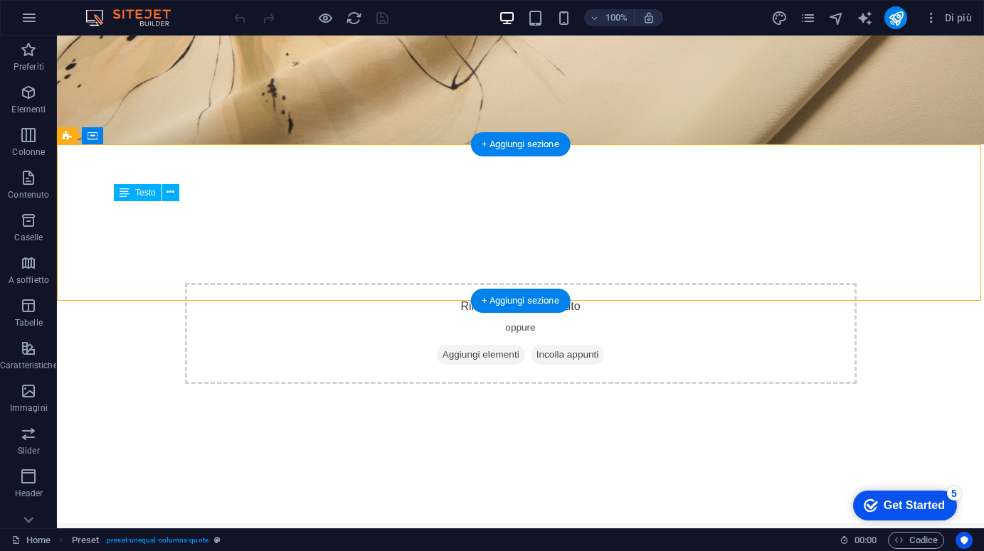
drag, startPoint x: 381, startPoint y: 211, endPoint x: 550, endPoint y: 215, distance: 168.6
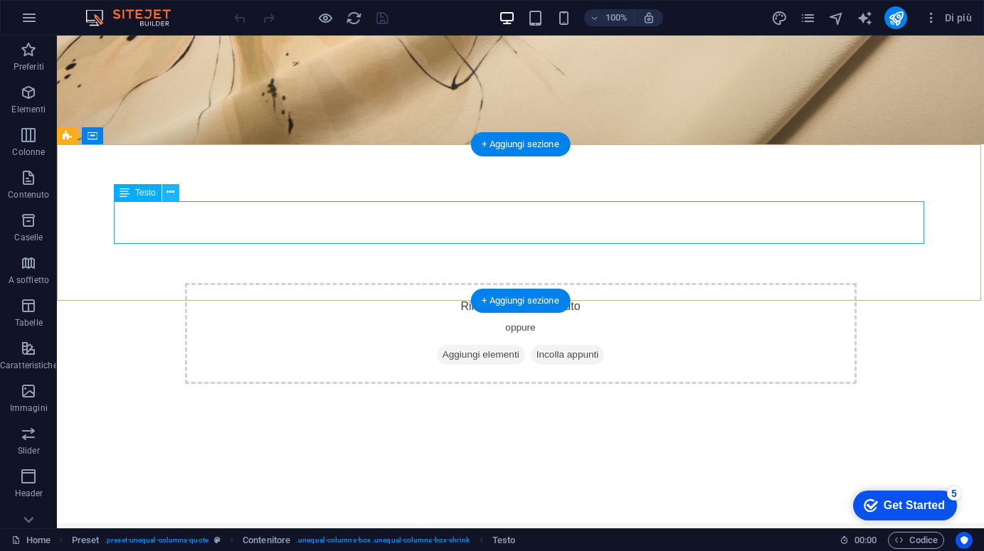
click at [172, 192] on icon at bounding box center [170, 192] width 8 height 15
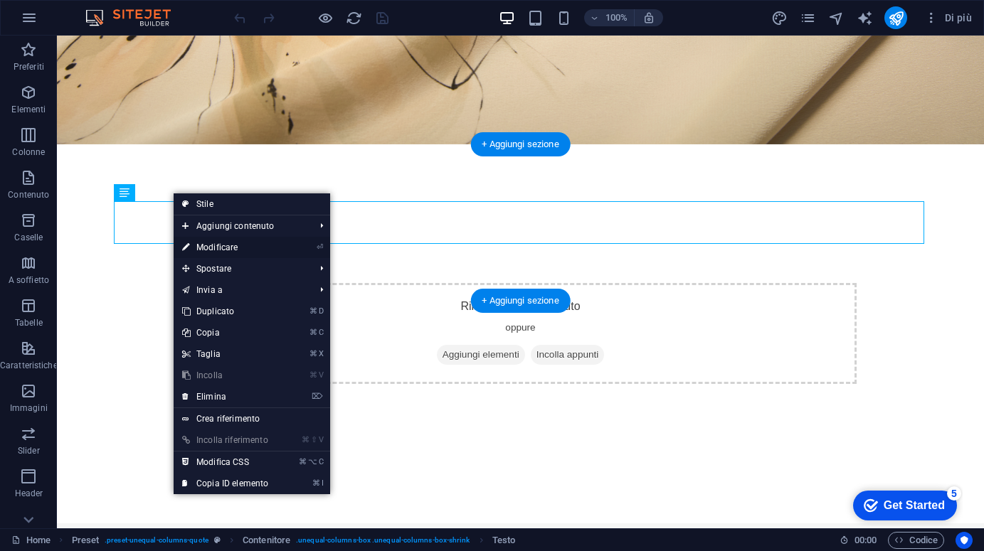
click at [214, 245] on link "⏎ Modificare" at bounding box center [225, 247] width 103 height 21
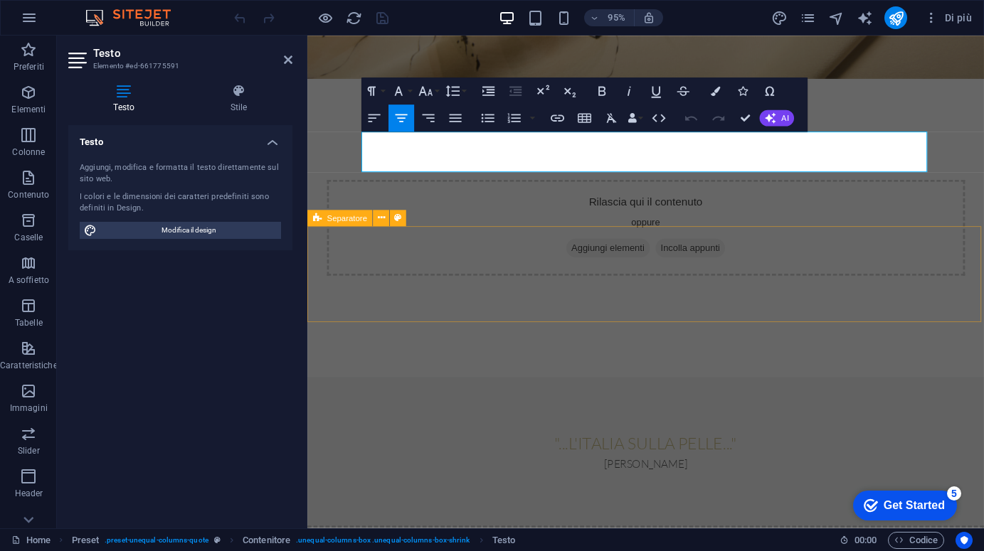
scroll to position [308, 0]
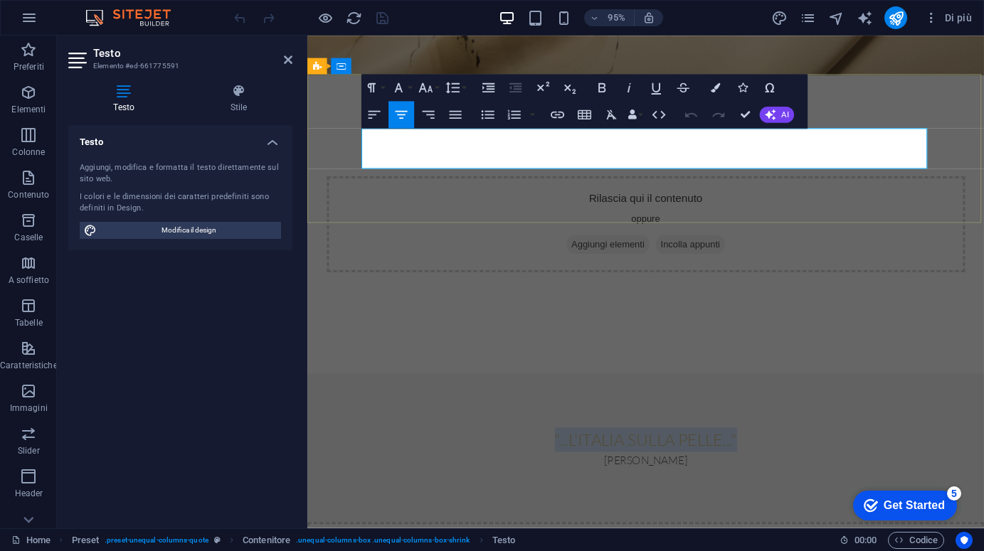
drag, startPoint x: 526, startPoint y: 144, endPoint x: 764, endPoint y: 144, distance: 237.5
click at [789, 448] on p ""...L'italia sulla Pelle..."" at bounding box center [663, 461] width 598 height 26
click at [427, 88] on icon "button" at bounding box center [425, 88] width 16 height 16
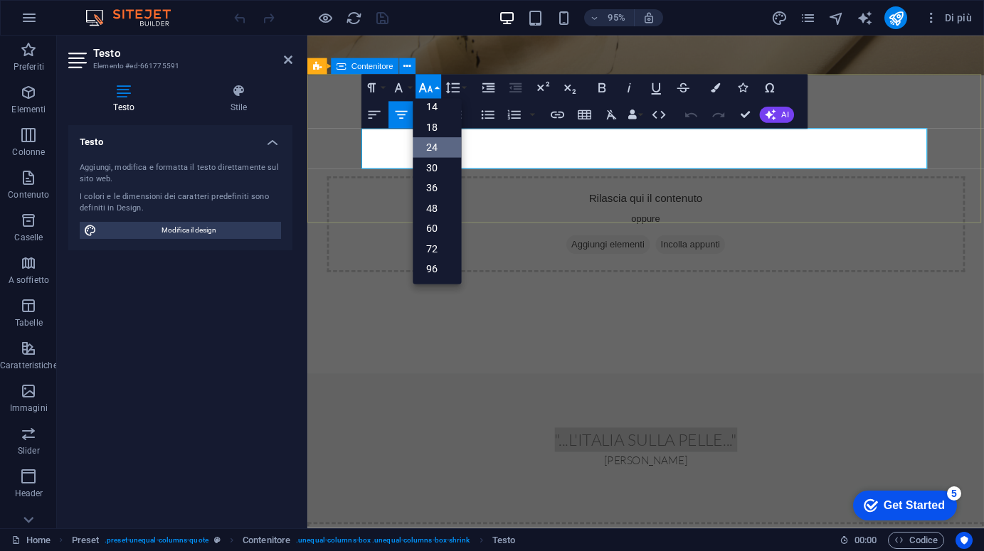
scroll to position [115, 0]
click at [437, 191] on link "36" at bounding box center [437, 188] width 48 height 21
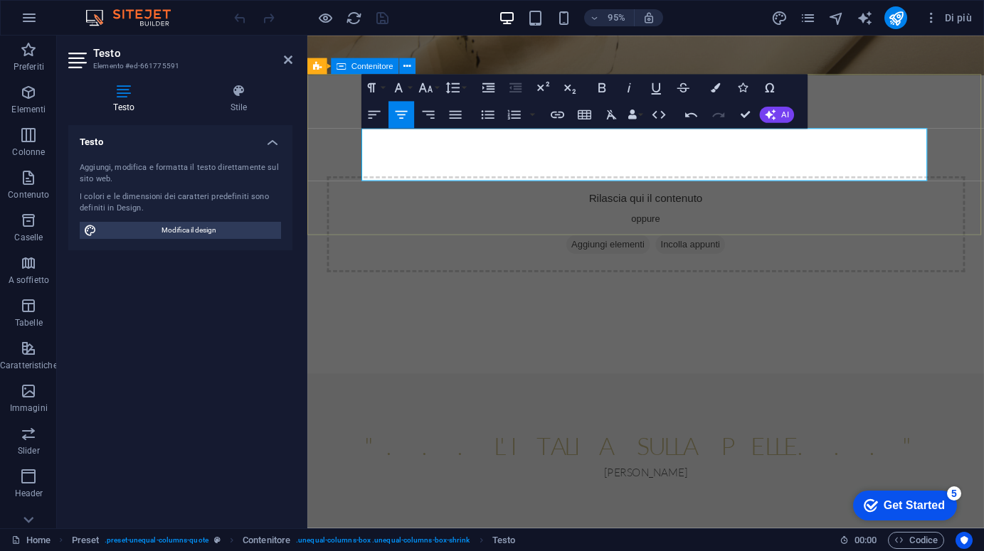
scroll to position [310, 0]
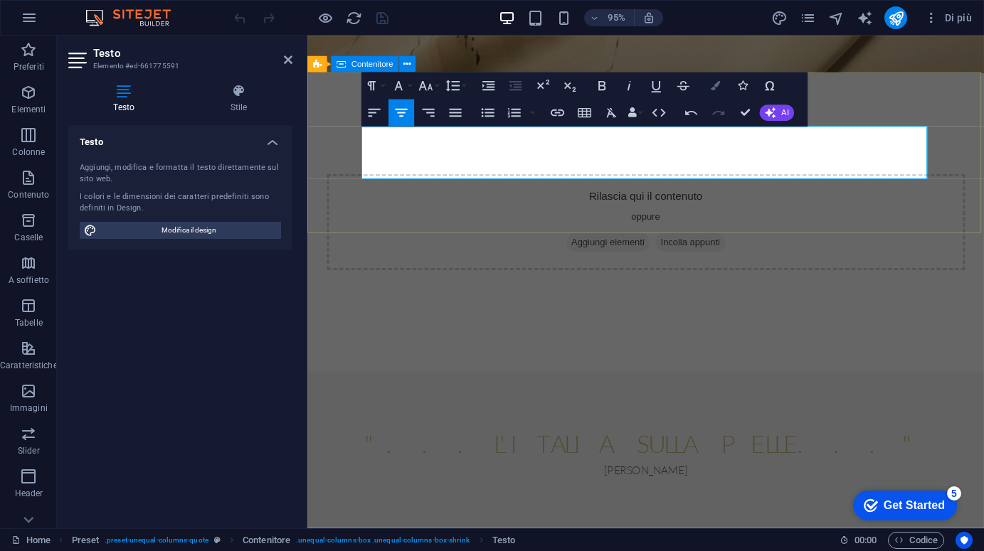
click at [714, 85] on icon "button" at bounding box center [715, 85] width 9 height 9
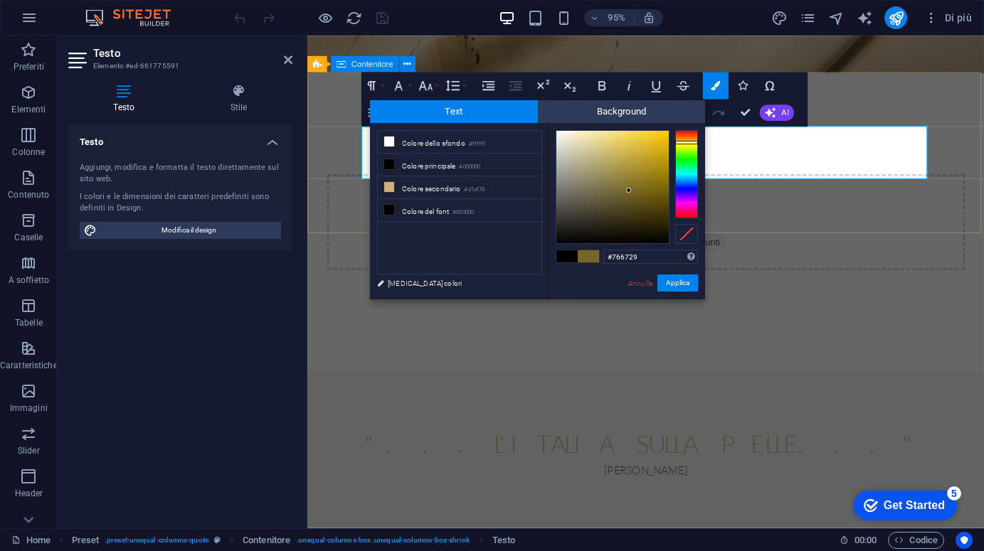
type input "#766728"
drag, startPoint x: 631, startPoint y: 171, endPoint x: 632, endPoint y: 191, distance: 19.9
click at [629, 191] on div at bounding box center [612, 187] width 112 height 112
click at [681, 281] on button "Applica" at bounding box center [677, 283] width 41 height 17
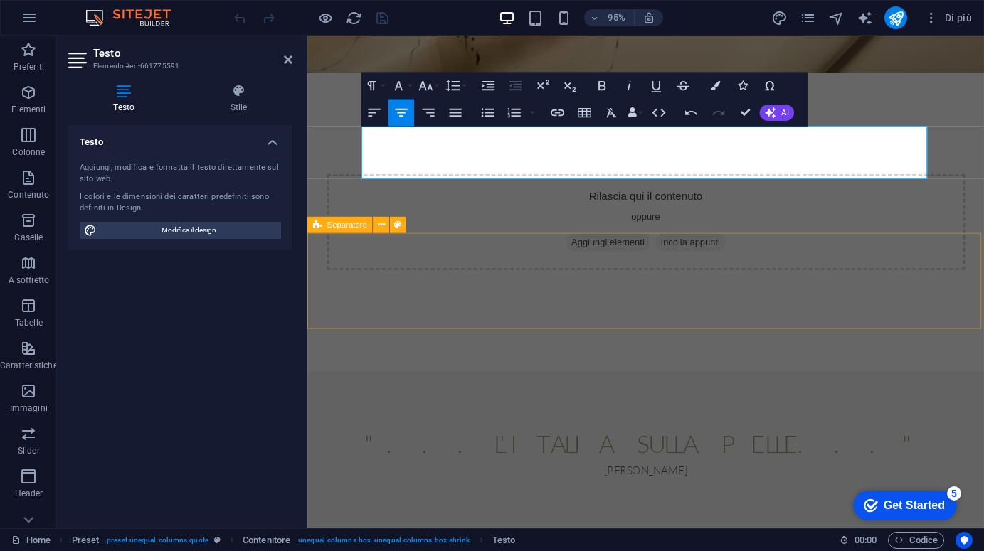
click at [773, 389] on div ""...L'italia sulla Pelle..." [PERSON_NAME]" at bounding box center [663, 473] width 712 height 169
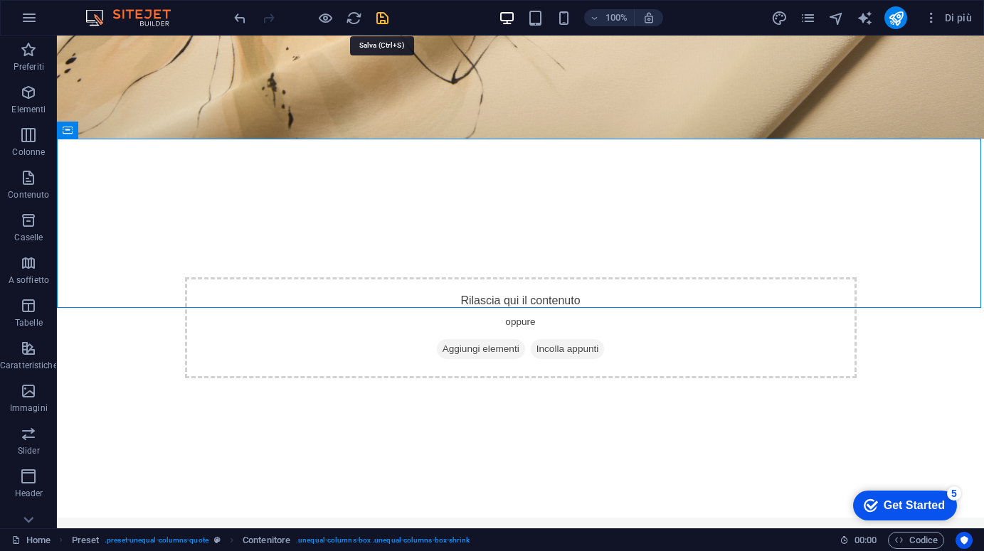
click at [381, 18] on icon "save" at bounding box center [382, 18] width 16 height 16
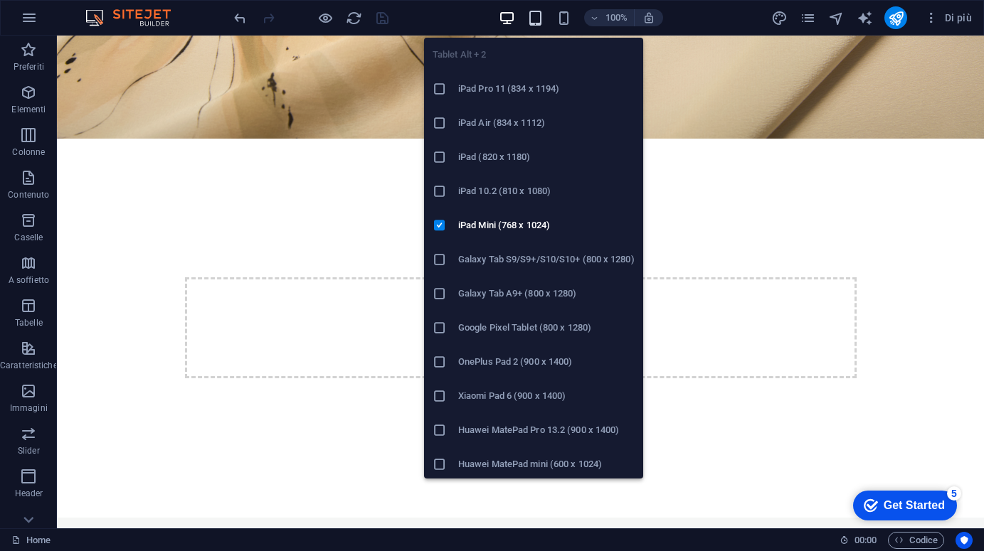
click at [532, 16] on icon "button" at bounding box center [535, 18] width 16 height 16
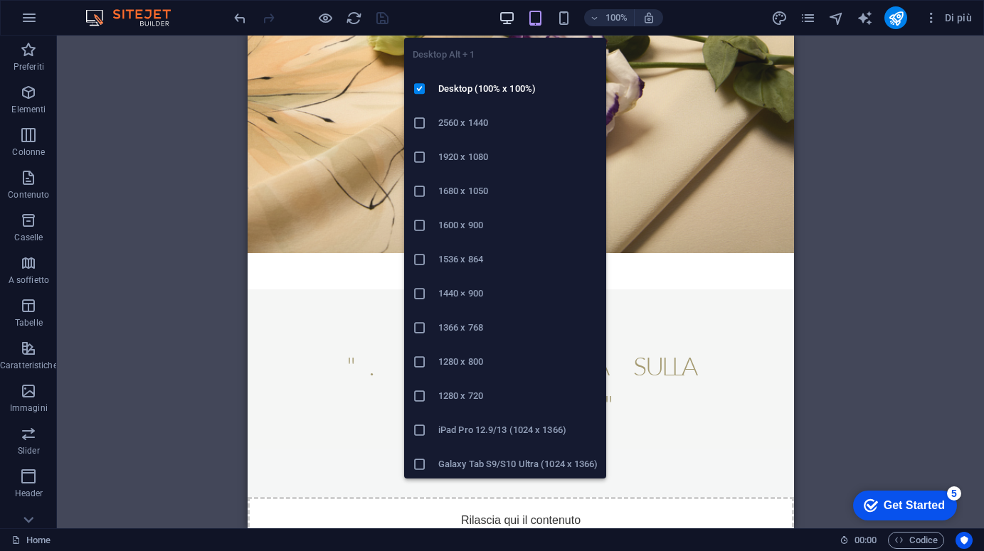
click at [504, 17] on icon "button" at bounding box center [507, 18] width 16 height 16
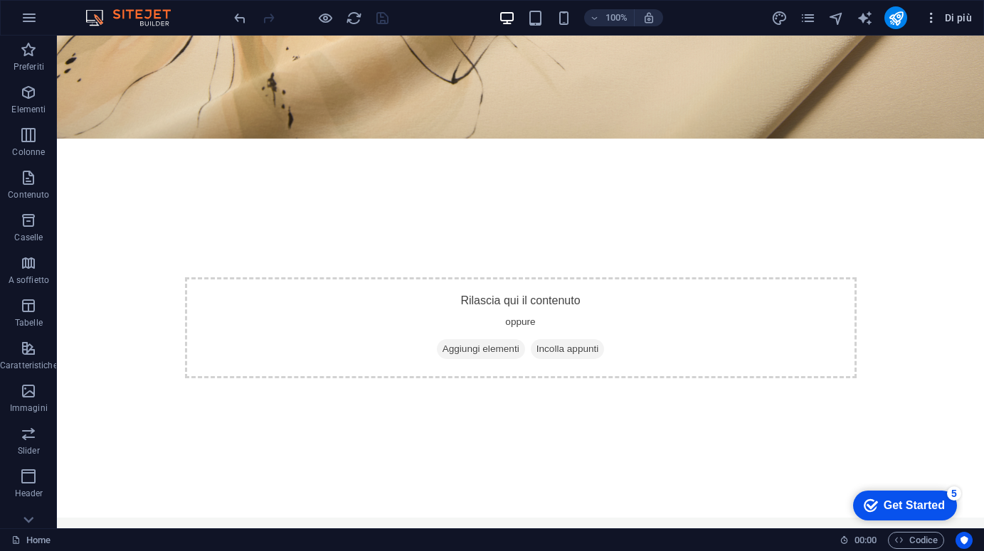
click at [932, 18] on icon "button" at bounding box center [931, 18] width 14 height 14
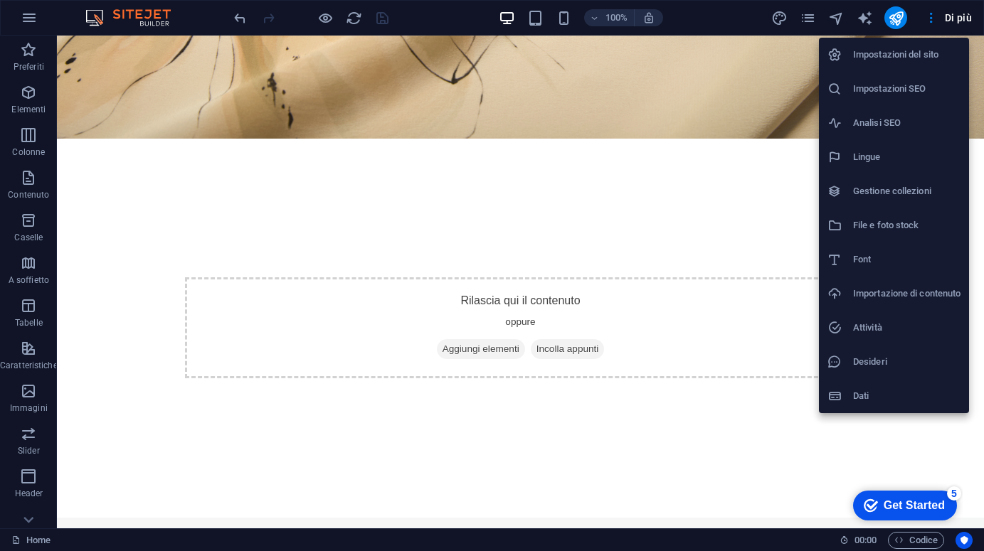
click at [871, 252] on h6 "Font" at bounding box center [906, 259] width 107 height 17
select select "popularity"
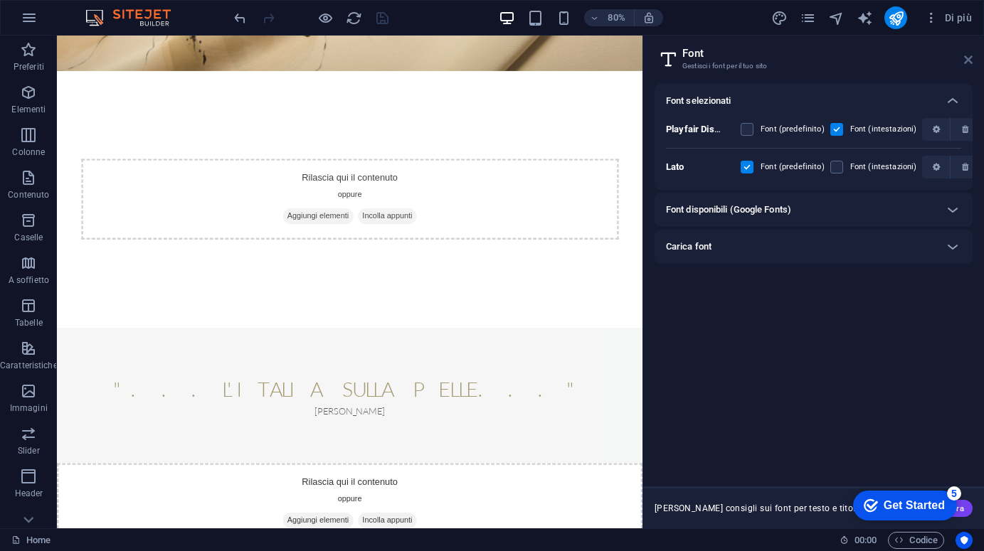
click at [969, 58] on icon at bounding box center [968, 59] width 9 height 11
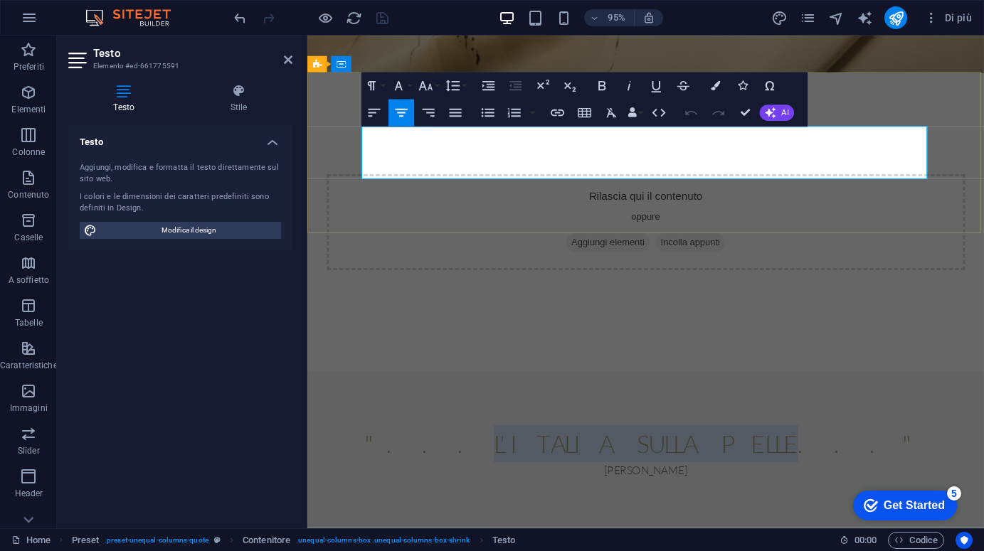
drag, startPoint x: 539, startPoint y: 151, endPoint x: 780, endPoint y: 151, distance: 241.1
click at [780, 449] on span ""...L'italia sulla Pelle..."" at bounding box center [664, 464] width 592 height 31
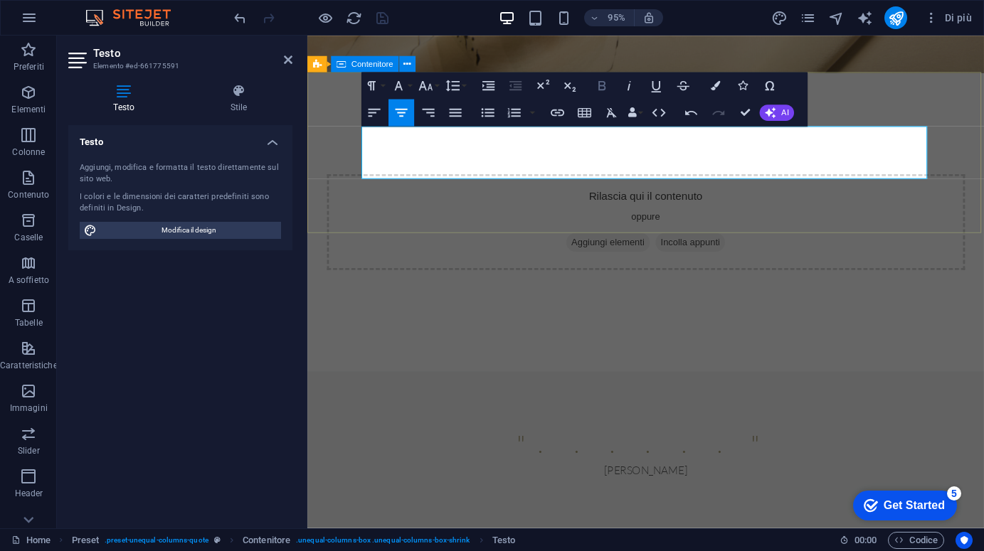
click at [601, 84] on icon "button" at bounding box center [602, 86] width 16 height 16
click at [627, 83] on icon "button" at bounding box center [629, 86] width 16 height 16
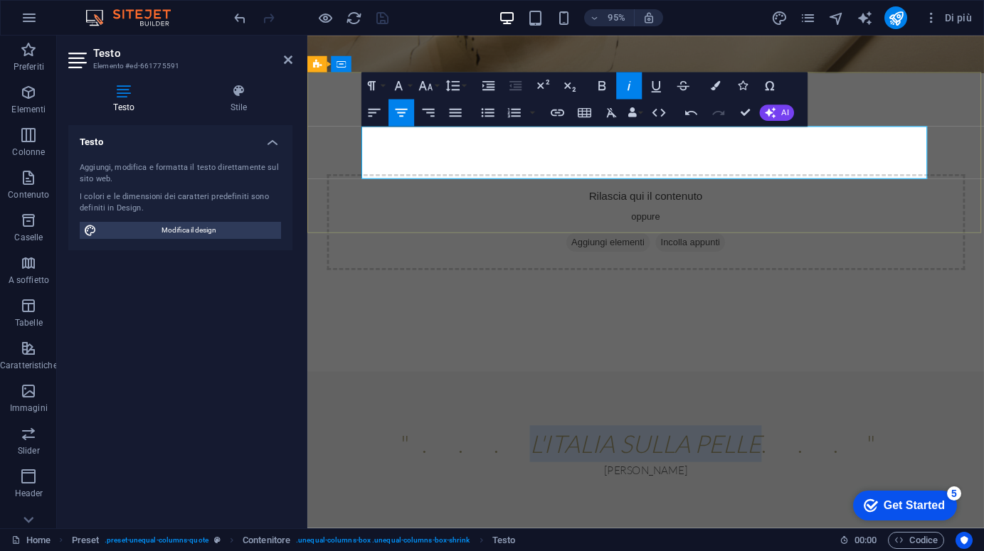
drag, startPoint x: 558, startPoint y: 149, endPoint x: 779, endPoint y: 152, distance: 221.2
click at [779, 449] on em "l'italia sulla pelle" at bounding box center [663, 464] width 244 height 31
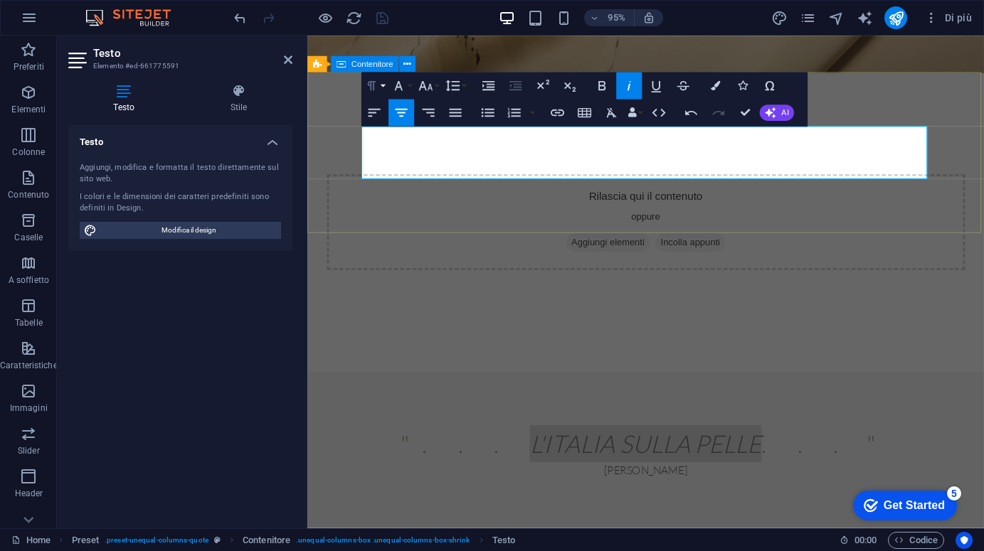
click at [371, 82] on icon "button" at bounding box center [372, 85] width 8 height 9
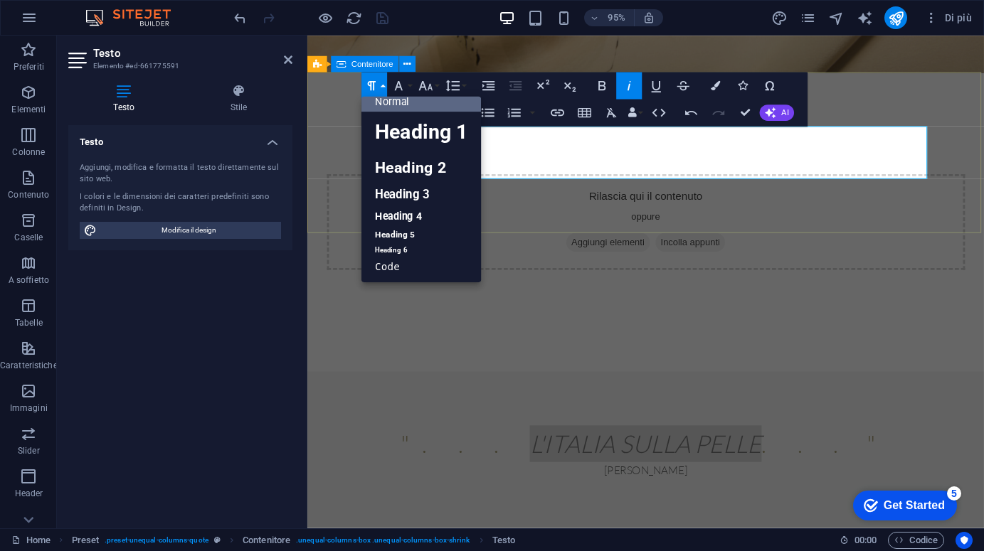
scroll to position [11, 0]
click at [398, 87] on icon "button" at bounding box center [399, 85] width 8 height 9
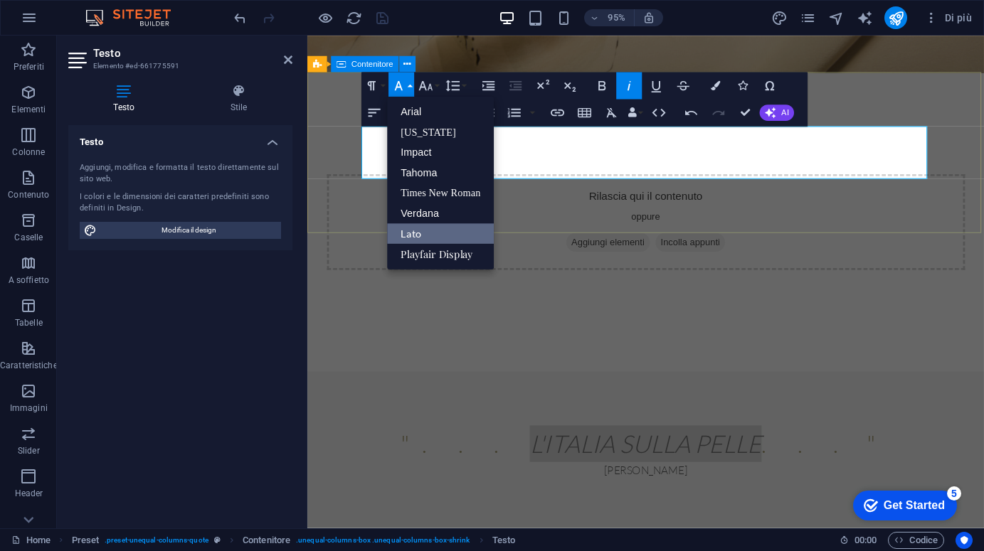
scroll to position [0, 0]
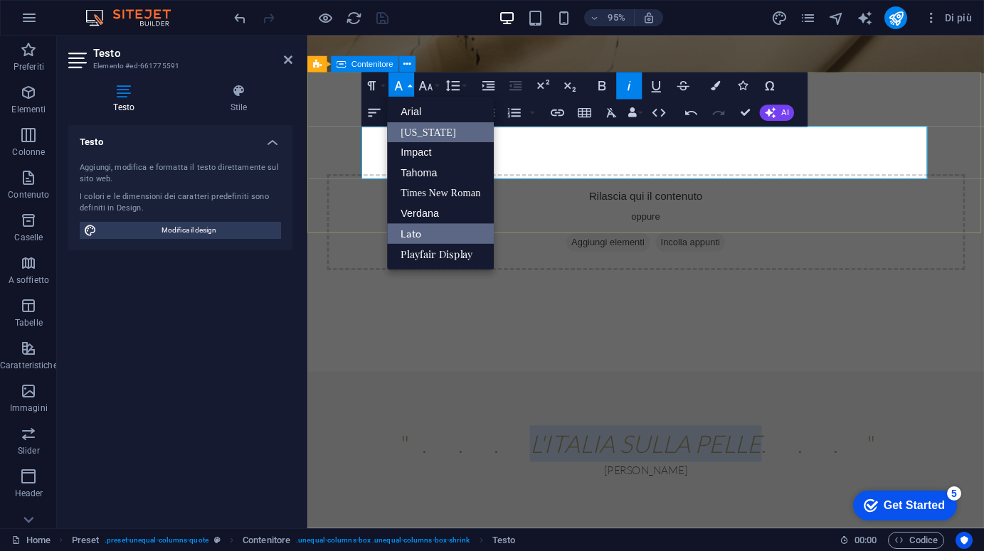
click at [406, 131] on link "[US_STATE]" at bounding box center [440, 132] width 107 height 21
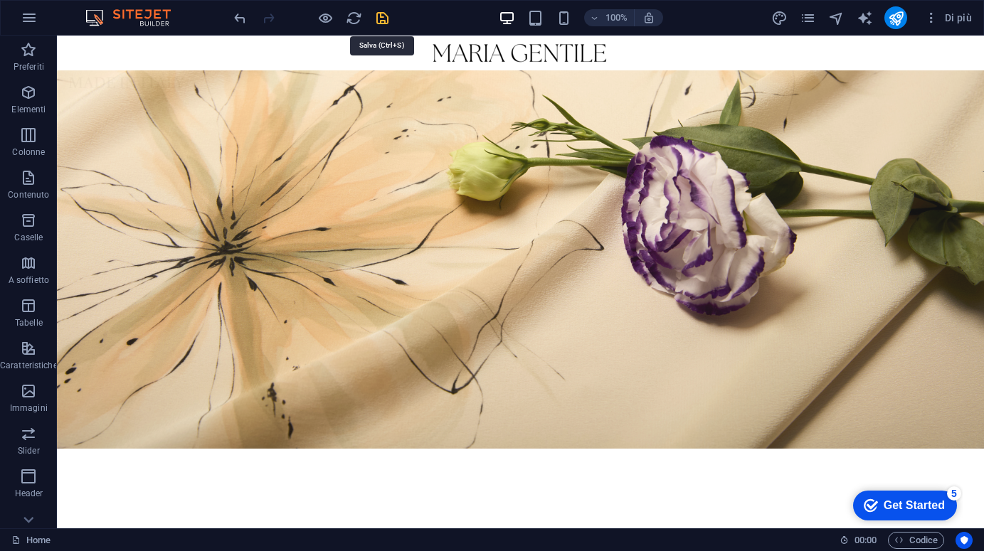
click at [378, 18] on icon "save" at bounding box center [382, 18] width 16 height 16
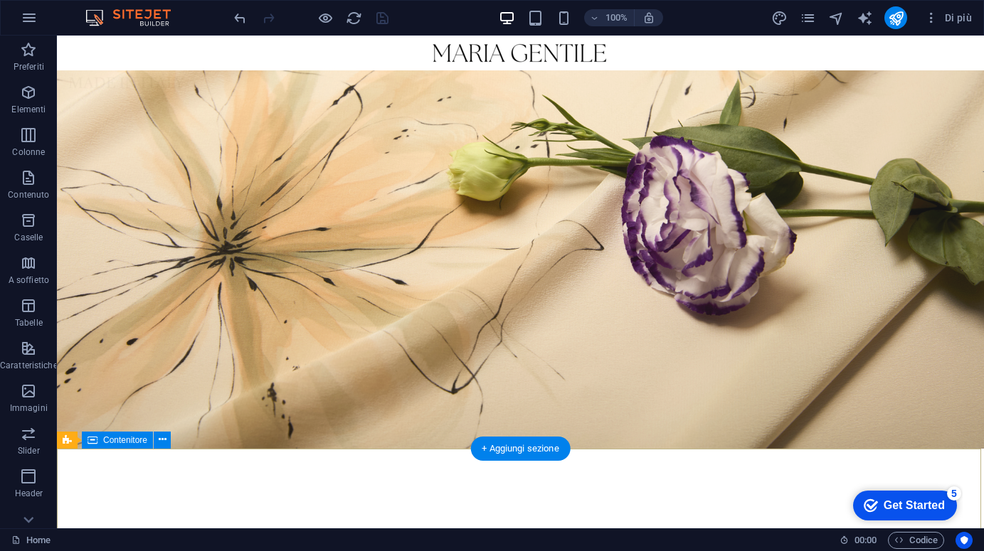
click at [930, 499] on div "Get Started" at bounding box center [913, 505] width 61 height 13
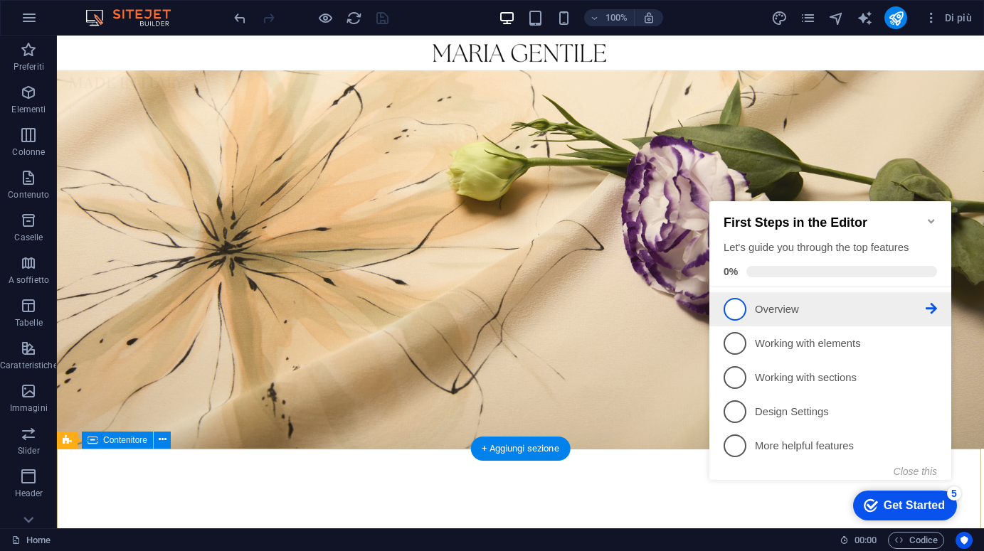
click at [736, 308] on span "1" at bounding box center [734, 309] width 23 height 23
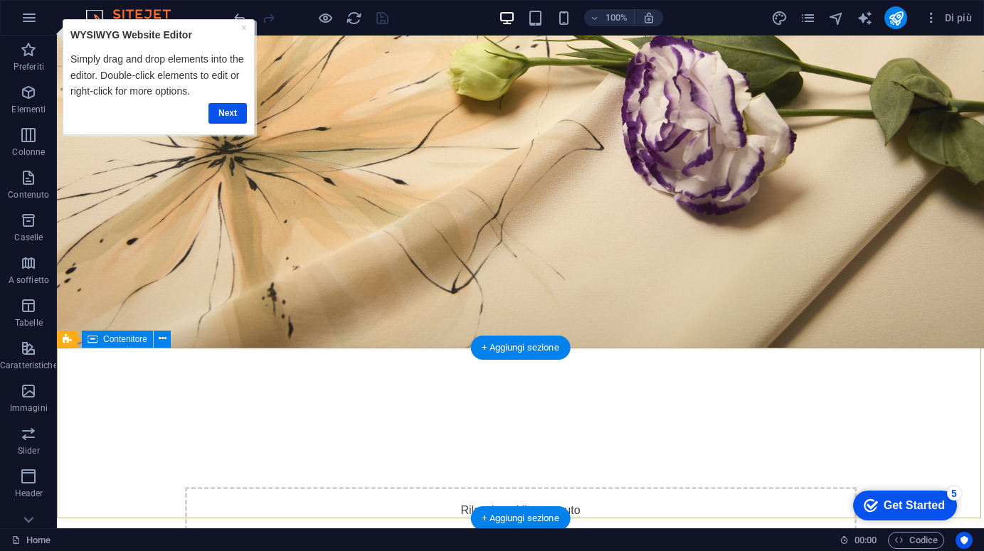
scroll to position [101, 0]
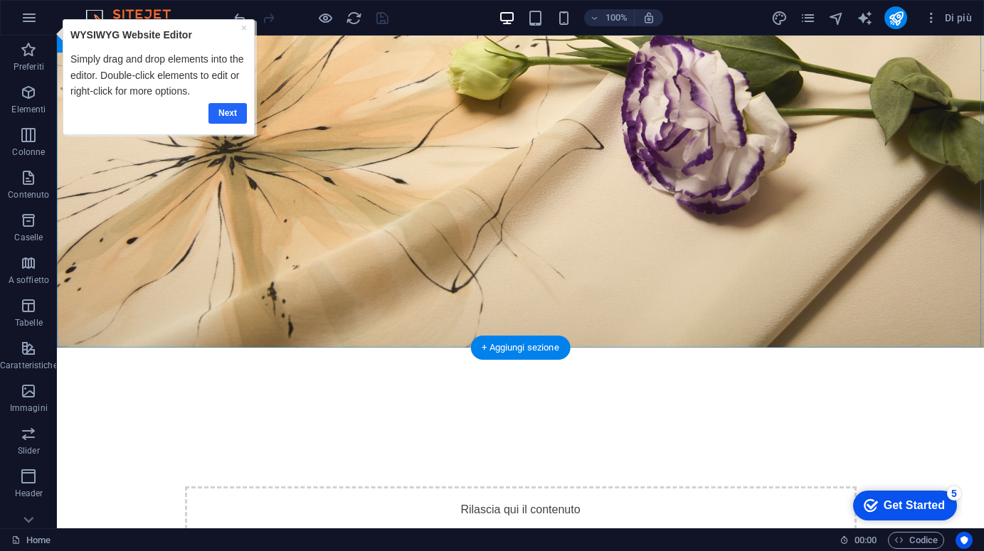
click at [218, 110] on link "Next" at bounding box center [227, 113] width 38 height 21
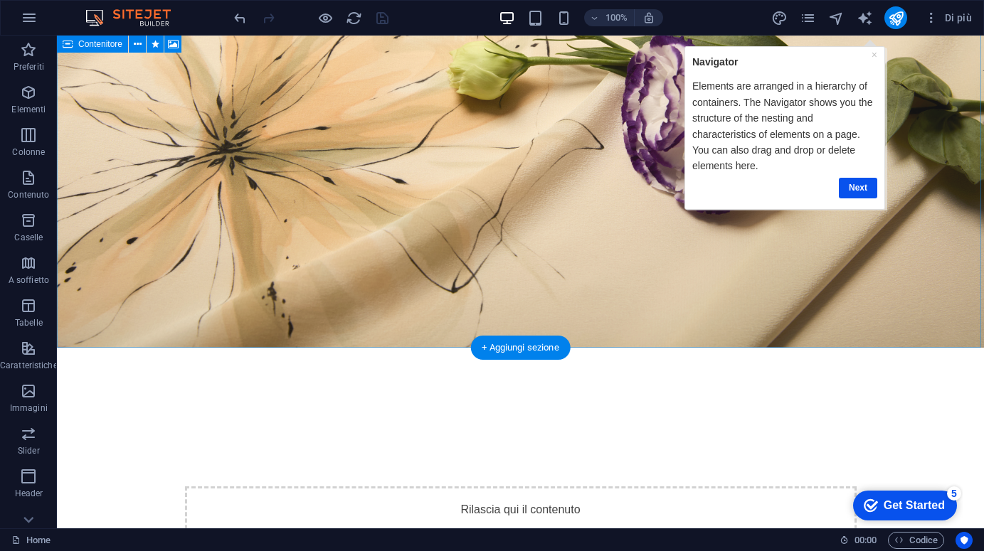
scroll to position [110, 0]
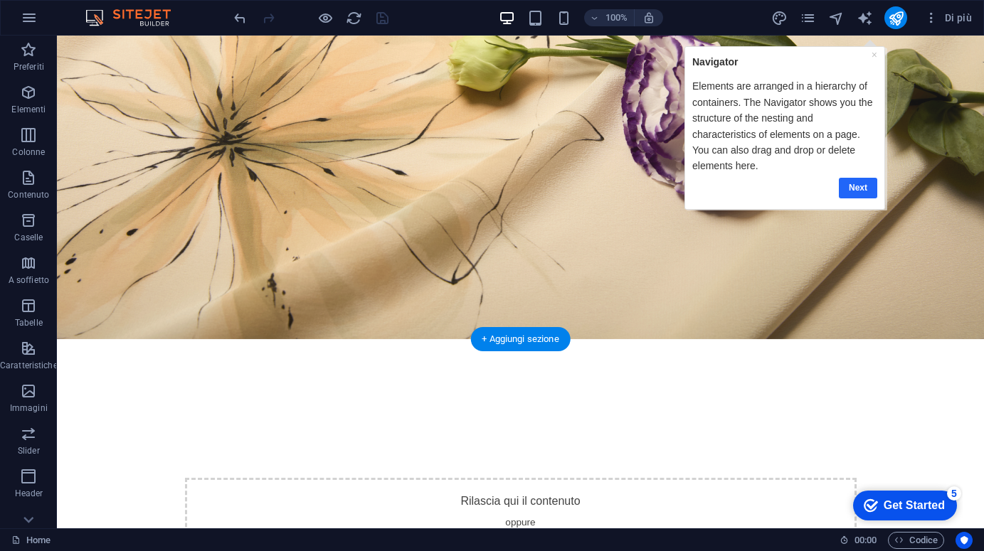
click at [860, 188] on link "Next" at bounding box center [858, 187] width 38 height 21
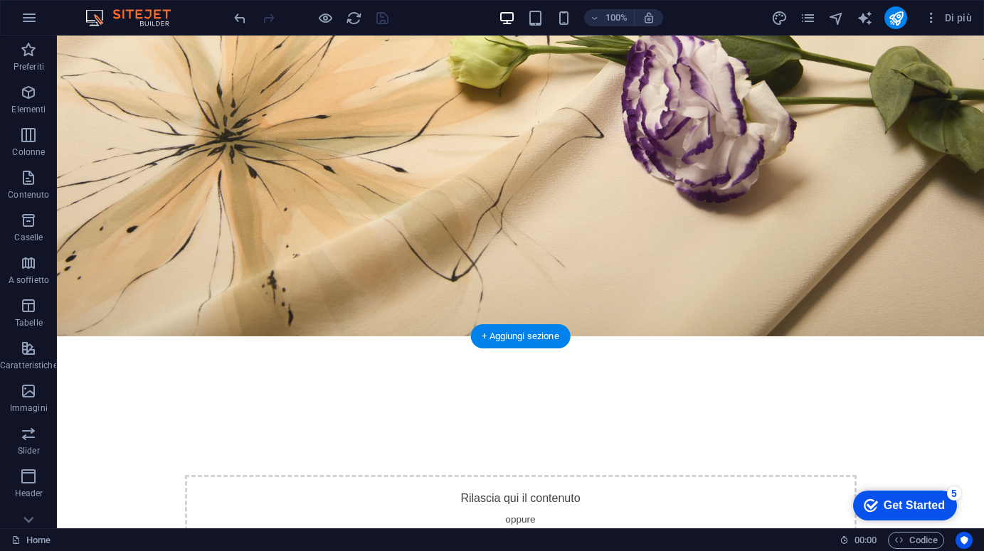
scroll to position [111, 0]
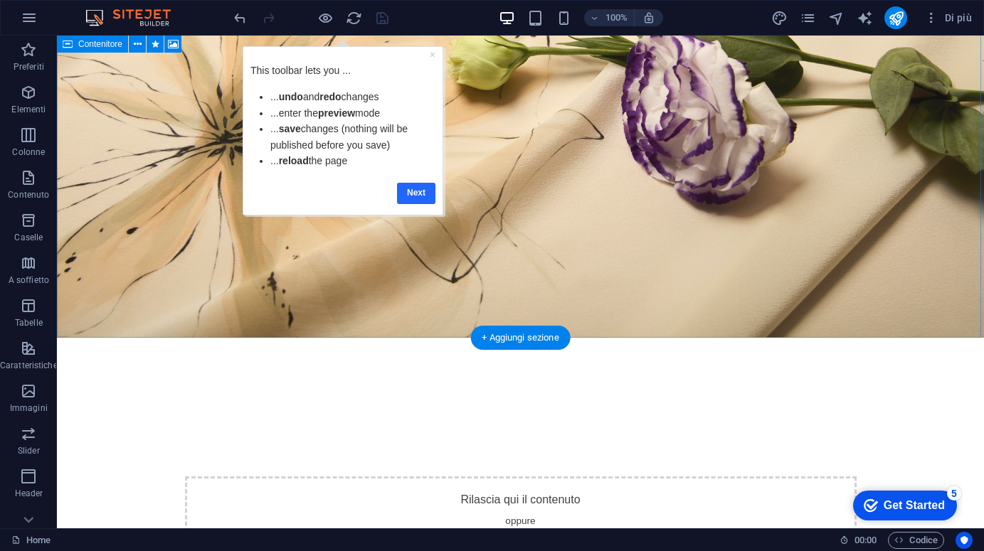
click at [422, 192] on link "Next" at bounding box center [416, 193] width 38 height 21
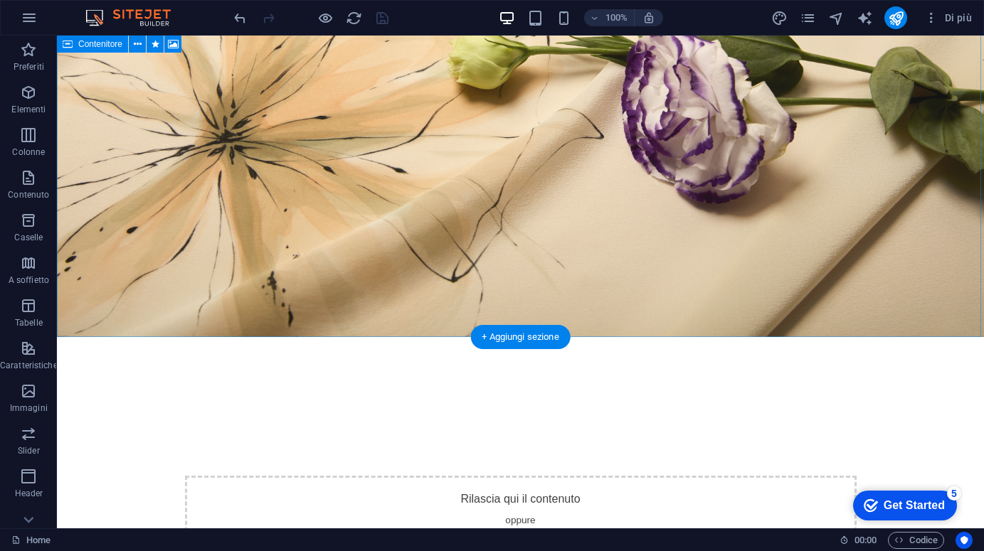
scroll to position [0, 0]
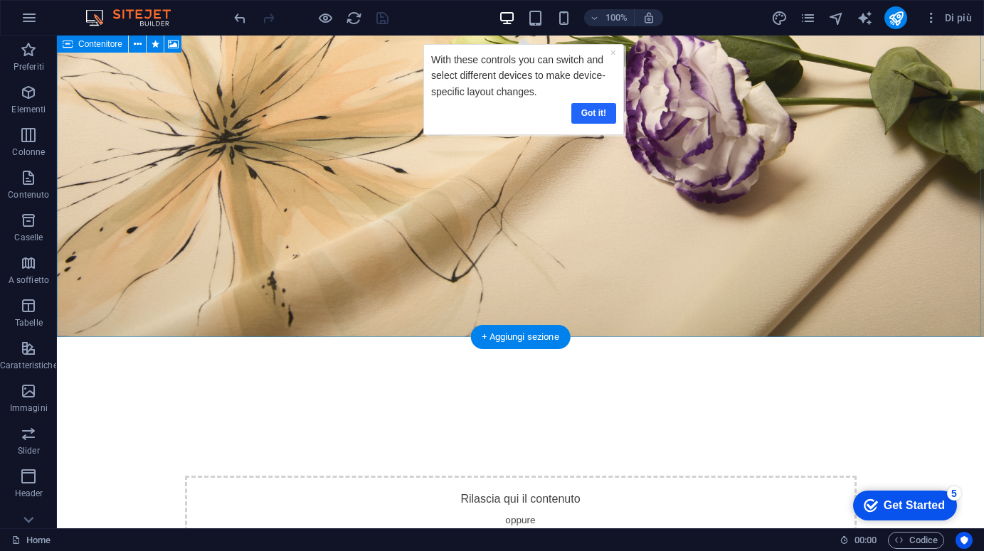
click at [596, 111] on link "Got it!" at bounding box center [593, 113] width 45 height 21
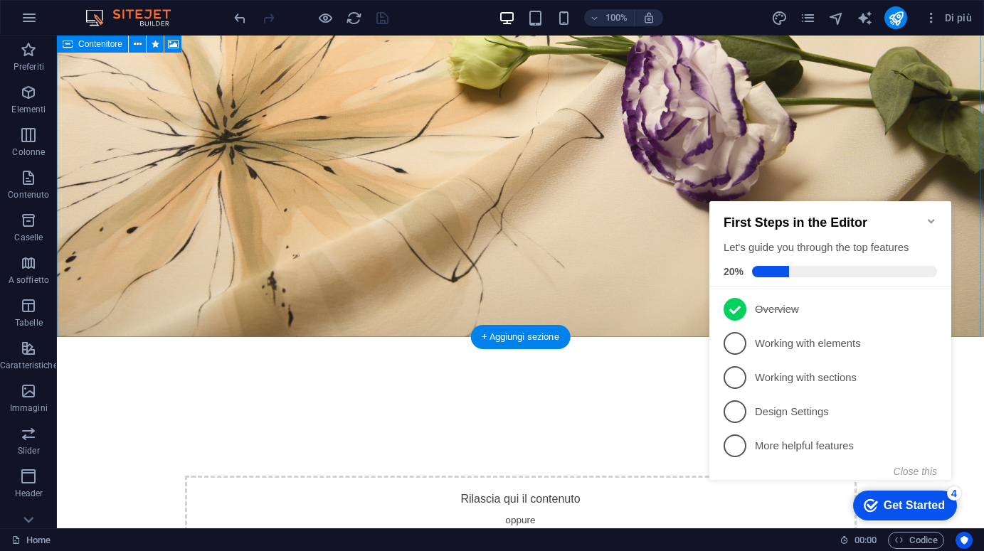
scroll to position [112, 0]
click at [735, 342] on span "2" at bounding box center [734, 343] width 23 height 23
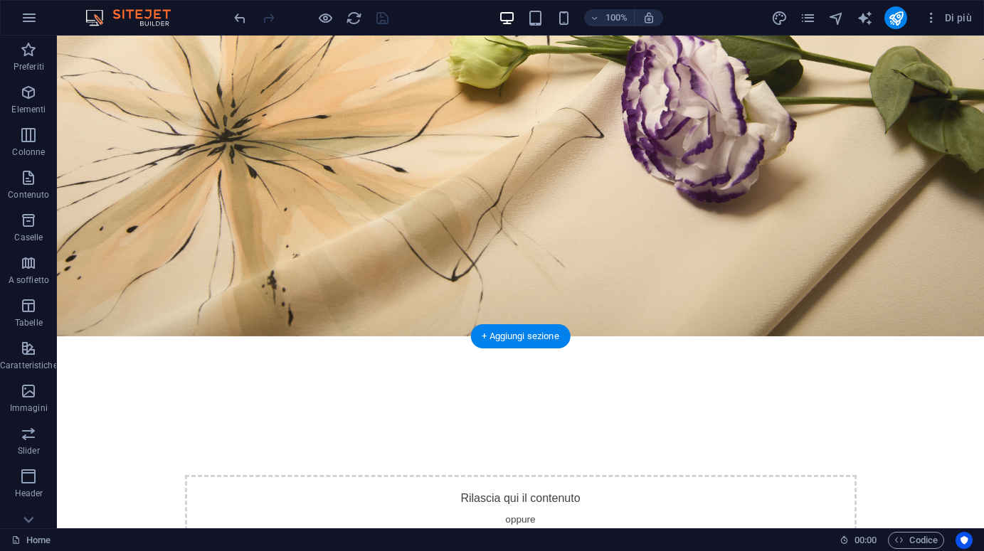
scroll to position [0, 0]
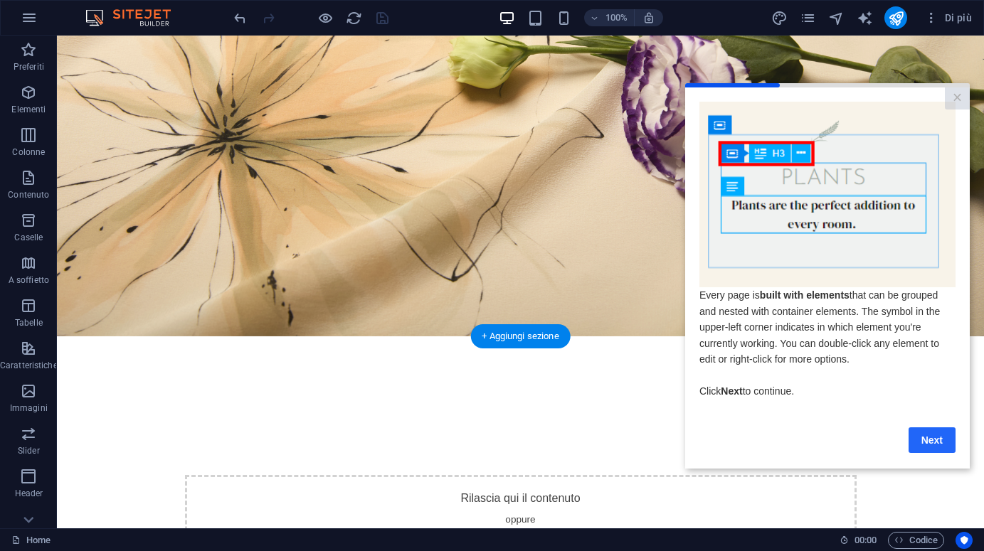
click at [920, 434] on link "Next" at bounding box center [931, 440] width 47 height 26
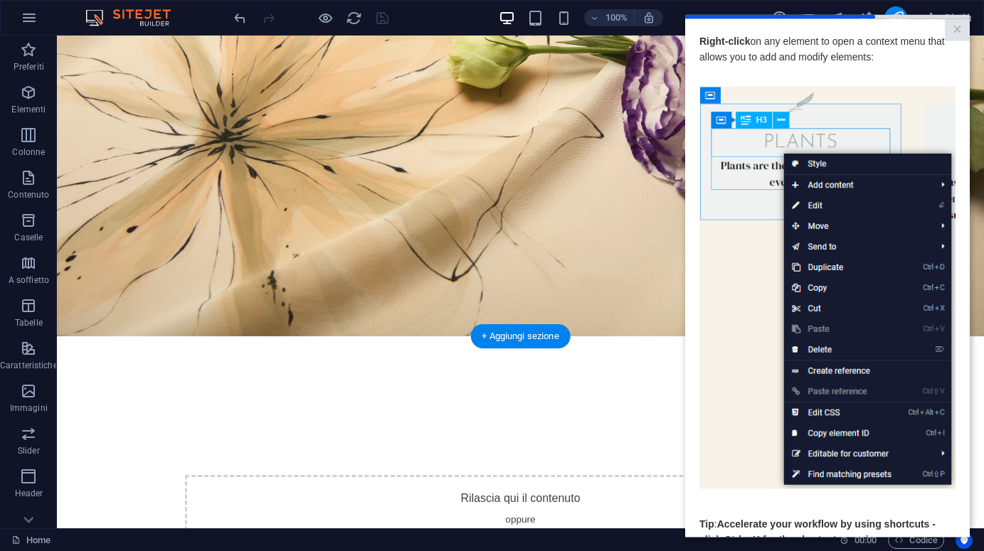
click at [774, 341] on img at bounding box center [827, 287] width 256 height 403
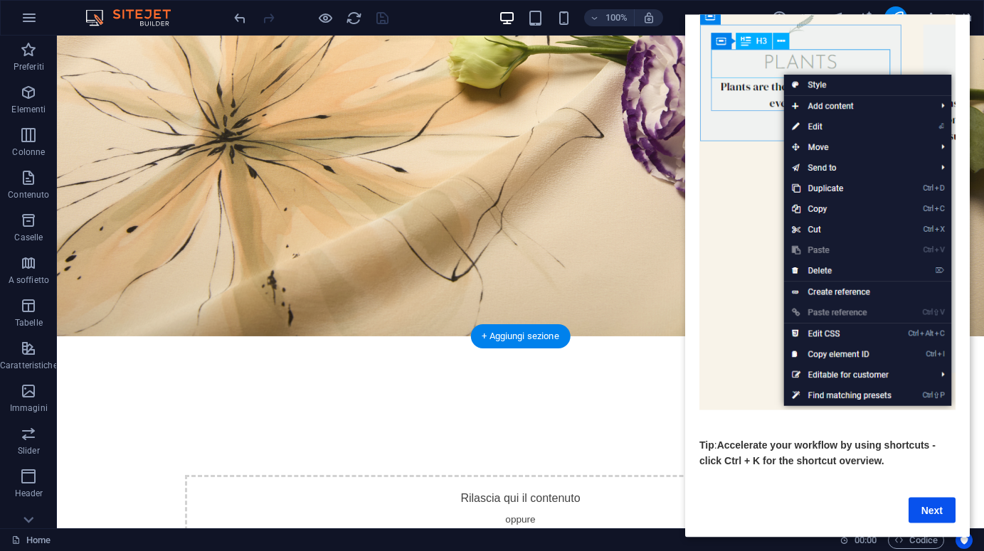
scroll to position [81, 0]
click at [936, 514] on link "Next" at bounding box center [931, 510] width 47 height 26
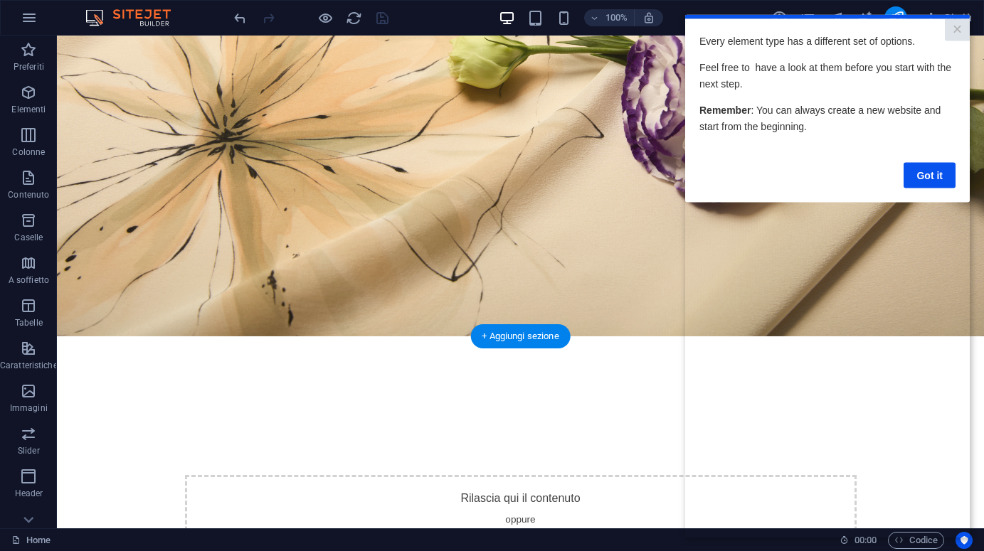
scroll to position [0, 0]
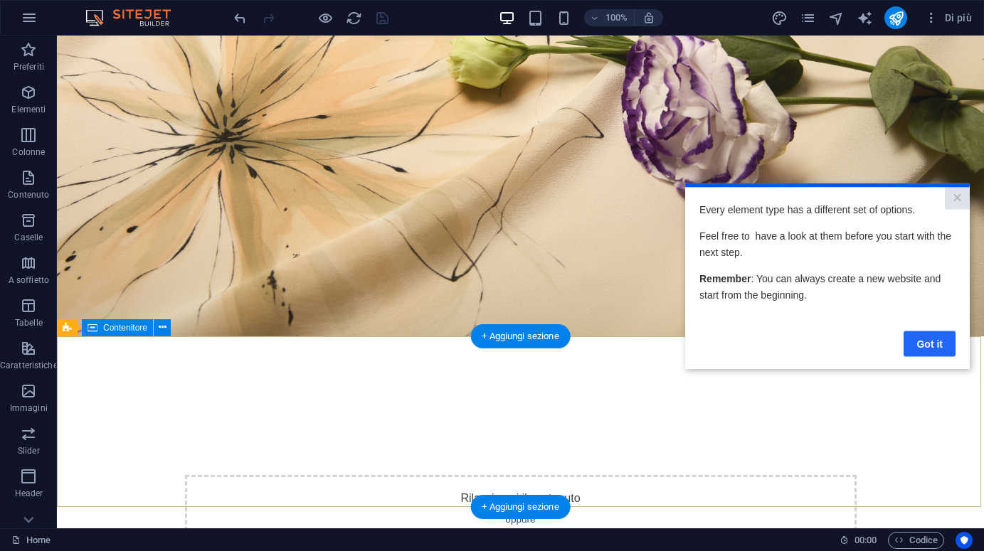
click at [935, 341] on link "Got it" at bounding box center [929, 344] width 52 height 26
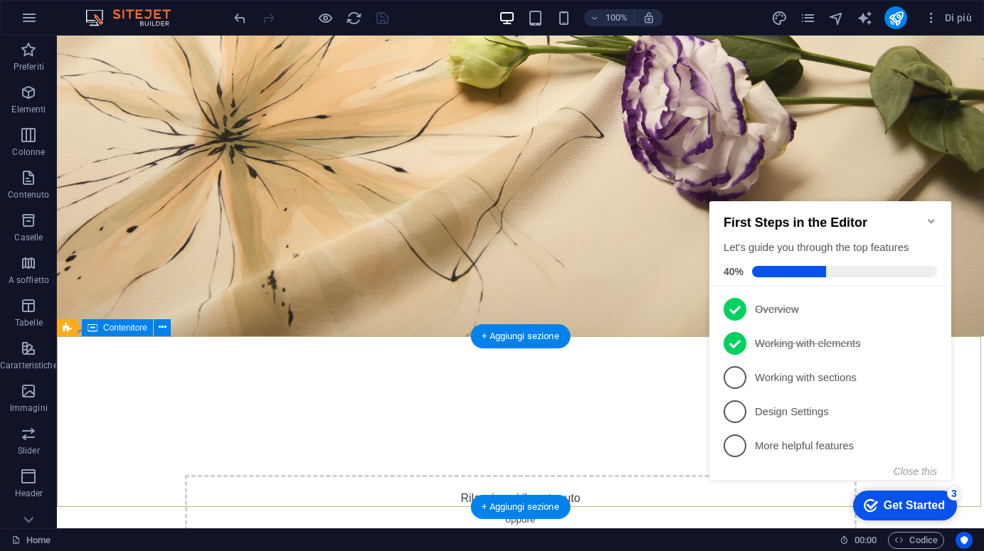
click at [742, 378] on span "3" at bounding box center [734, 377] width 23 height 23
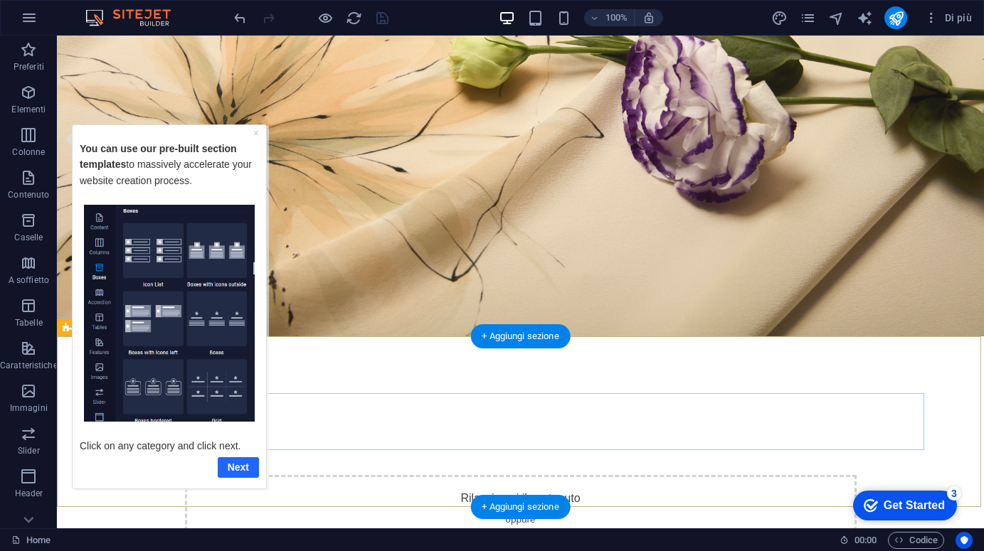
click at [247, 471] on link "Next" at bounding box center [238, 467] width 41 height 21
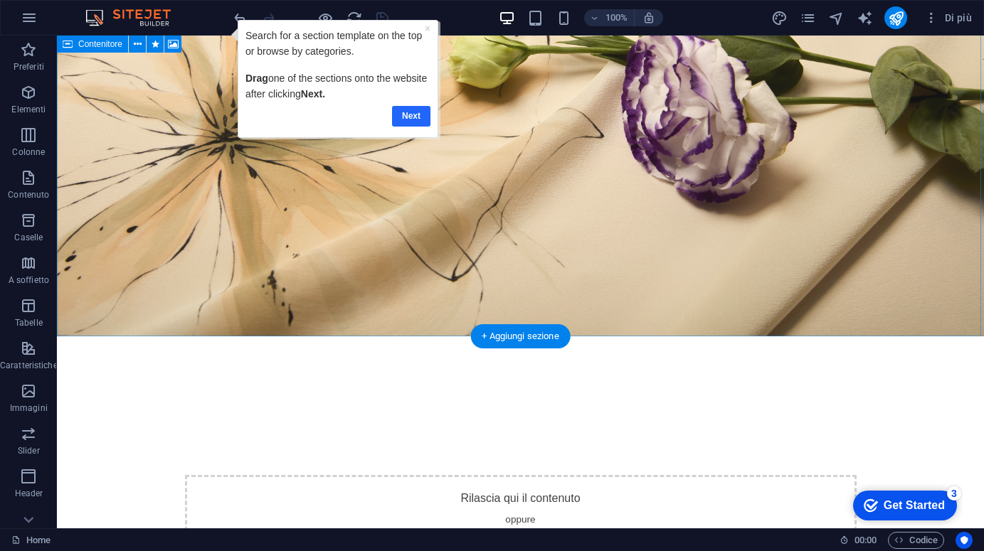
click at [405, 114] on link "Next" at bounding box center [410, 116] width 38 height 21
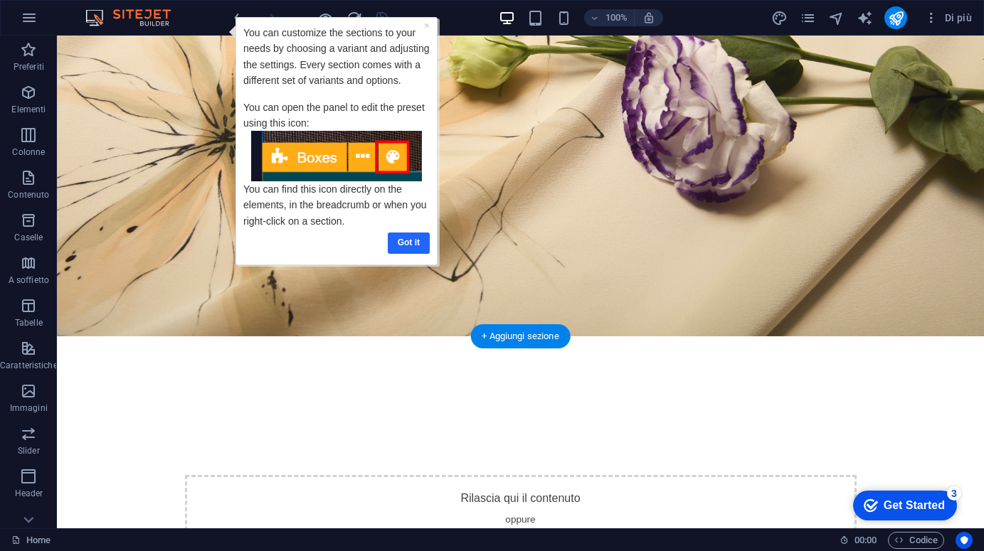
click at [408, 240] on link "Got it" at bounding box center [408, 243] width 42 height 21
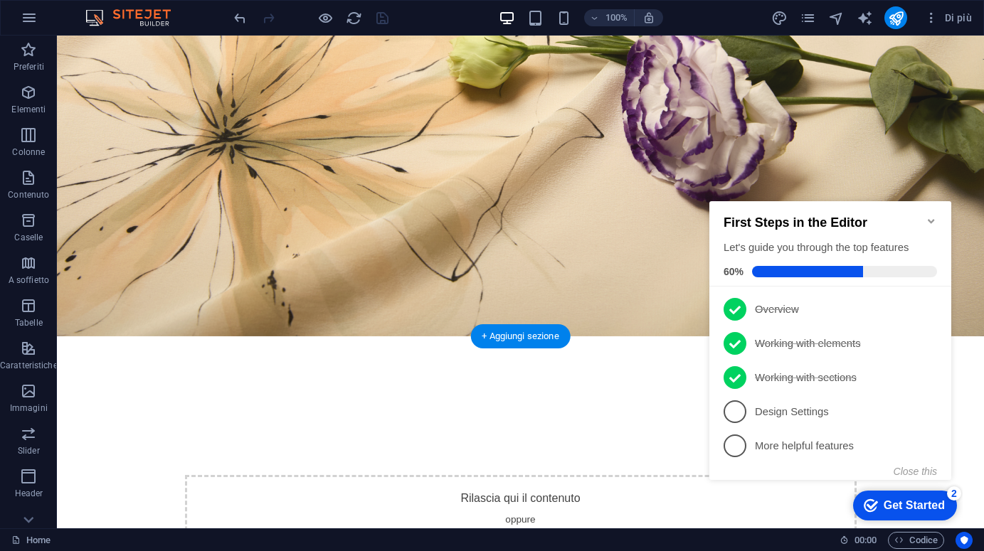
click at [744, 408] on span "4" at bounding box center [734, 411] width 23 height 23
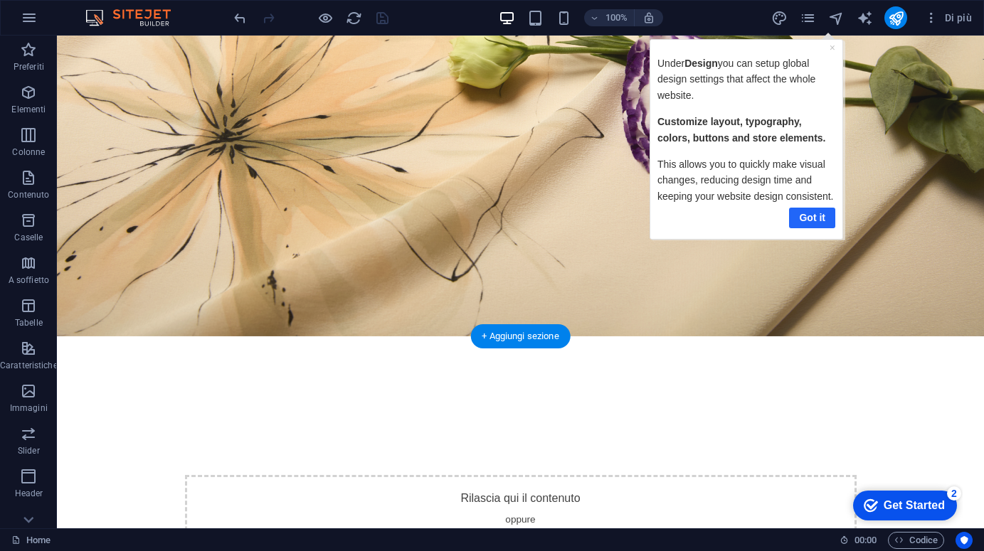
click at [808, 213] on link "Got it" at bounding box center [811, 217] width 46 height 21
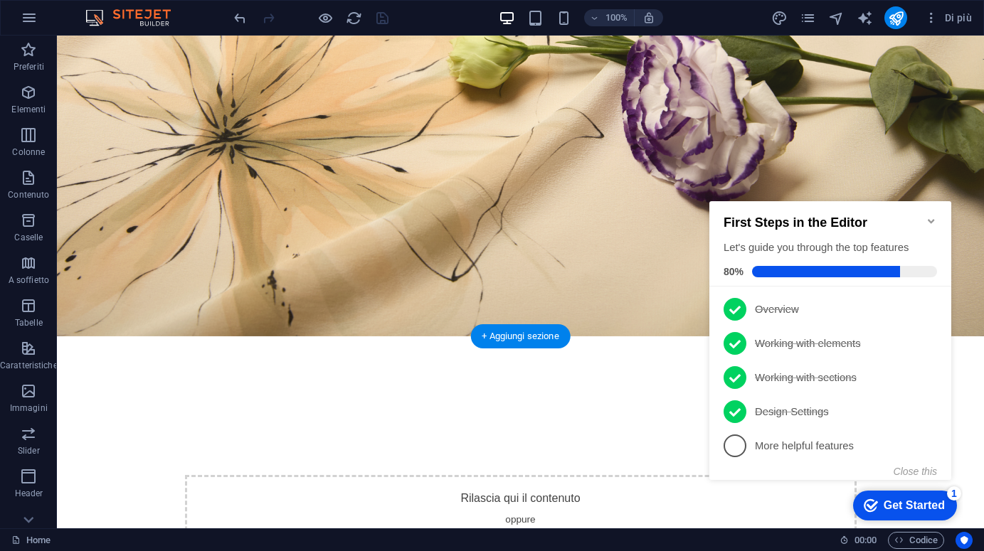
click at [735, 447] on span "5" at bounding box center [734, 446] width 23 height 23
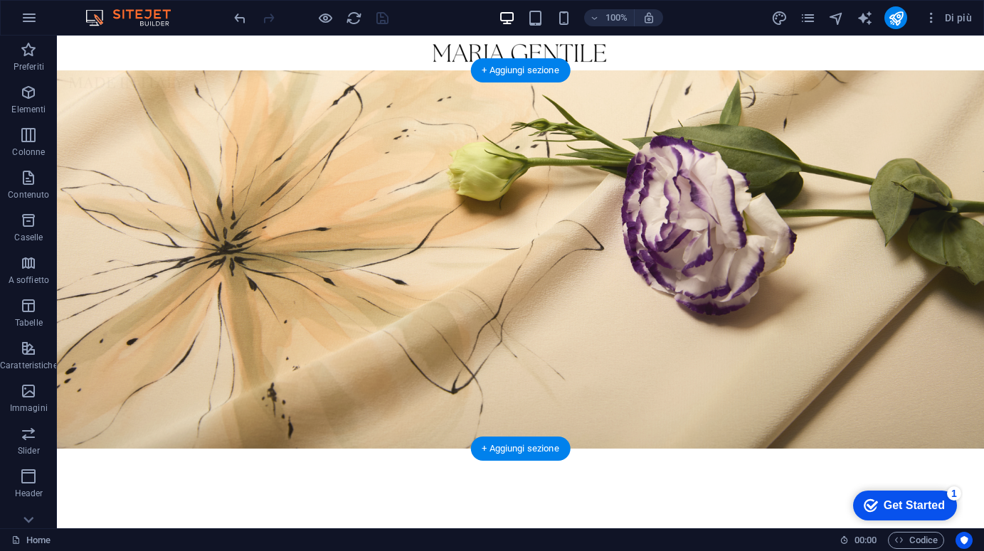
scroll to position [7, 0]
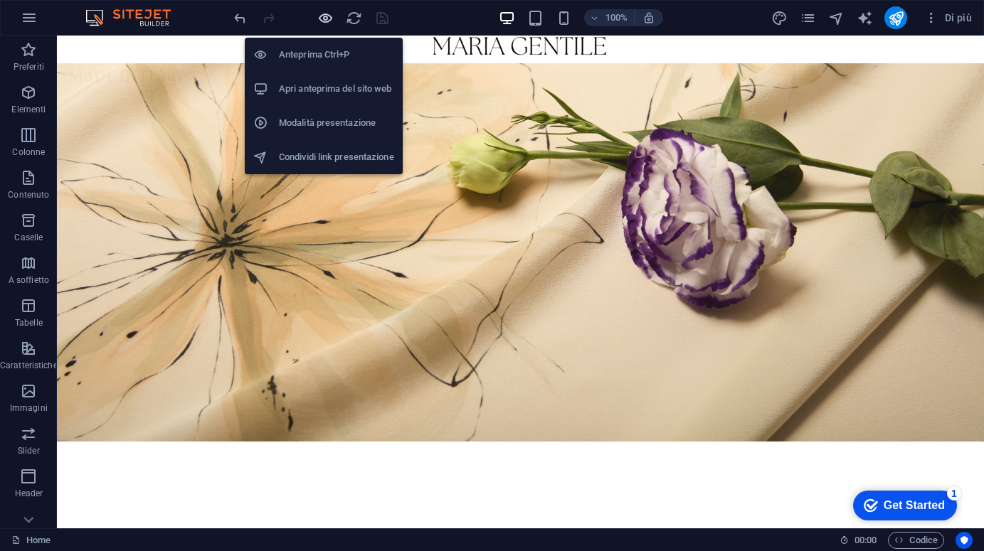
click at [329, 17] on icon "button" at bounding box center [325, 18] width 16 height 16
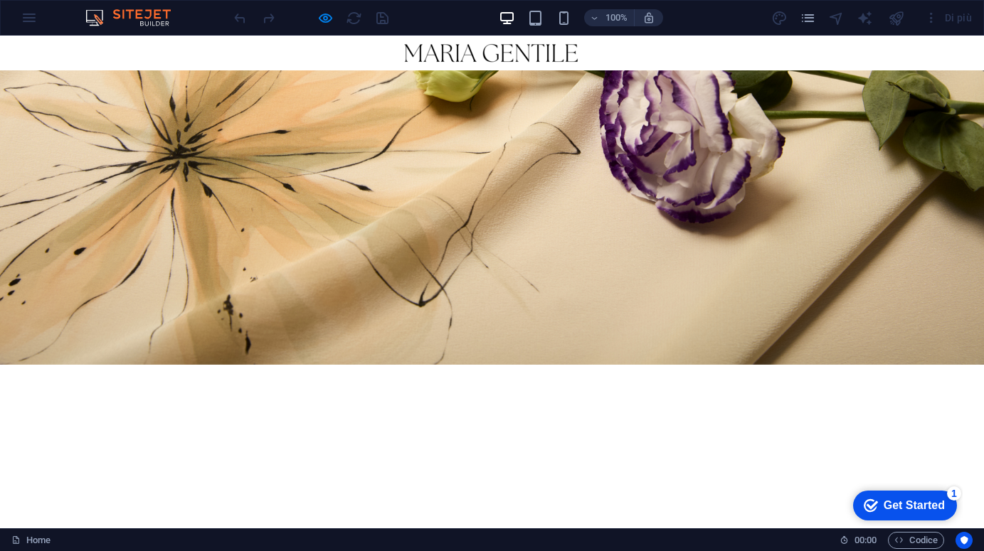
scroll to position [0, 0]
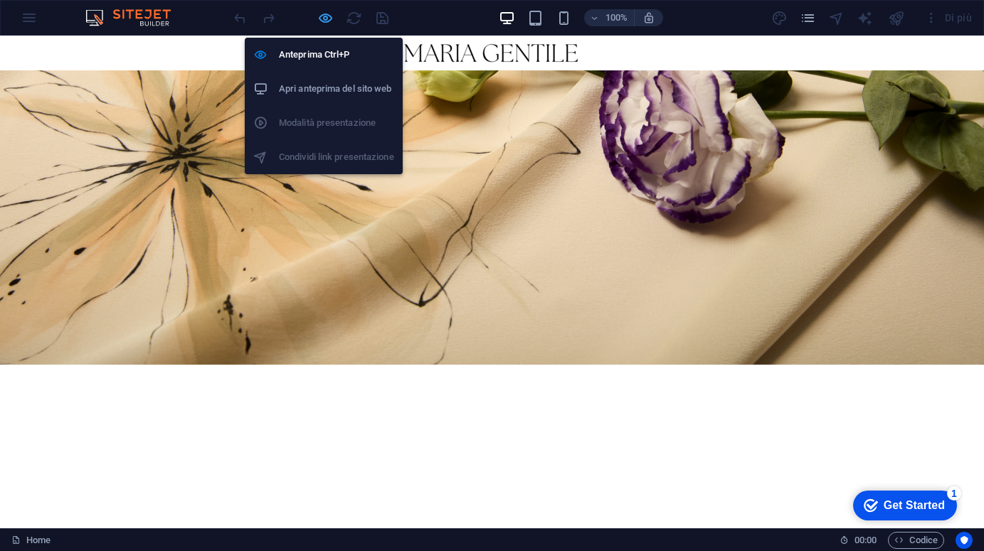
click at [326, 14] on icon "button" at bounding box center [325, 18] width 16 height 16
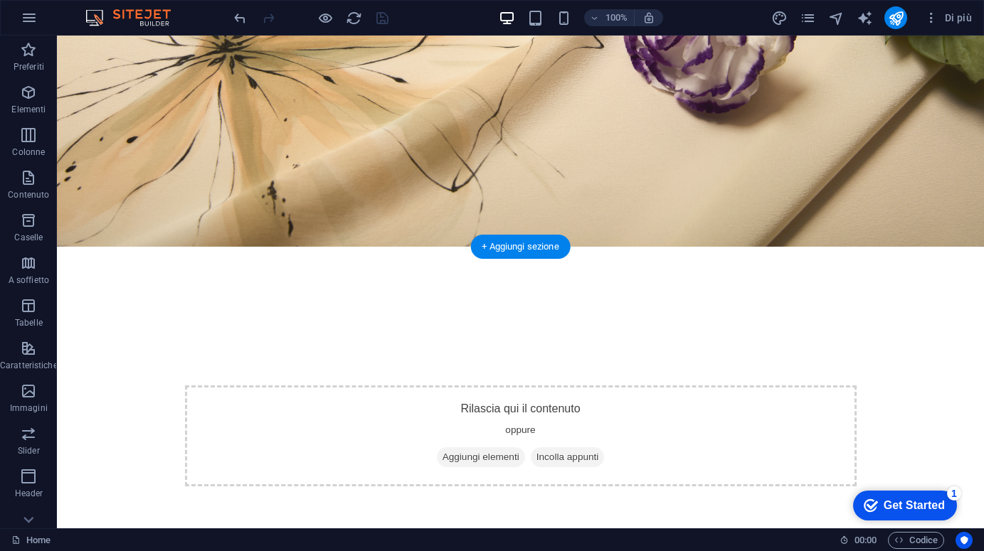
scroll to position [205, 0]
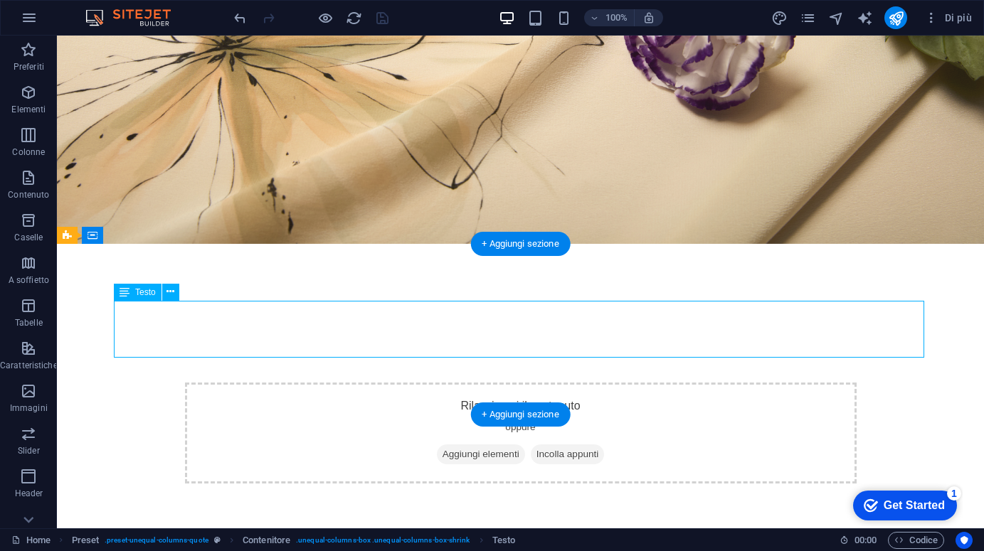
drag, startPoint x: 385, startPoint y: 319, endPoint x: 140, endPoint y: 333, distance: 245.8
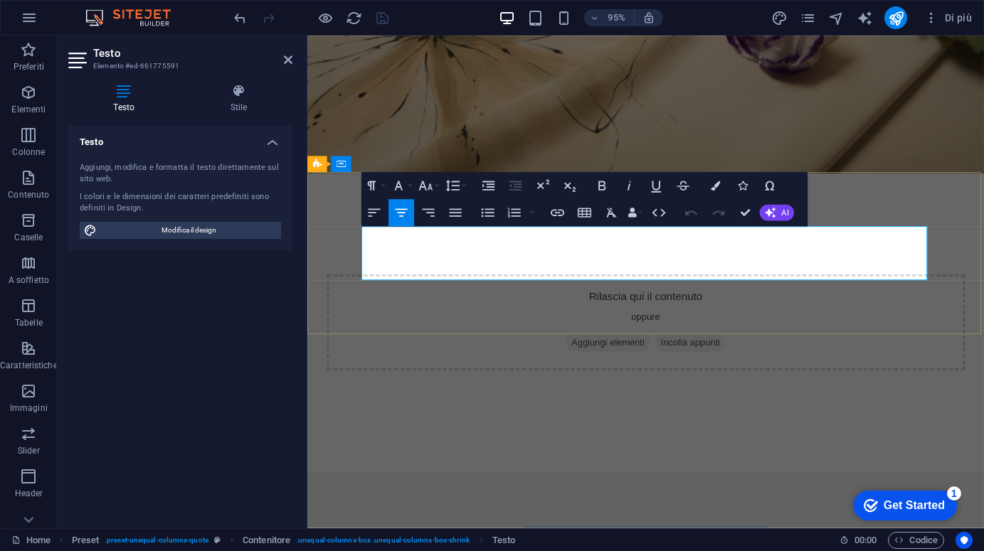
drag, startPoint x: 522, startPoint y: 254, endPoint x: 803, endPoint y: 263, distance: 281.1
click at [399, 188] on icon "button" at bounding box center [398, 186] width 16 height 16
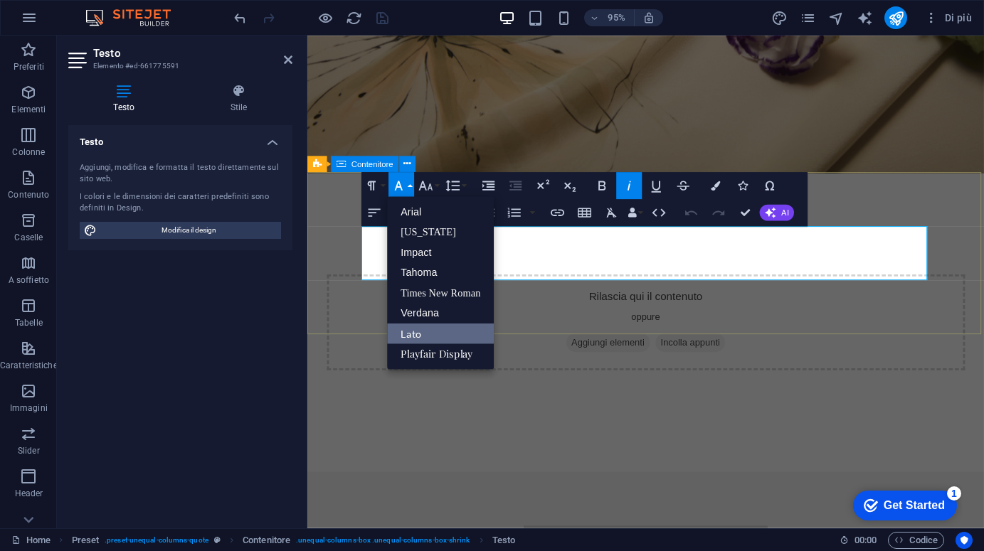
scroll to position [0, 0]
click at [420, 235] on link "[US_STATE]" at bounding box center [440, 232] width 107 height 21
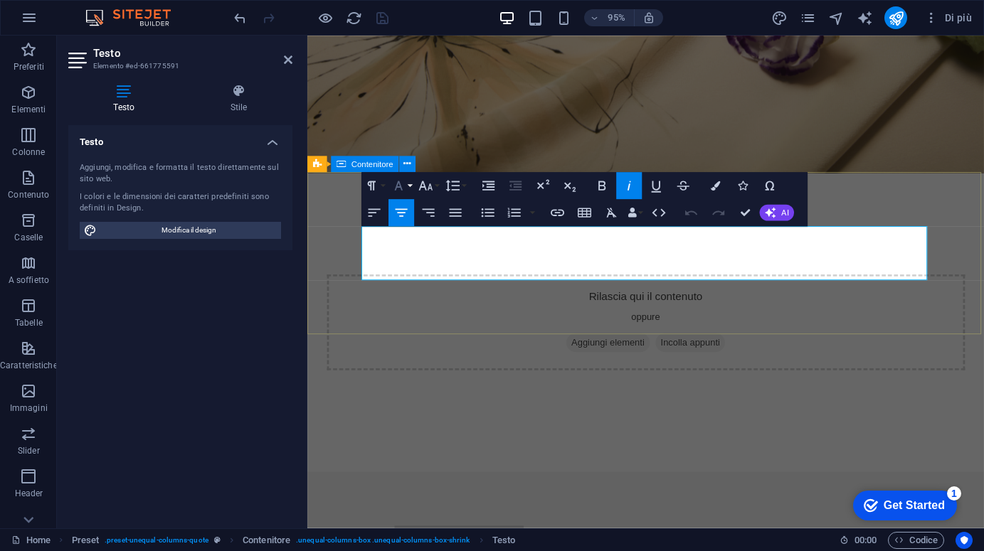
click at [399, 183] on icon "button" at bounding box center [399, 185] width 8 height 9
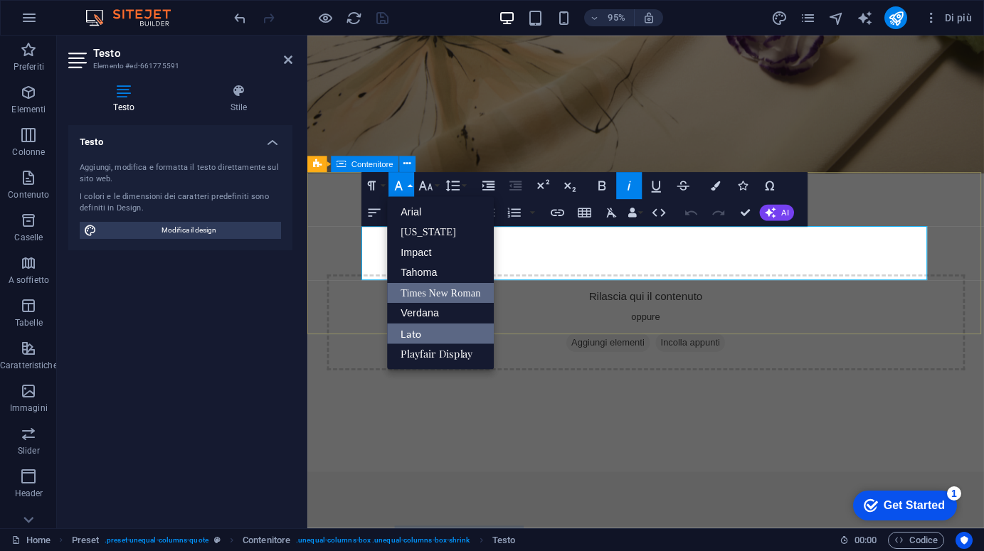
click at [435, 293] on link "Times New Roman" at bounding box center [440, 293] width 107 height 21
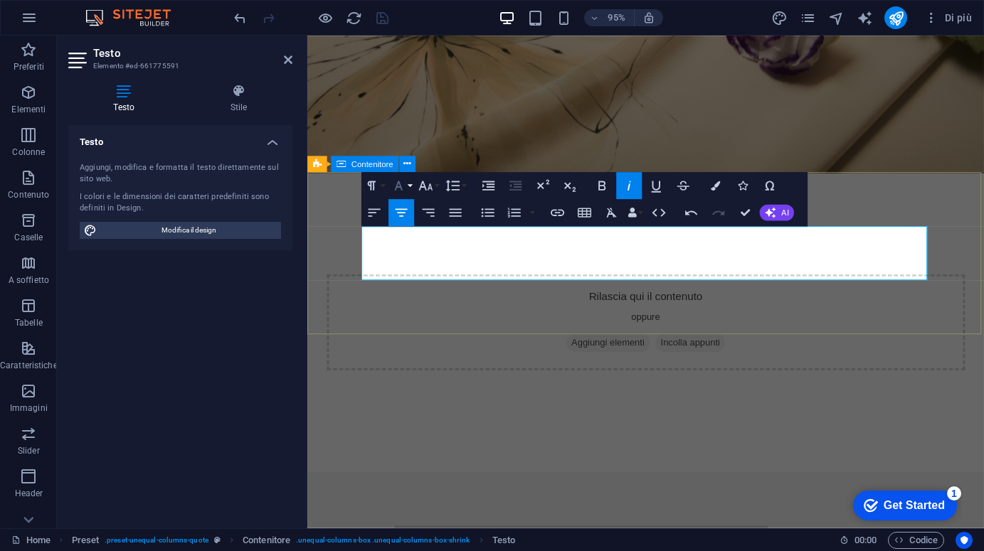
click at [403, 187] on icon "button" at bounding box center [398, 186] width 16 height 16
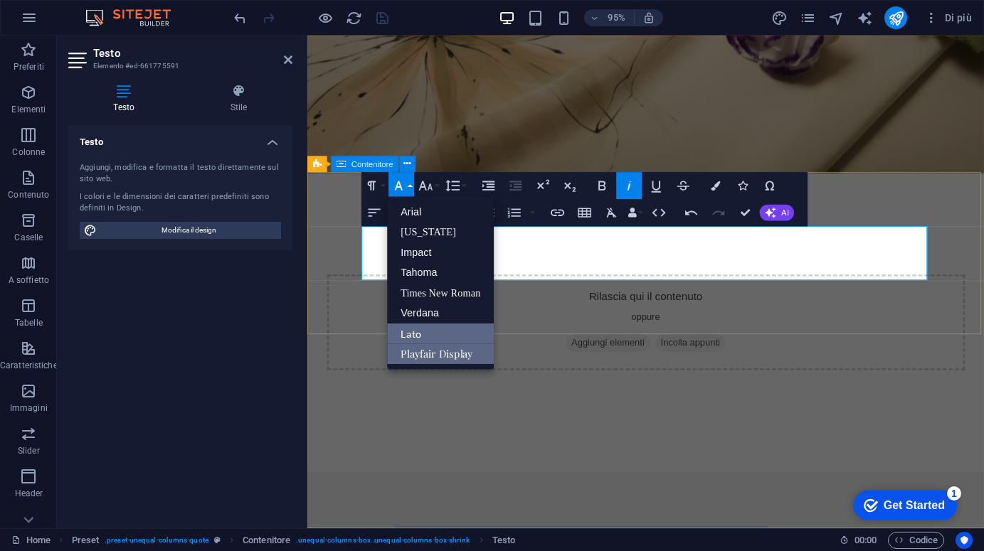
click at [437, 348] on link "Playfair Display" at bounding box center [440, 354] width 107 height 21
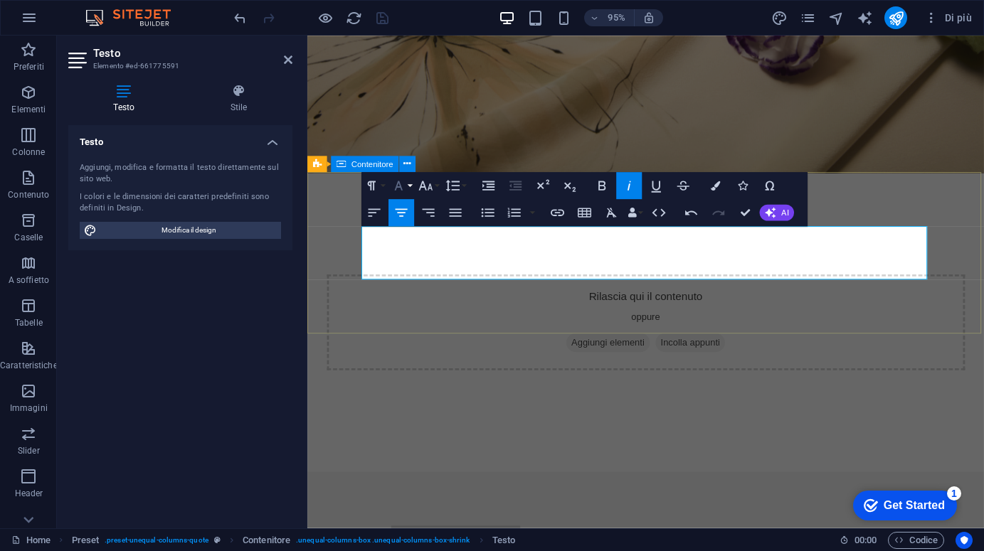
click at [400, 186] on icon "button" at bounding box center [399, 185] width 8 height 9
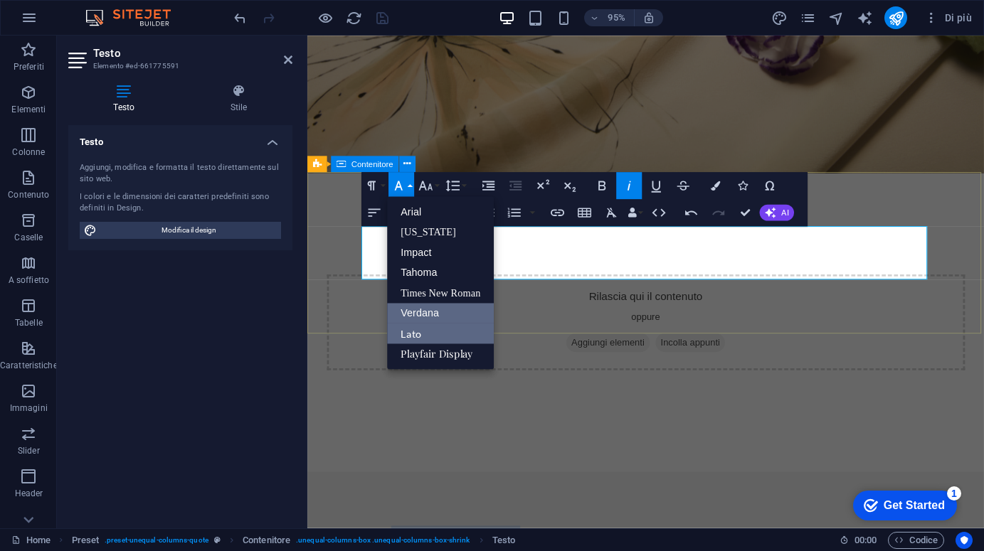
click at [417, 309] on link "Verdana" at bounding box center [440, 313] width 107 height 21
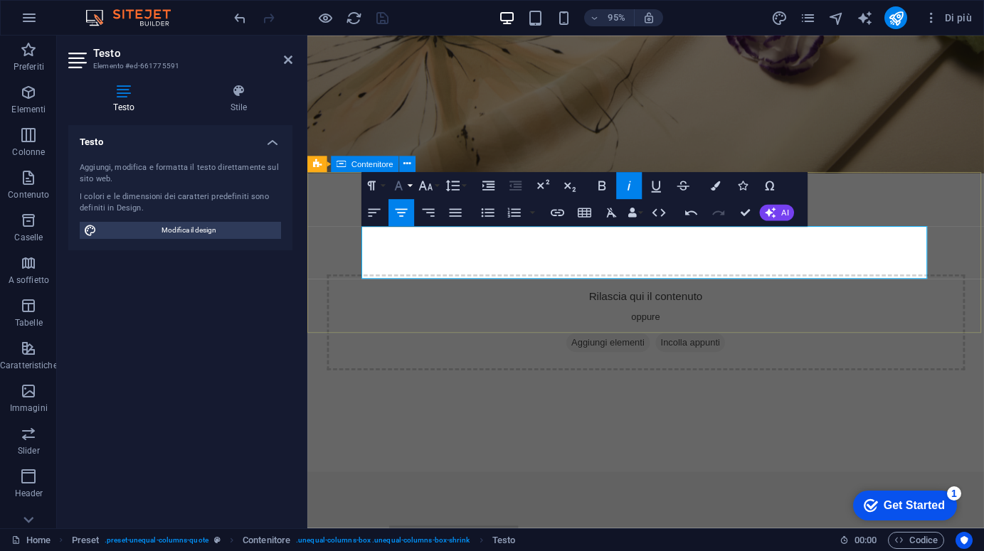
click at [401, 186] on icon "button" at bounding box center [398, 186] width 16 height 16
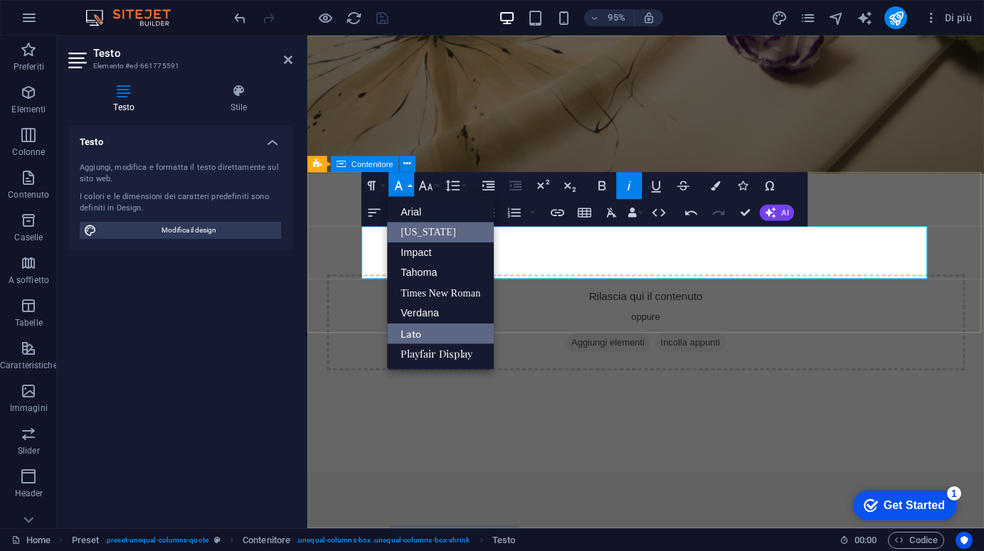
click at [420, 232] on link "[US_STATE]" at bounding box center [440, 232] width 107 height 21
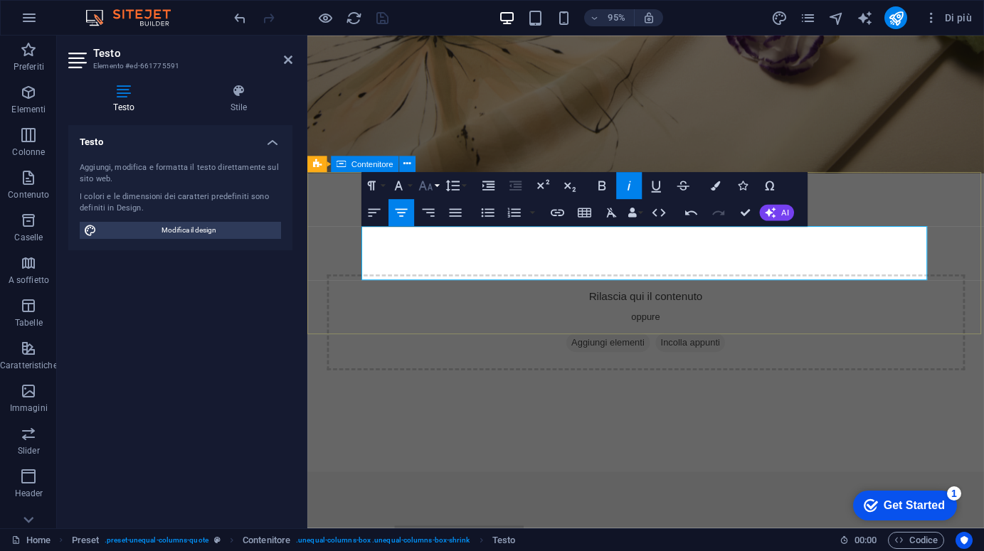
click at [430, 187] on icon "button" at bounding box center [425, 186] width 16 height 16
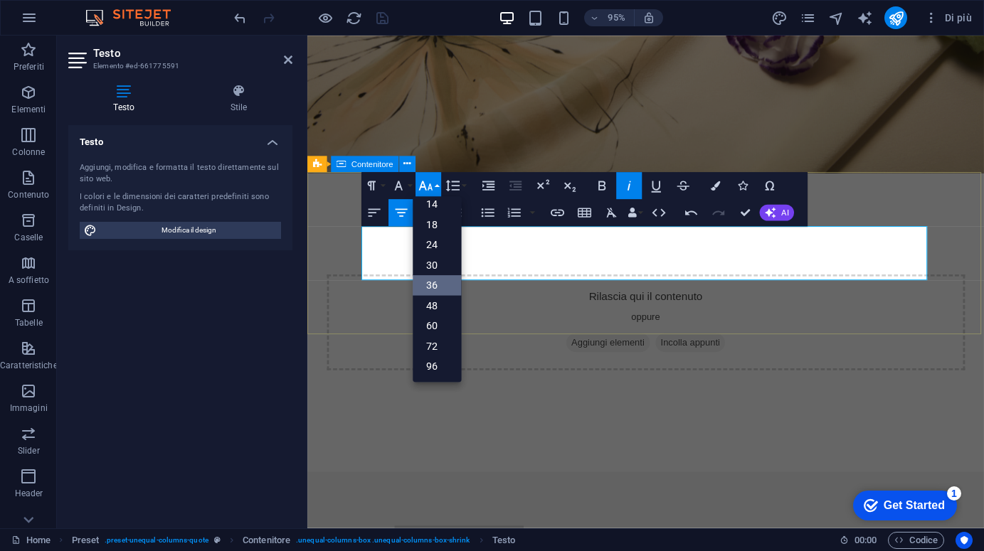
scroll to position [115, 0]
click at [437, 268] on link "30" at bounding box center [437, 265] width 48 height 21
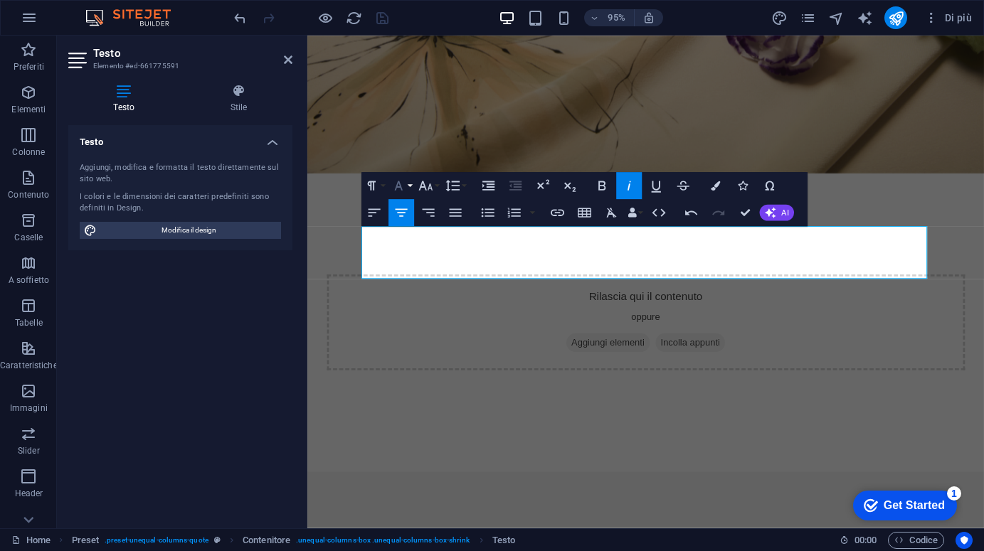
click at [401, 188] on icon "button" at bounding box center [399, 185] width 8 height 9
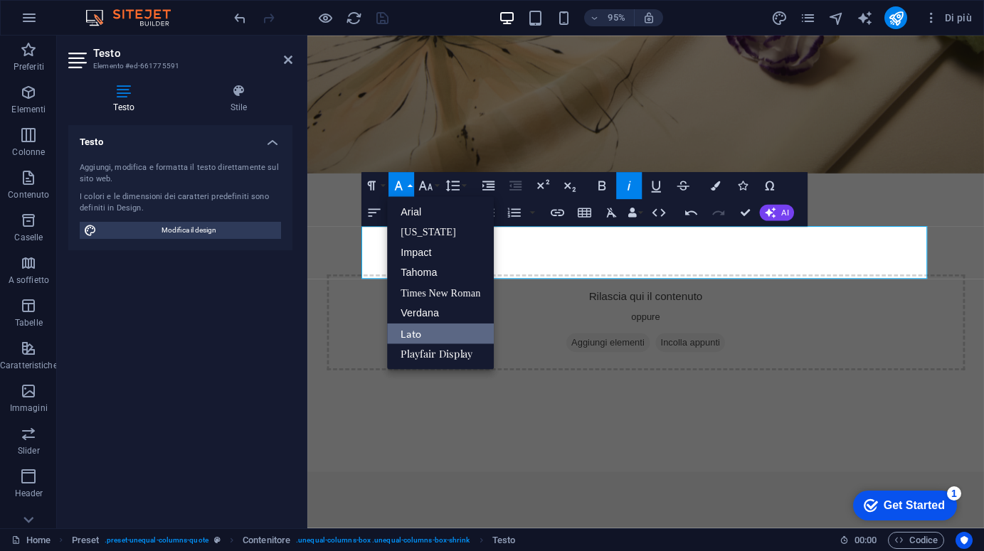
scroll to position [0, 0]
click at [425, 289] on link "Times New Roman" at bounding box center [440, 293] width 107 height 21
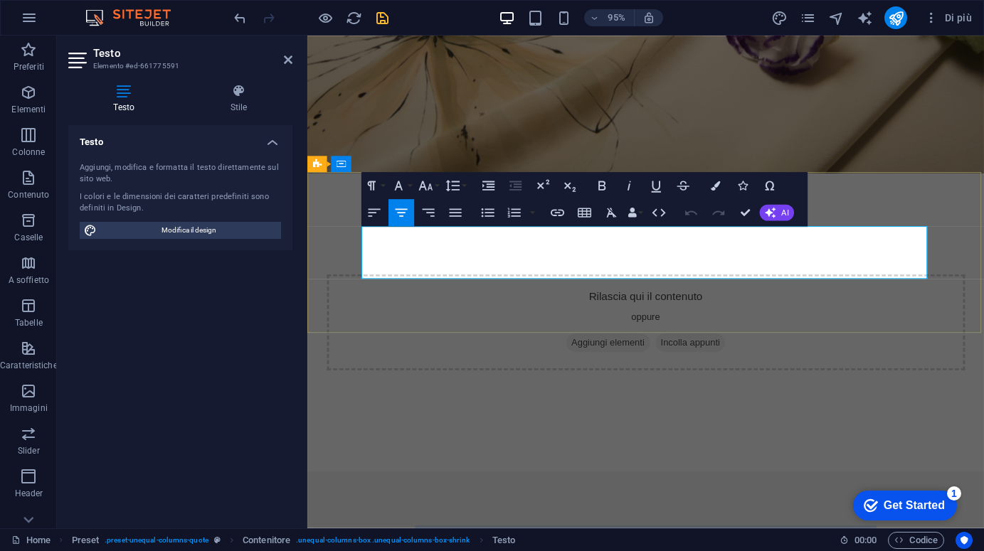
drag, startPoint x: 529, startPoint y: 255, endPoint x: 809, endPoint y: 257, distance: 280.2
click at [402, 187] on icon "button" at bounding box center [398, 186] width 16 height 16
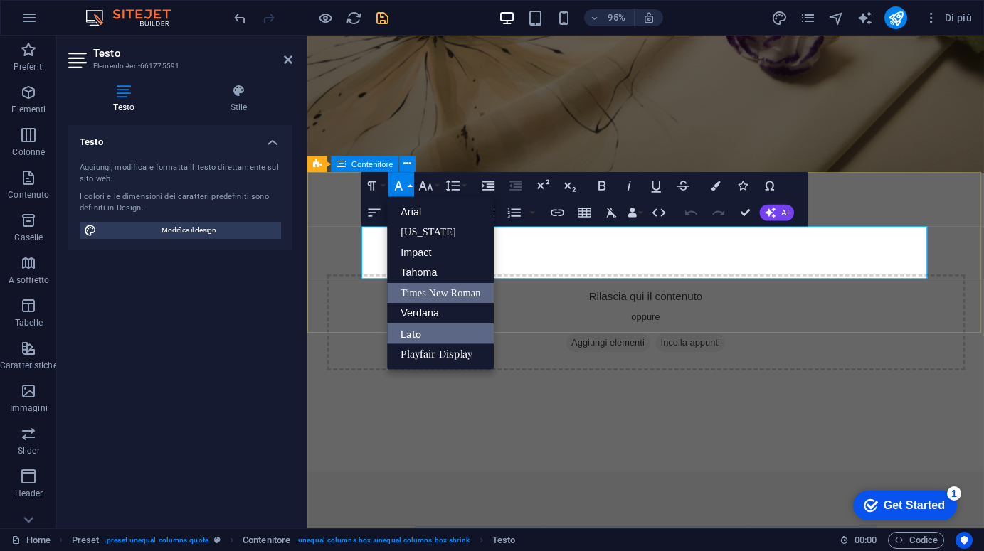
click at [420, 294] on link "Times New Roman" at bounding box center [440, 293] width 107 height 21
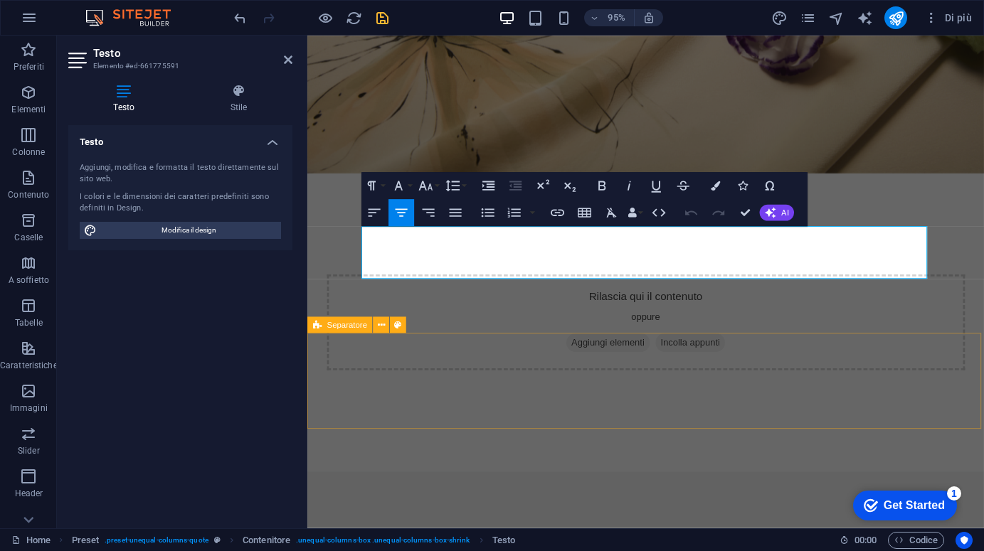
scroll to position [206, 0]
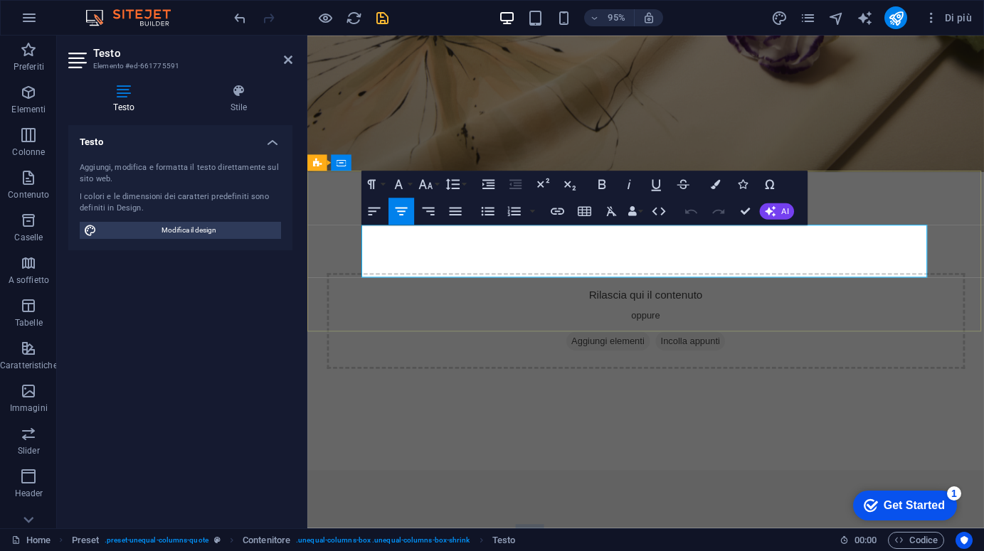
drag, startPoint x: 555, startPoint y: 257, endPoint x: 505, endPoint y: 254, distance: 50.6
drag, startPoint x: 754, startPoint y: 260, endPoint x: 792, endPoint y: 257, distance: 37.8
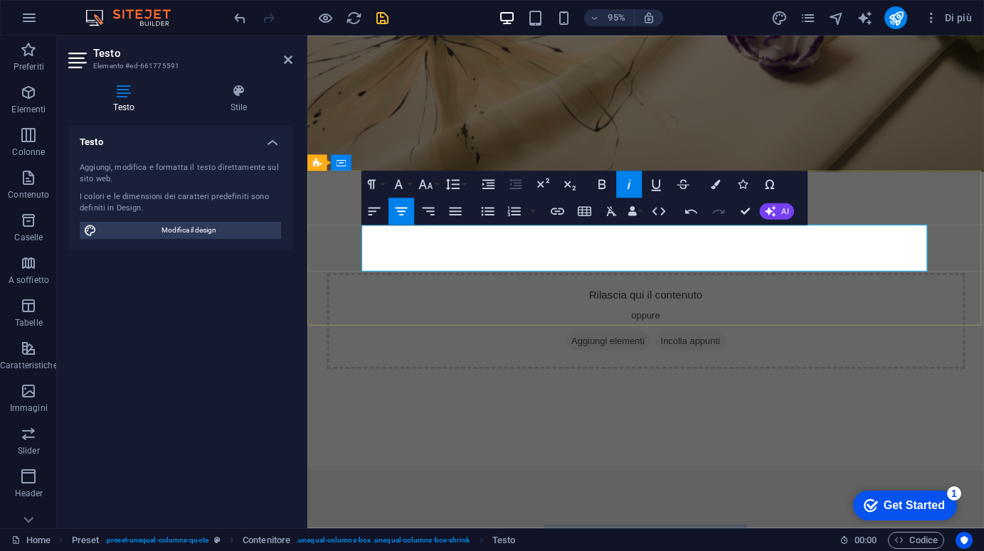
drag, startPoint x: 610, startPoint y: 248, endPoint x: 779, endPoint y: 247, distance: 168.6
click at [404, 184] on icon "button" at bounding box center [398, 184] width 16 height 16
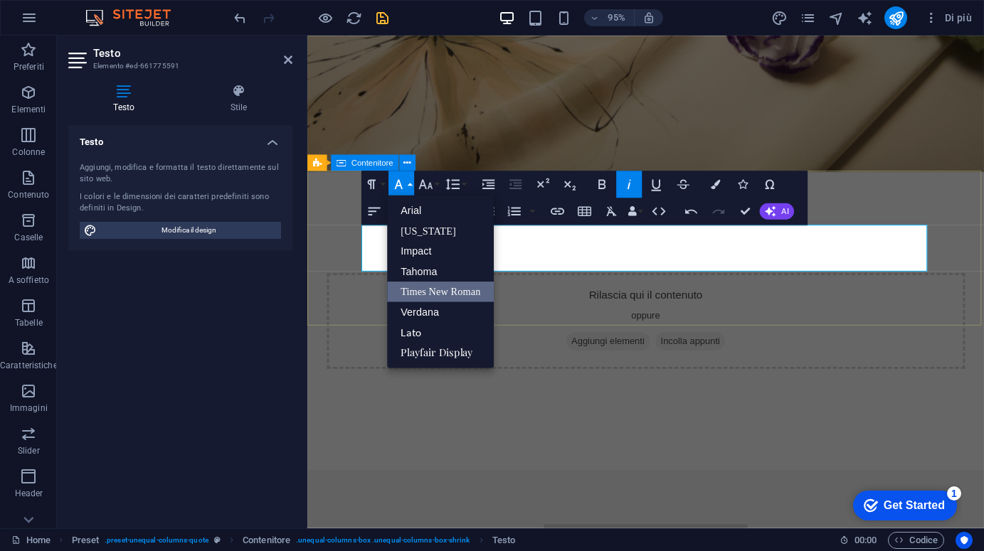
scroll to position [0, 0]
click at [416, 226] on link "[US_STATE]" at bounding box center [440, 230] width 107 height 21
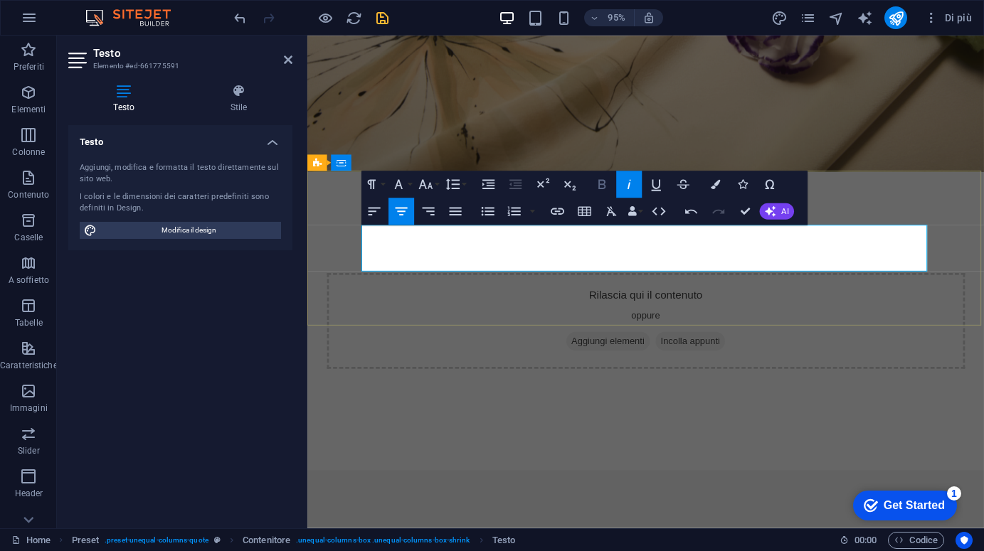
click at [603, 183] on icon "button" at bounding box center [602, 184] width 16 height 16
click at [603, 190] on icon "button" at bounding box center [602, 184] width 16 height 16
click at [603, 189] on icon "button" at bounding box center [602, 184] width 16 height 16
click at [423, 183] on icon "button" at bounding box center [425, 184] width 16 height 16
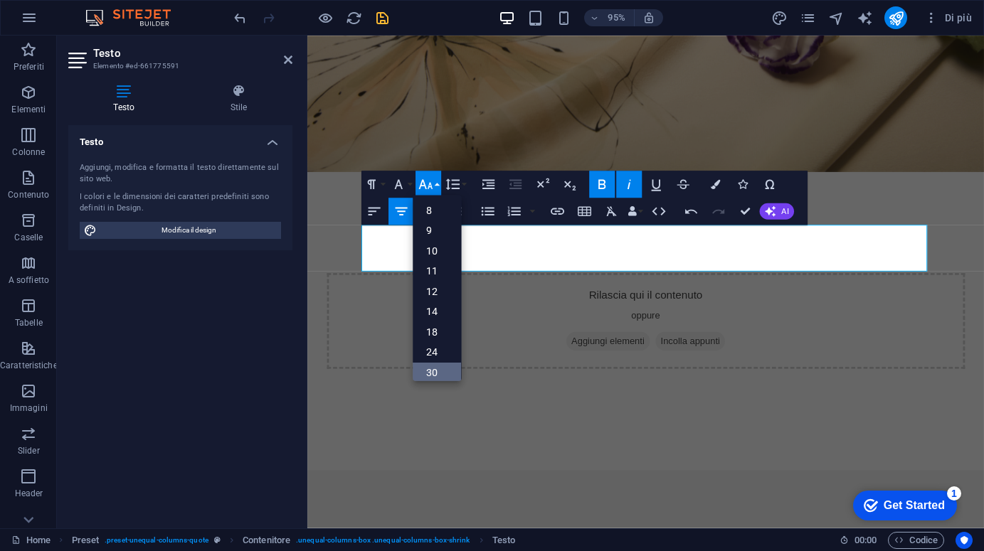
click at [434, 366] on link "30" at bounding box center [437, 373] width 48 height 21
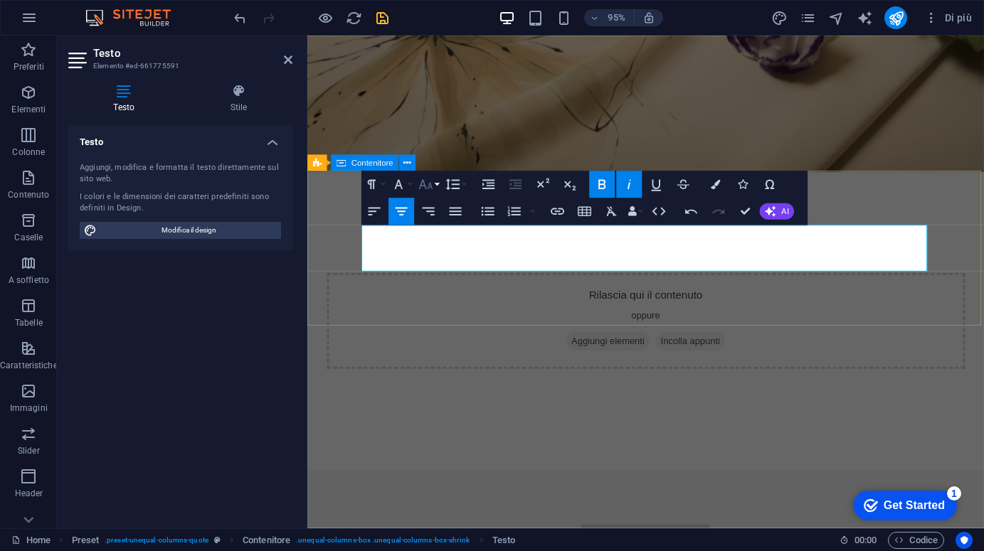
click at [423, 180] on icon "button" at bounding box center [426, 183] width 14 height 9
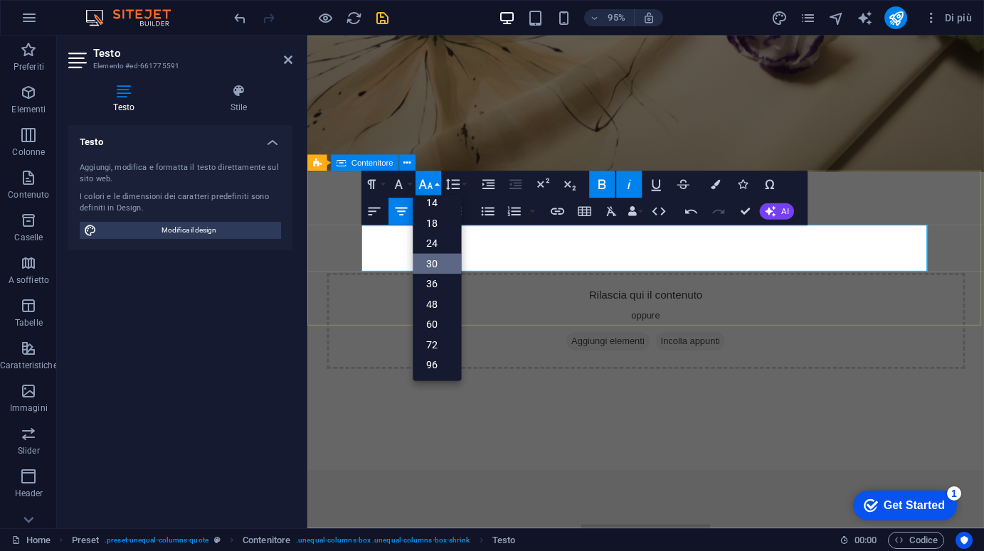
scroll to position [115, 0]
click at [438, 284] on link "36" at bounding box center [437, 284] width 48 height 21
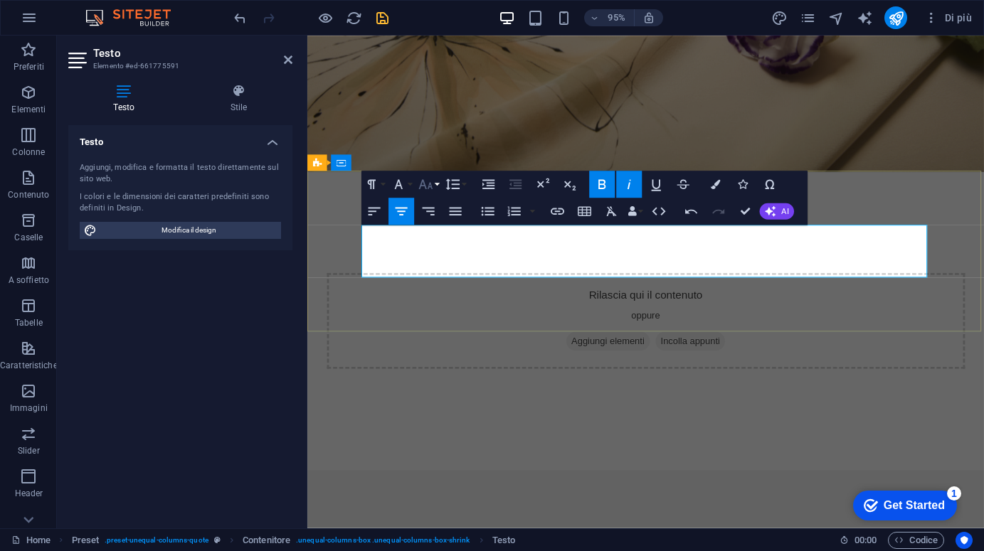
click at [430, 183] on icon "button" at bounding box center [426, 183] width 14 height 9
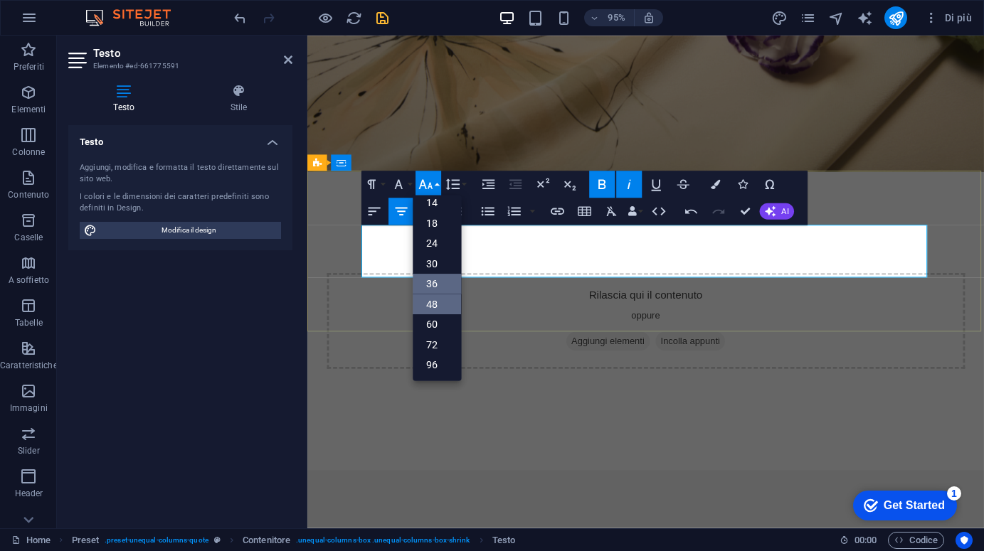
click at [436, 304] on link "48" at bounding box center [437, 304] width 48 height 21
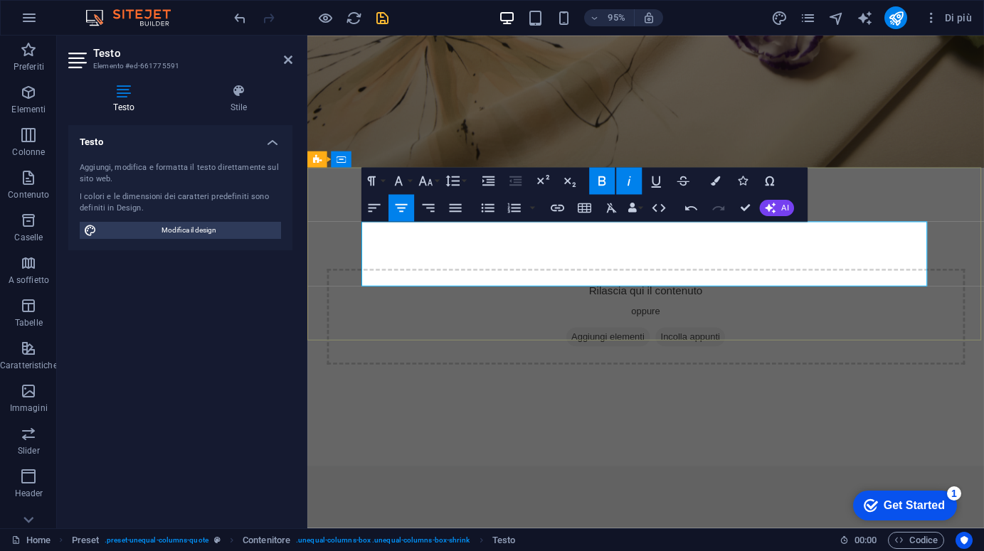
scroll to position [210, 0]
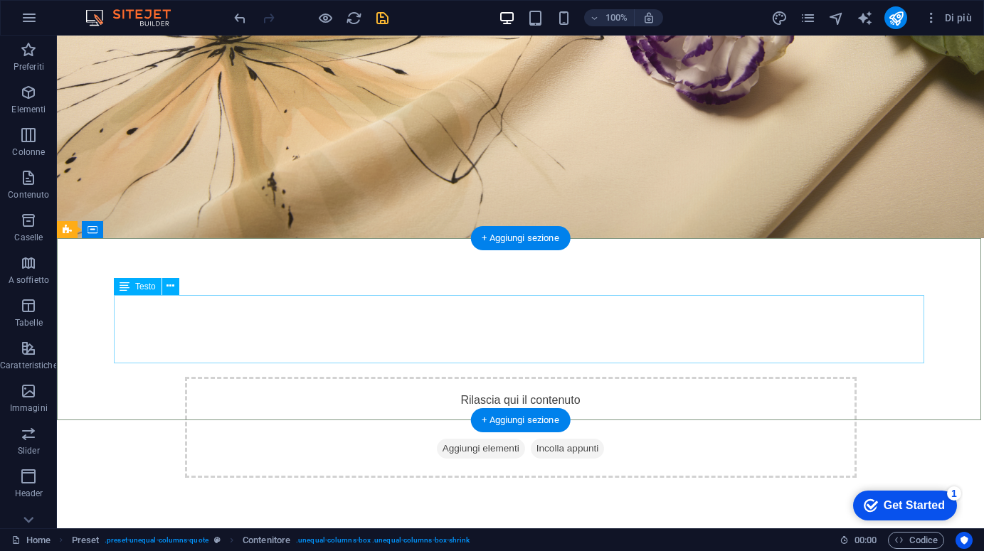
drag, startPoint x: 440, startPoint y: 319, endPoint x: 430, endPoint y: 320, distance: 10.0
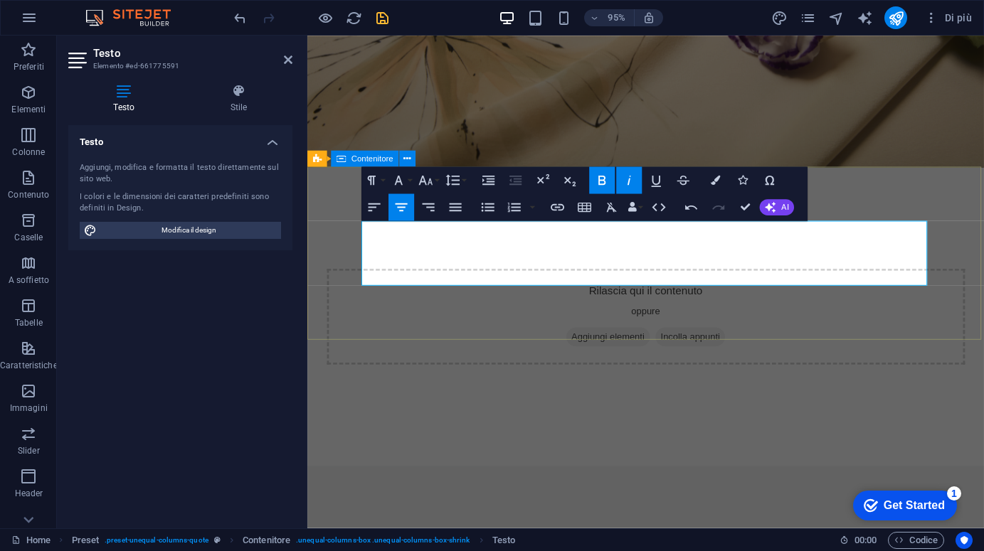
drag, startPoint x: 511, startPoint y: 354, endPoint x: 756, endPoint y: 338, distance: 245.2
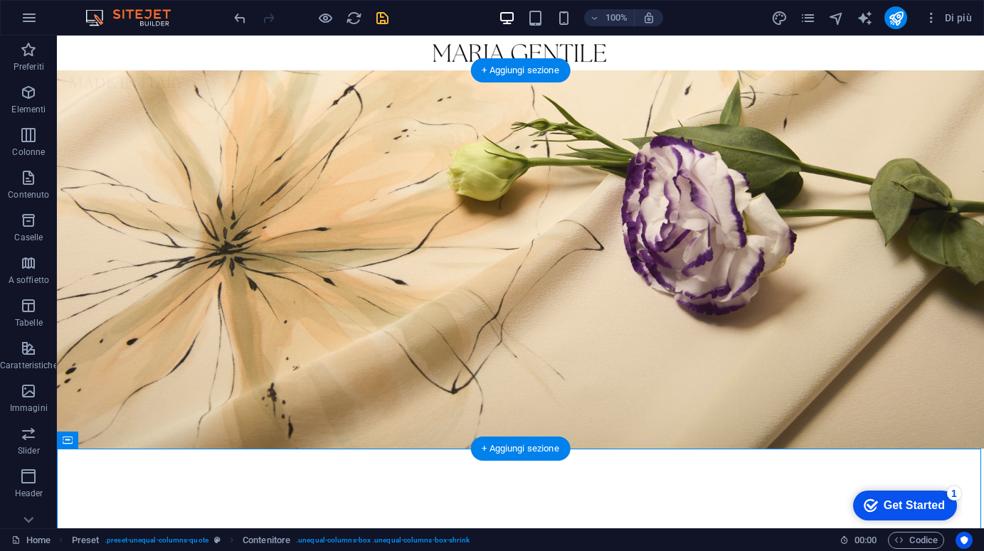
scroll to position [0, 0]
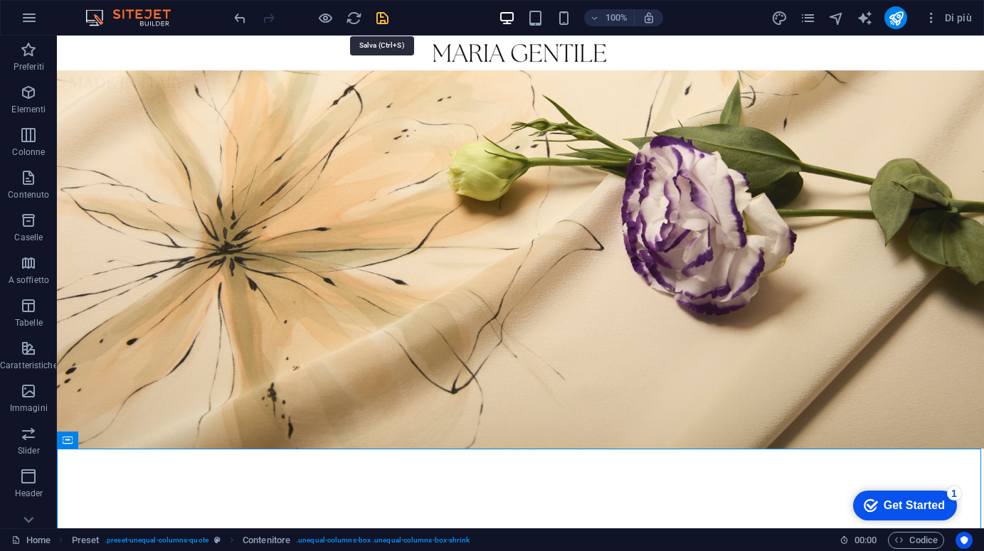
click at [383, 18] on icon "save" at bounding box center [382, 18] width 16 height 16
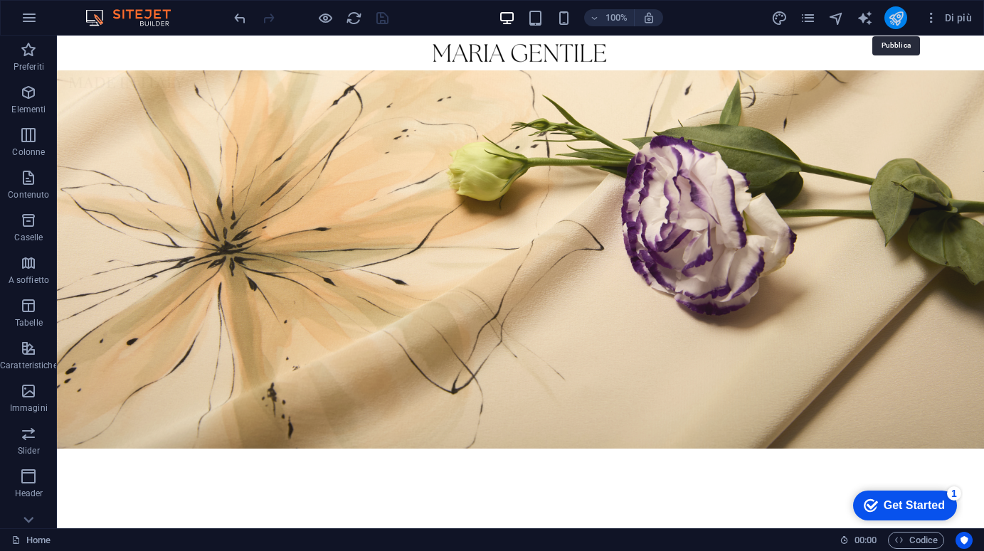
click at [893, 15] on icon "publish" at bounding box center [896, 18] width 16 height 16
